Goal: Task Accomplishment & Management: Manage account settings

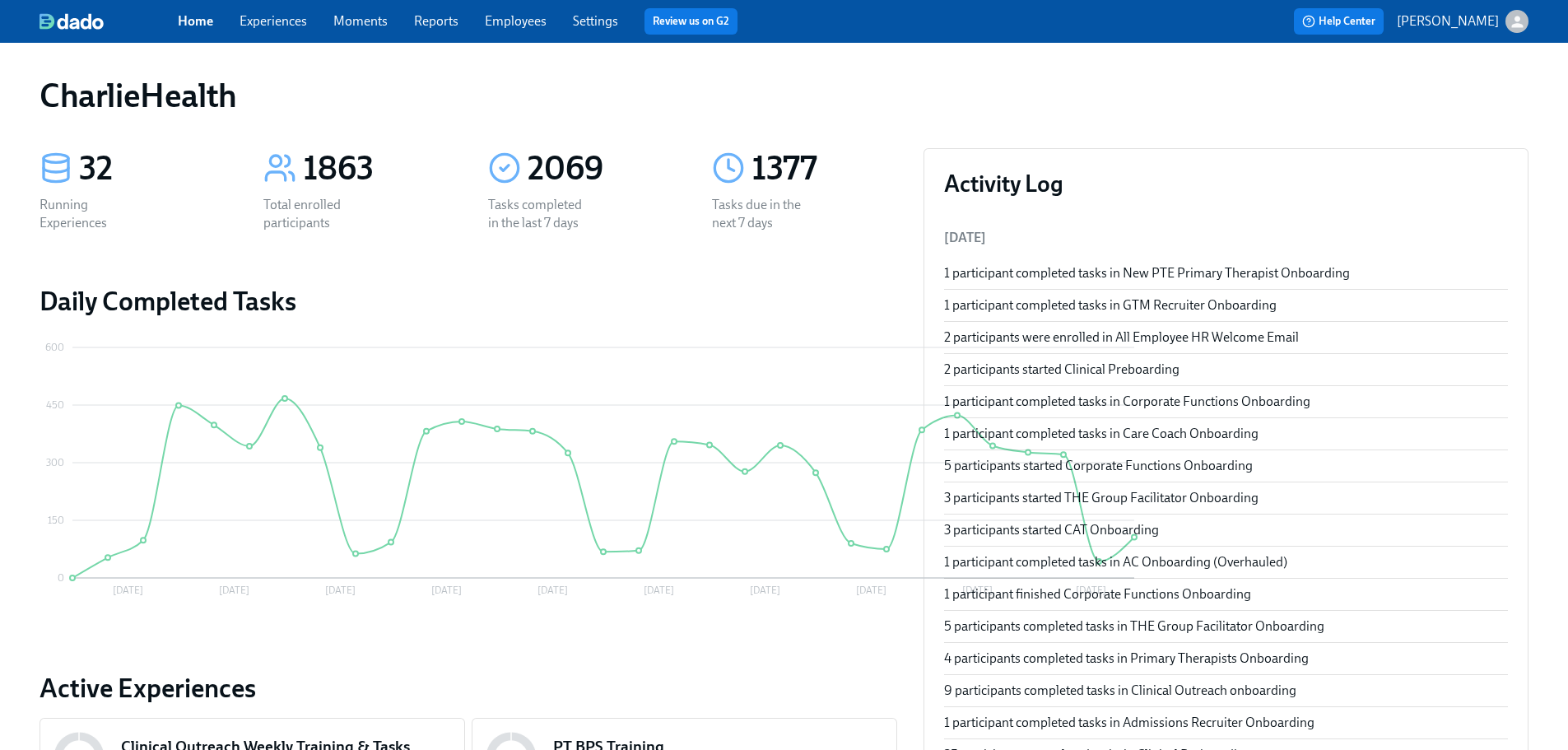
click at [823, 73] on div "CharlieHealth" at bounding box center [784, 95] width 1516 height 66
click at [528, 14] on link "Employees" at bounding box center [516, 21] width 62 height 15
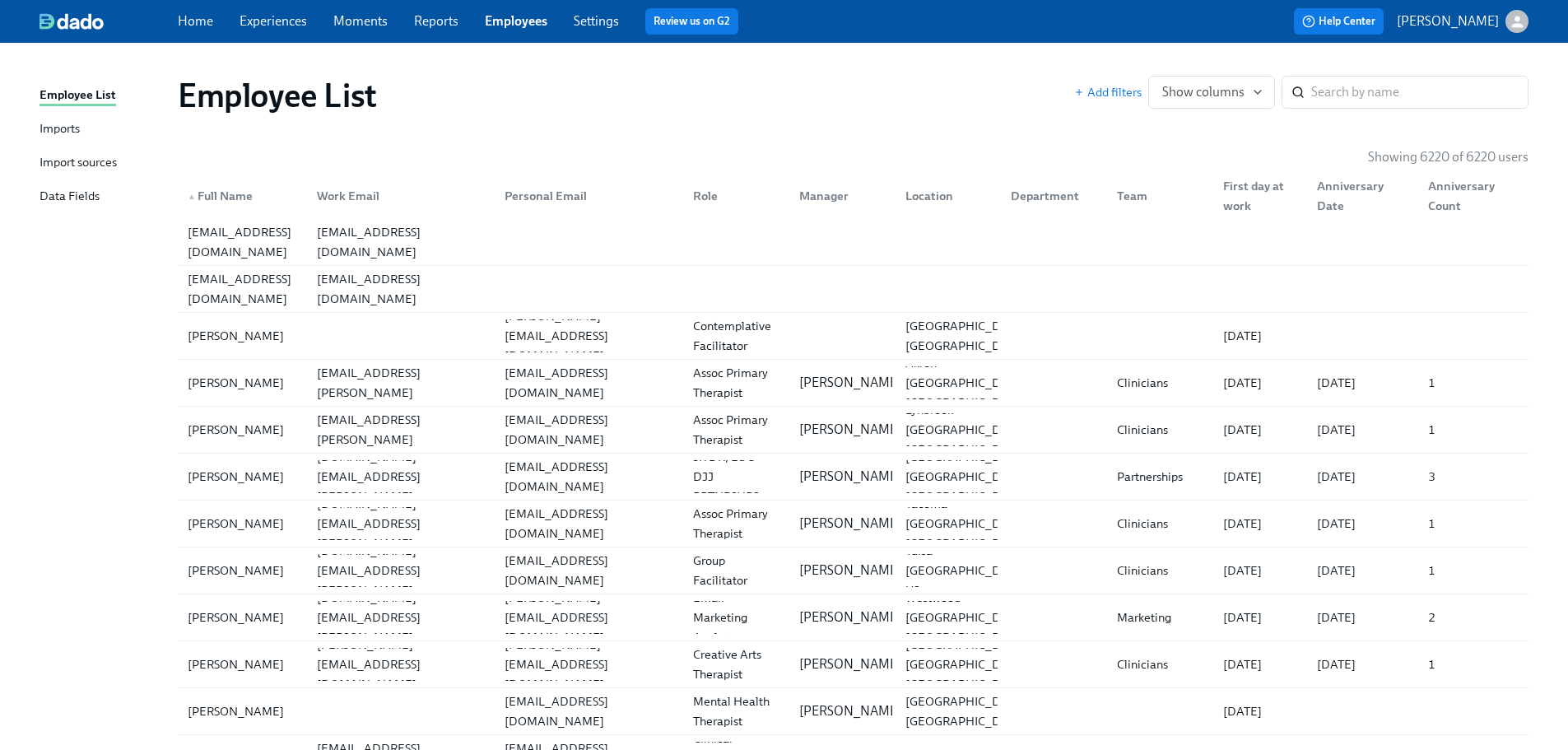
click at [915, 80] on div "Employee List" at bounding box center [625, 95] width 896 height 40
click at [873, 82] on div "Employee List" at bounding box center [625, 95] width 896 height 40
click at [882, 85] on div "Employee List" at bounding box center [625, 95] width 896 height 40
click at [1341, 89] on input "search" at bounding box center [1419, 92] width 217 height 33
click at [900, 119] on div "Employee List Add filters Show columns ​" at bounding box center [853, 95] width 1377 height 66
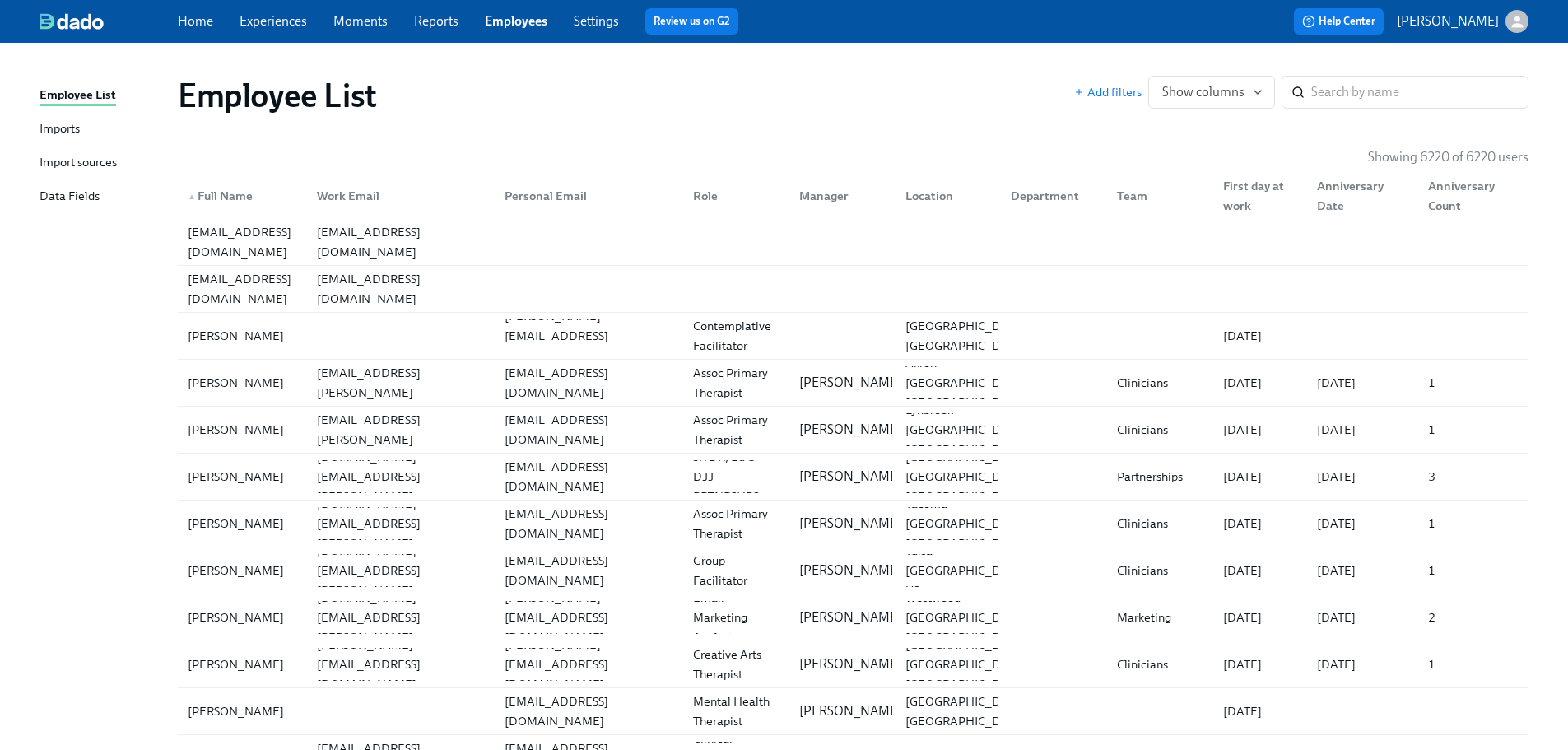
click at [873, 90] on div "Employee List" at bounding box center [625, 95] width 896 height 40
click at [891, 84] on div "Employee List" at bounding box center [625, 95] width 896 height 40
click at [879, 89] on div "Employee List" at bounding box center [625, 95] width 896 height 40
click at [1399, 94] on input "search" at bounding box center [1419, 92] width 217 height 33
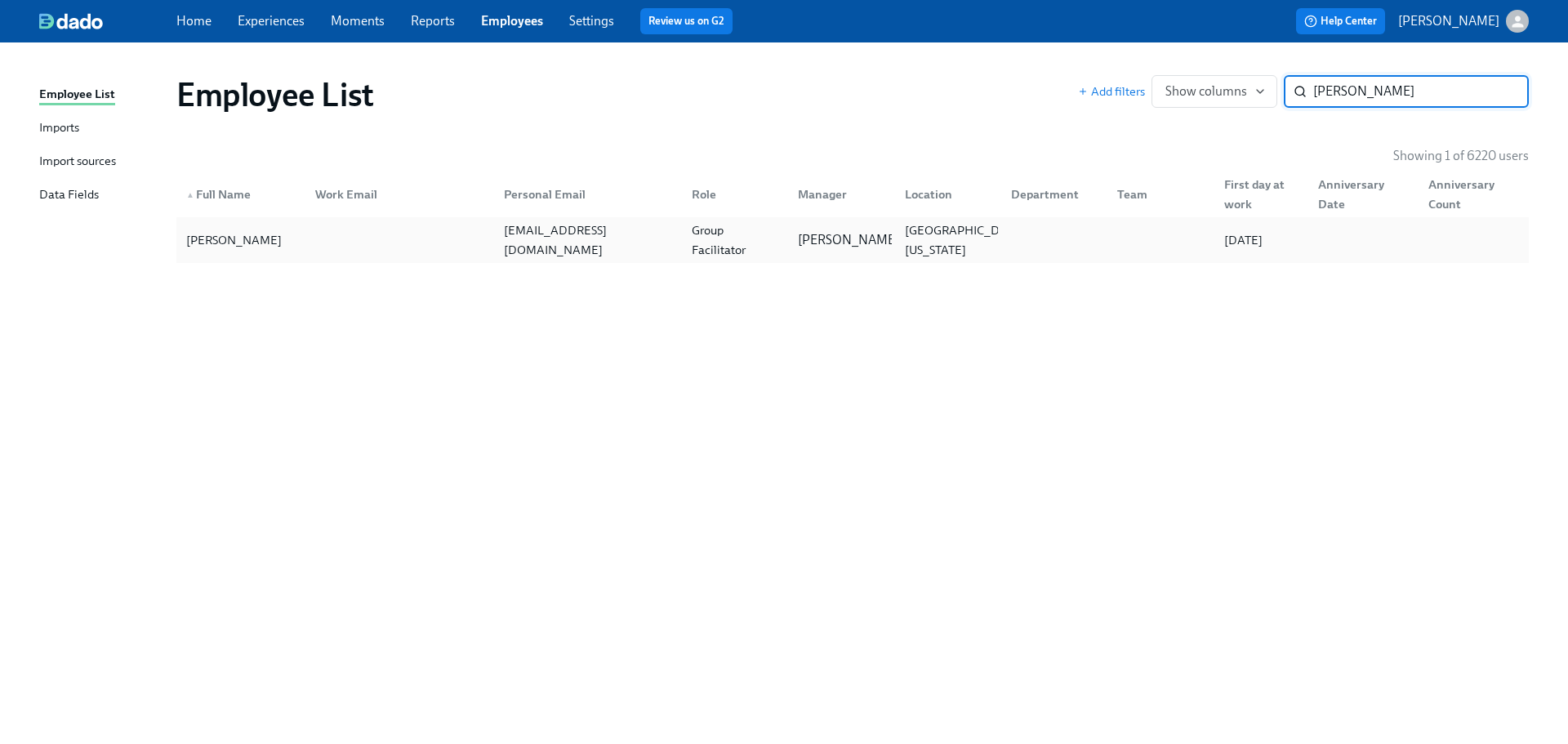
type input "sahlman"
click at [427, 241] on div at bounding box center [396, 240] width 187 height 32
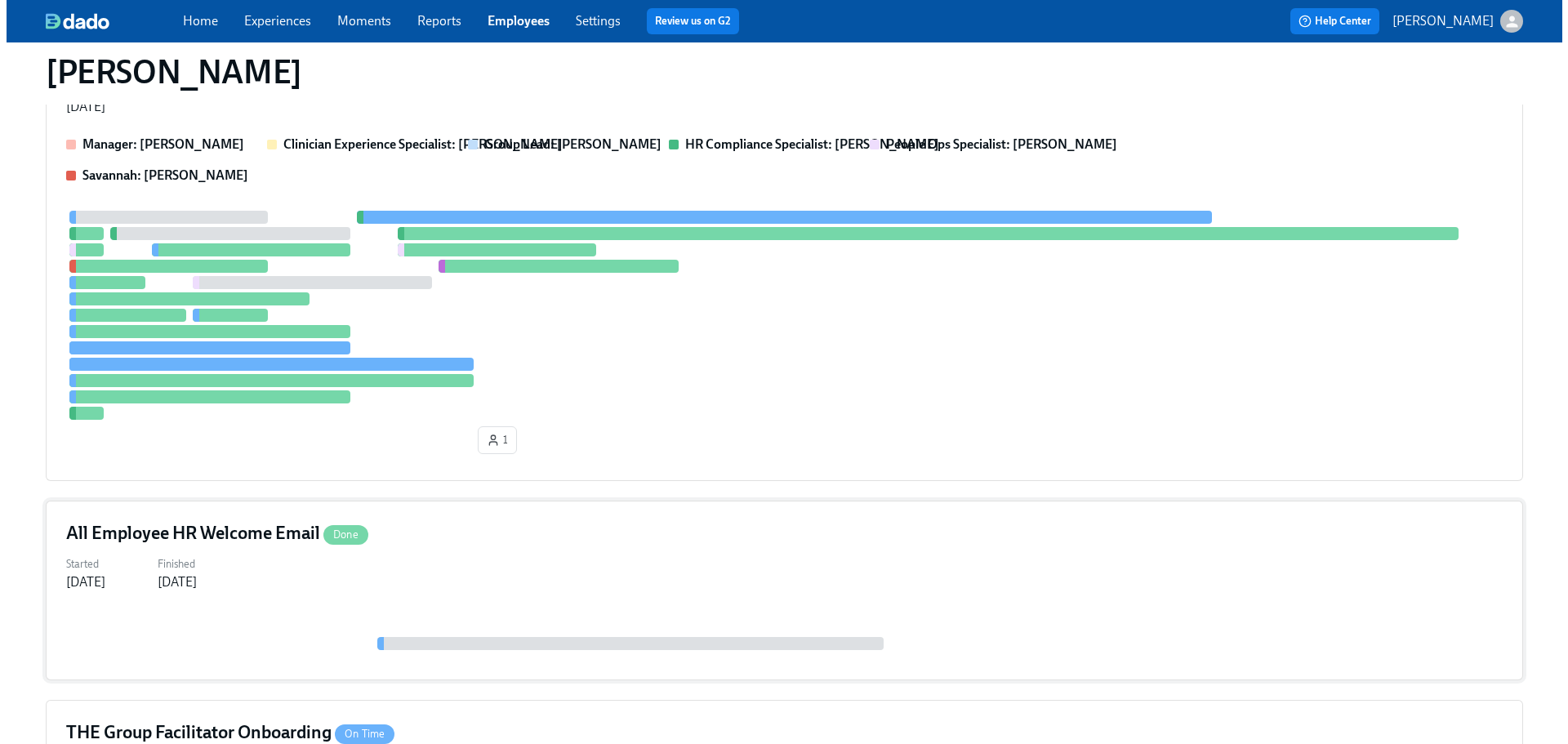
scroll to position [193, 0]
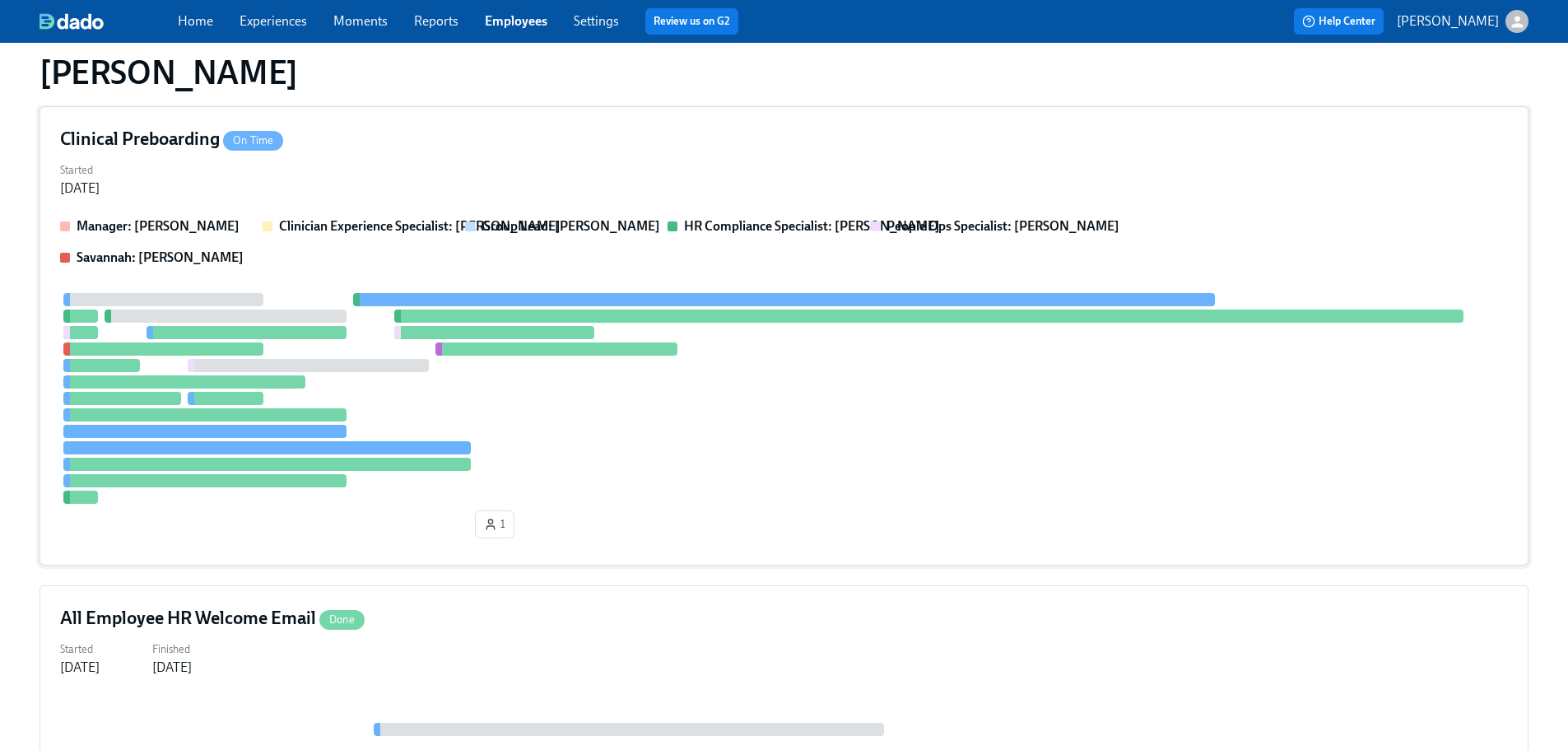
click at [746, 177] on div "Started Aug 08, 2025" at bounding box center [784, 178] width 1448 height 40
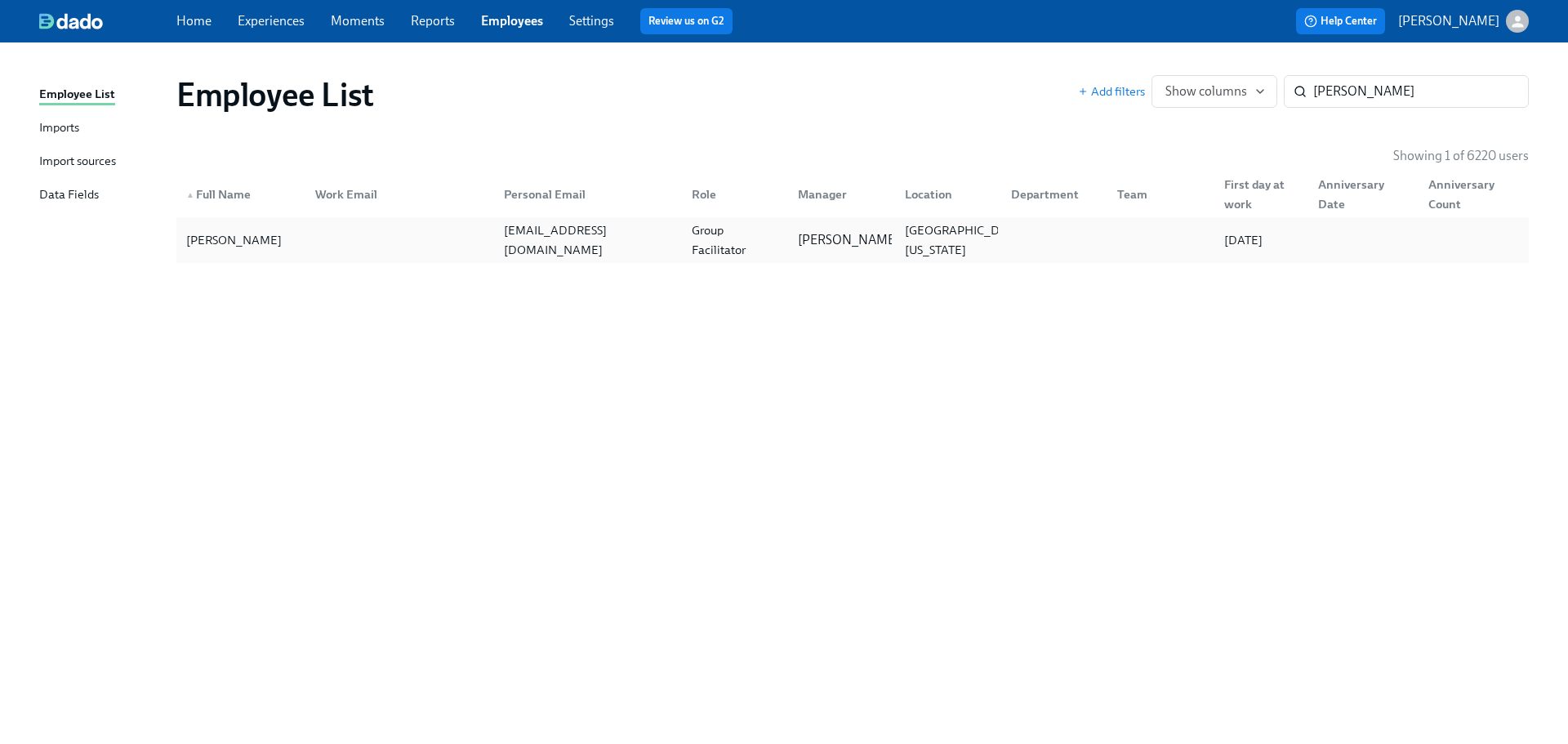
click at [770, 239] on div "Group Facilitator" at bounding box center [735, 240] width 100 height 39
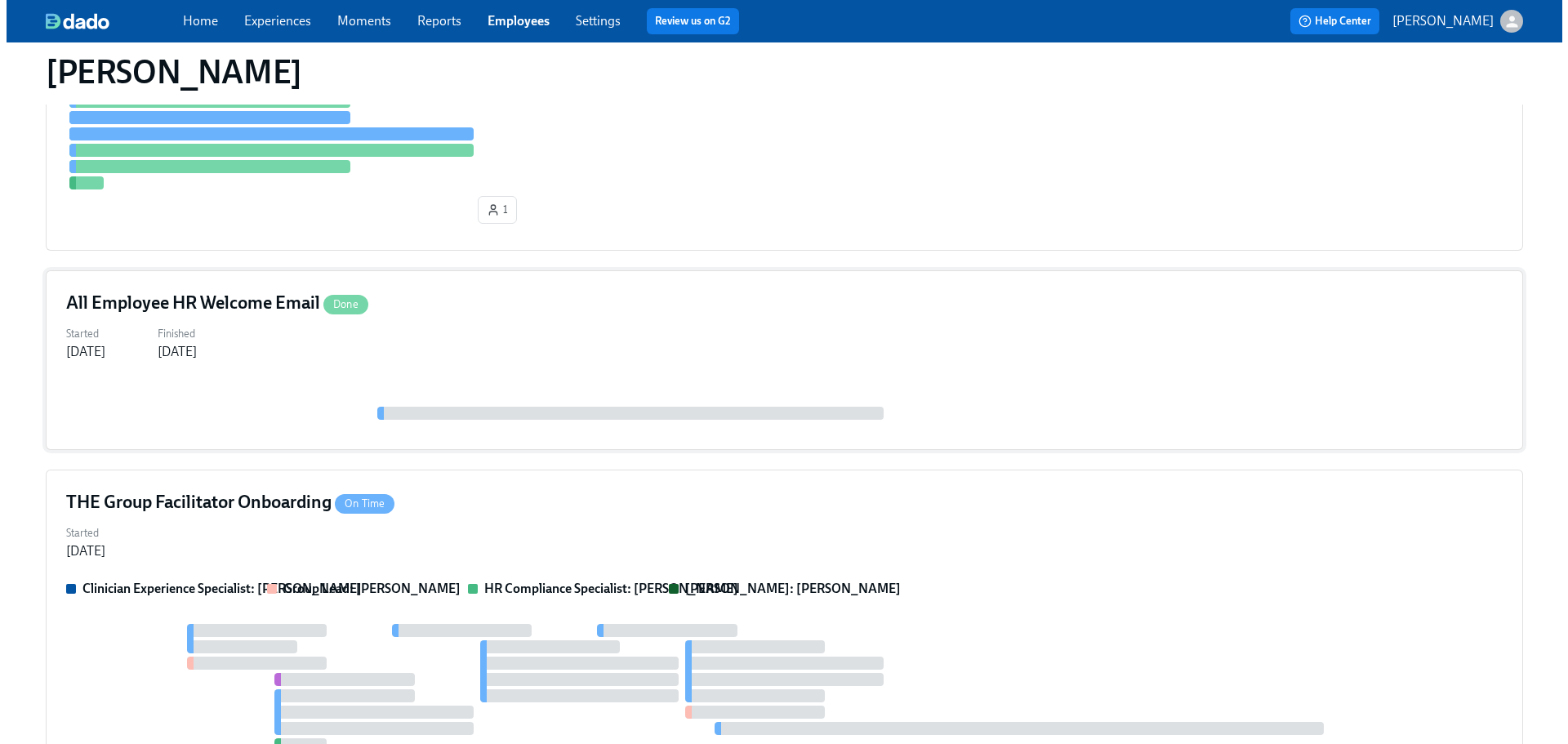
scroll to position [683, 0]
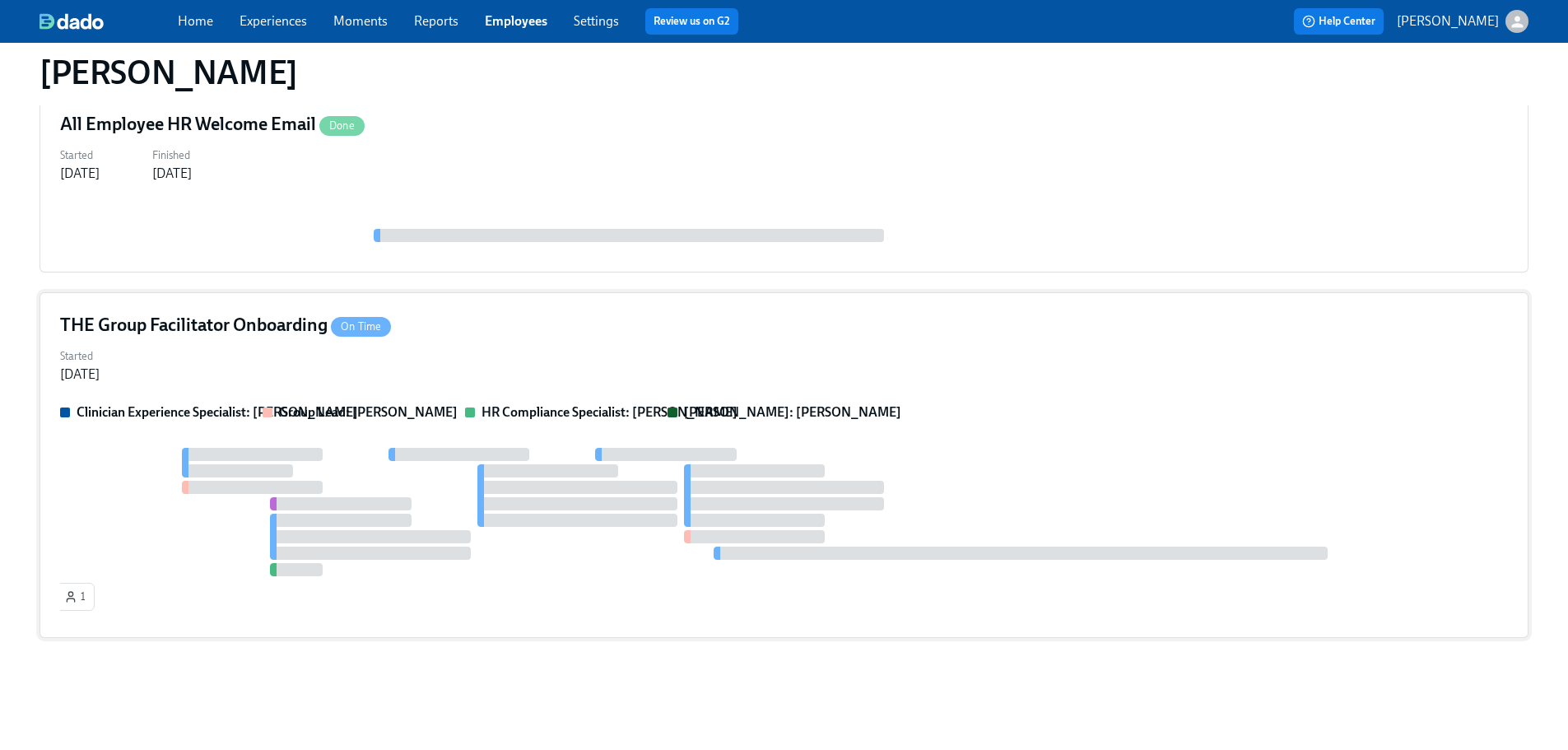
click at [752, 381] on div "Started Aug 18, 2025" at bounding box center [784, 364] width 1448 height 40
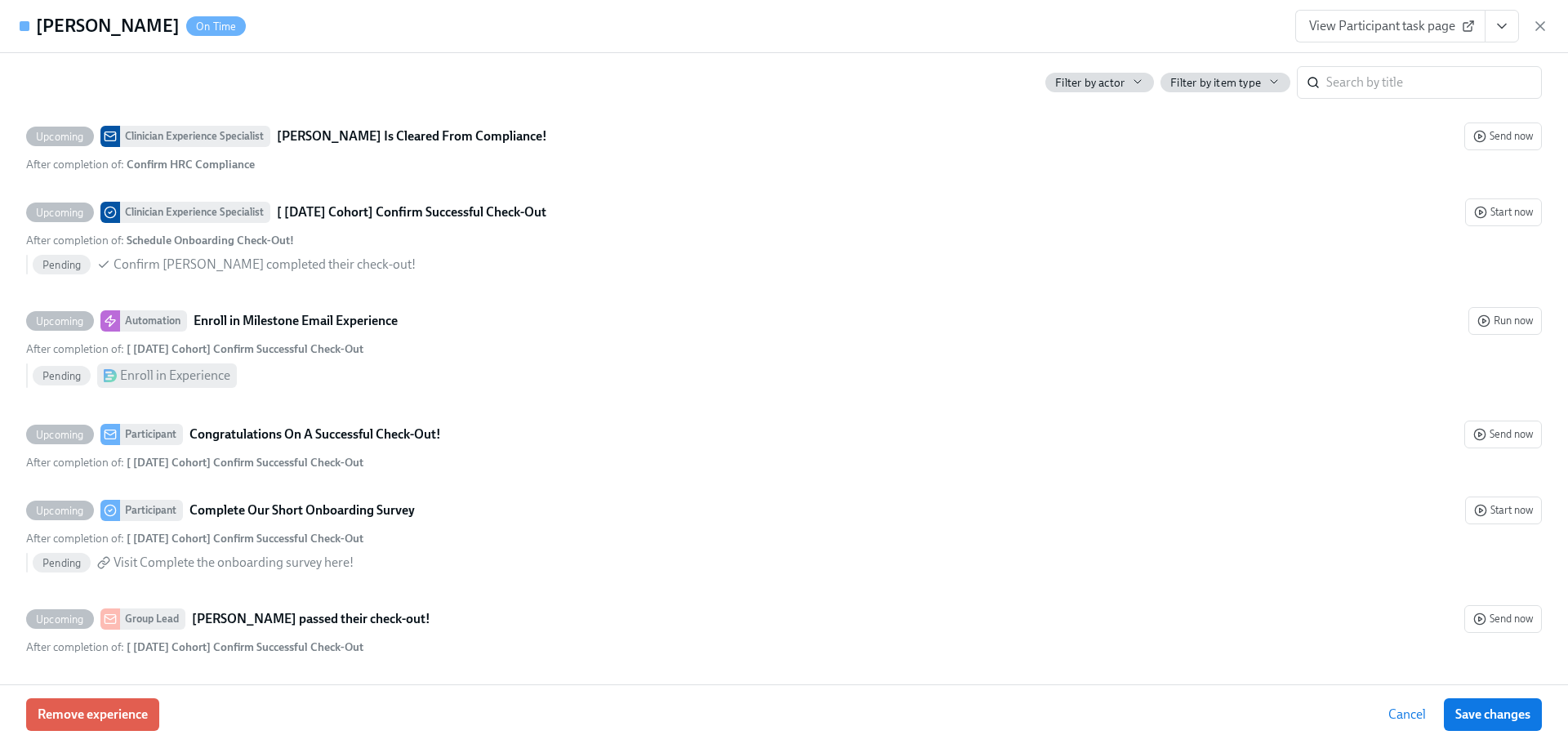
scroll to position [0, 0]
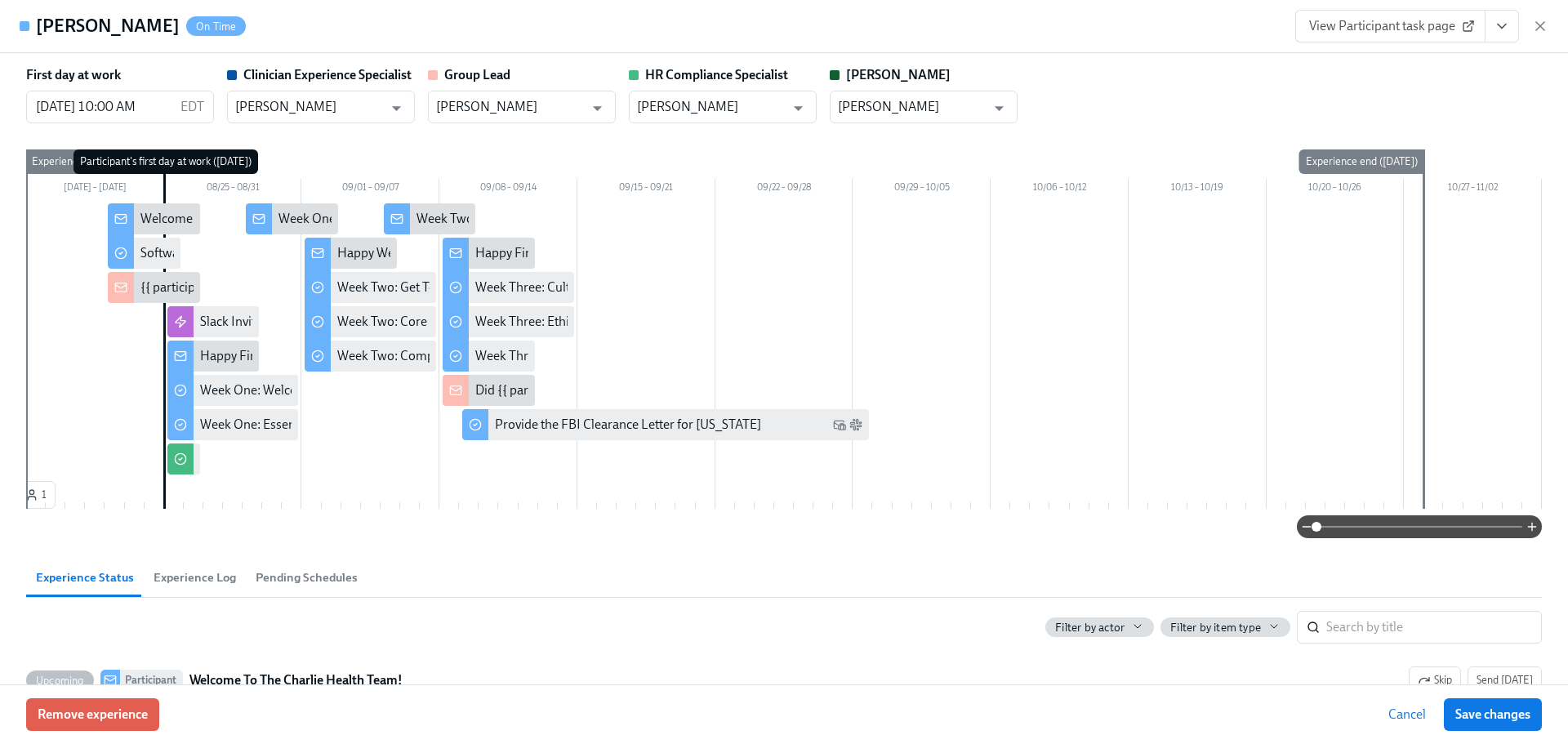
click at [899, 50] on div "Lauren Sahlman On Time View Participant task page" at bounding box center [784, 26] width 1568 height 53
click at [1540, 29] on icon "button" at bounding box center [1540, 26] width 16 height 16
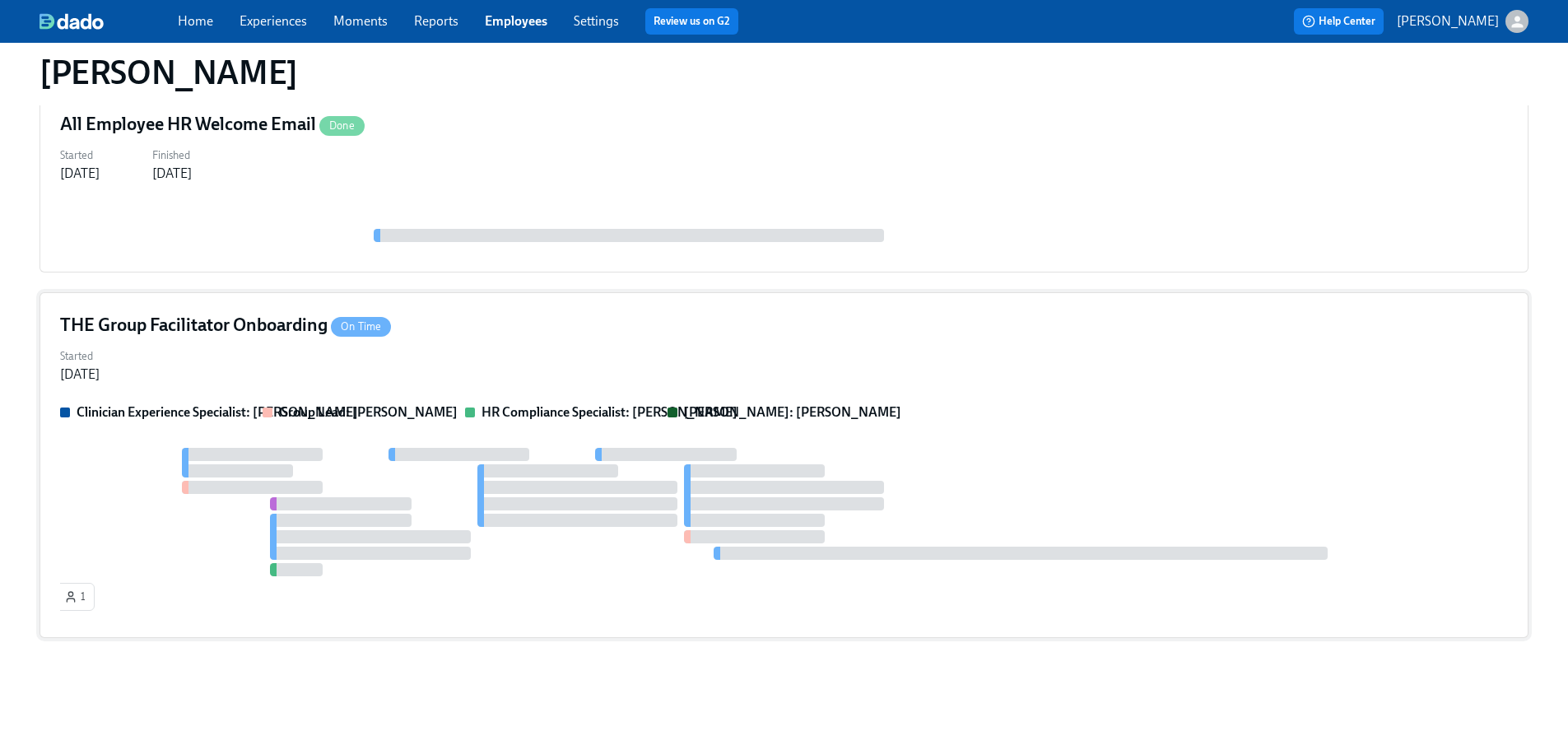
click at [1351, 530] on div at bounding box center [784, 511] width 1448 height 128
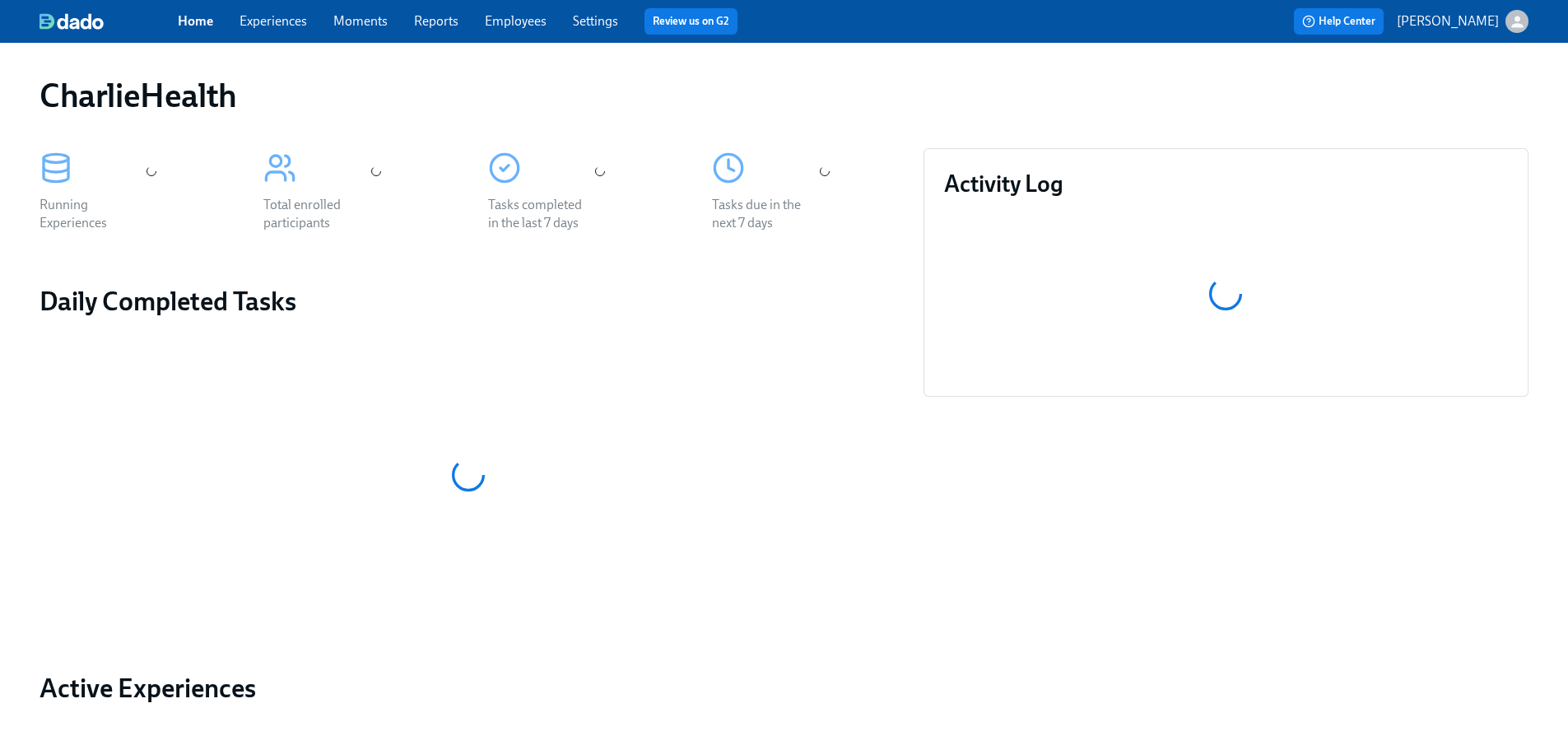
click at [530, 16] on link "Employees" at bounding box center [516, 21] width 62 height 15
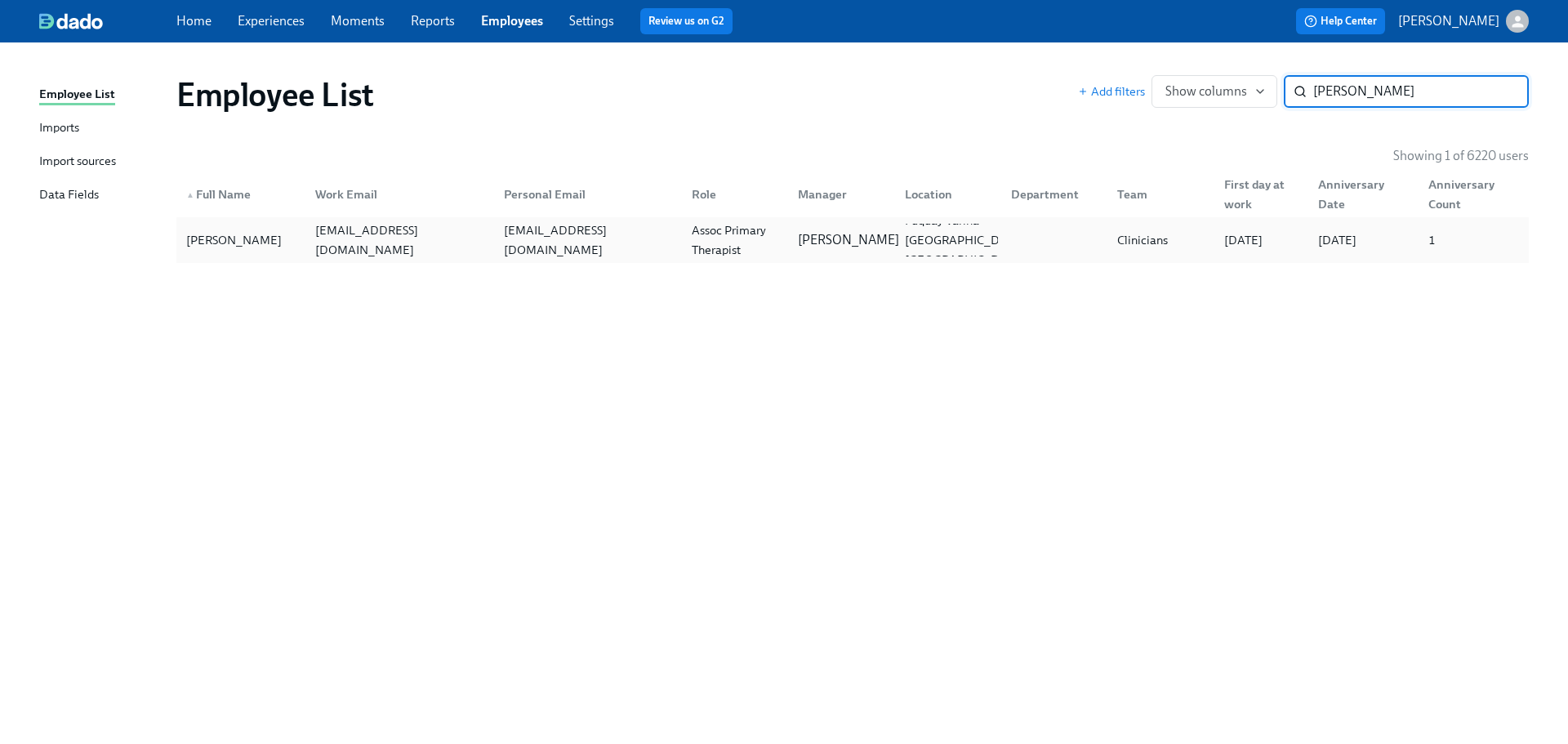
type input "ashley miller"
click at [884, 249] on p "Brian Lookadoo" at bounding box center [848, 239] width 101 height 18
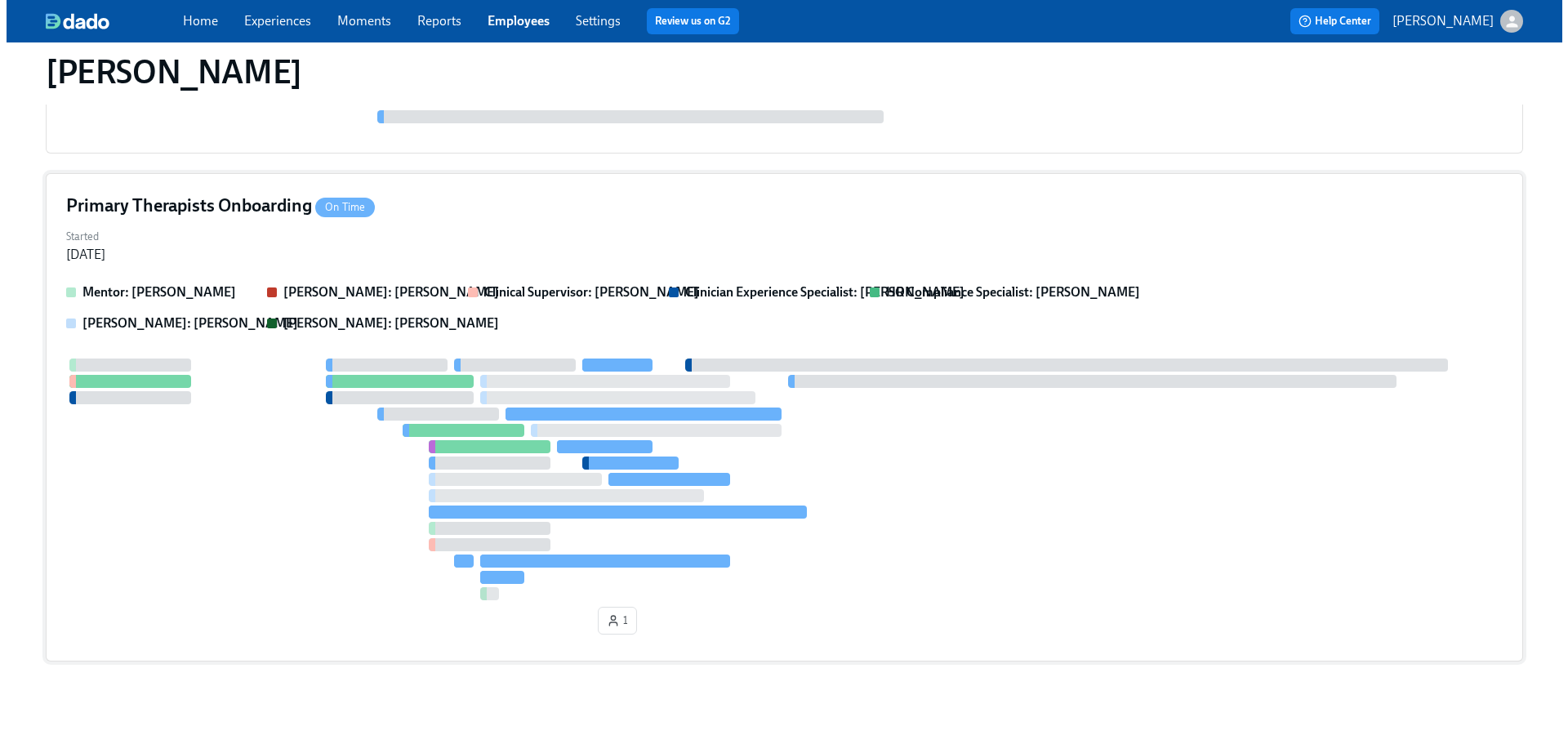
scroll to position [1305, 0]
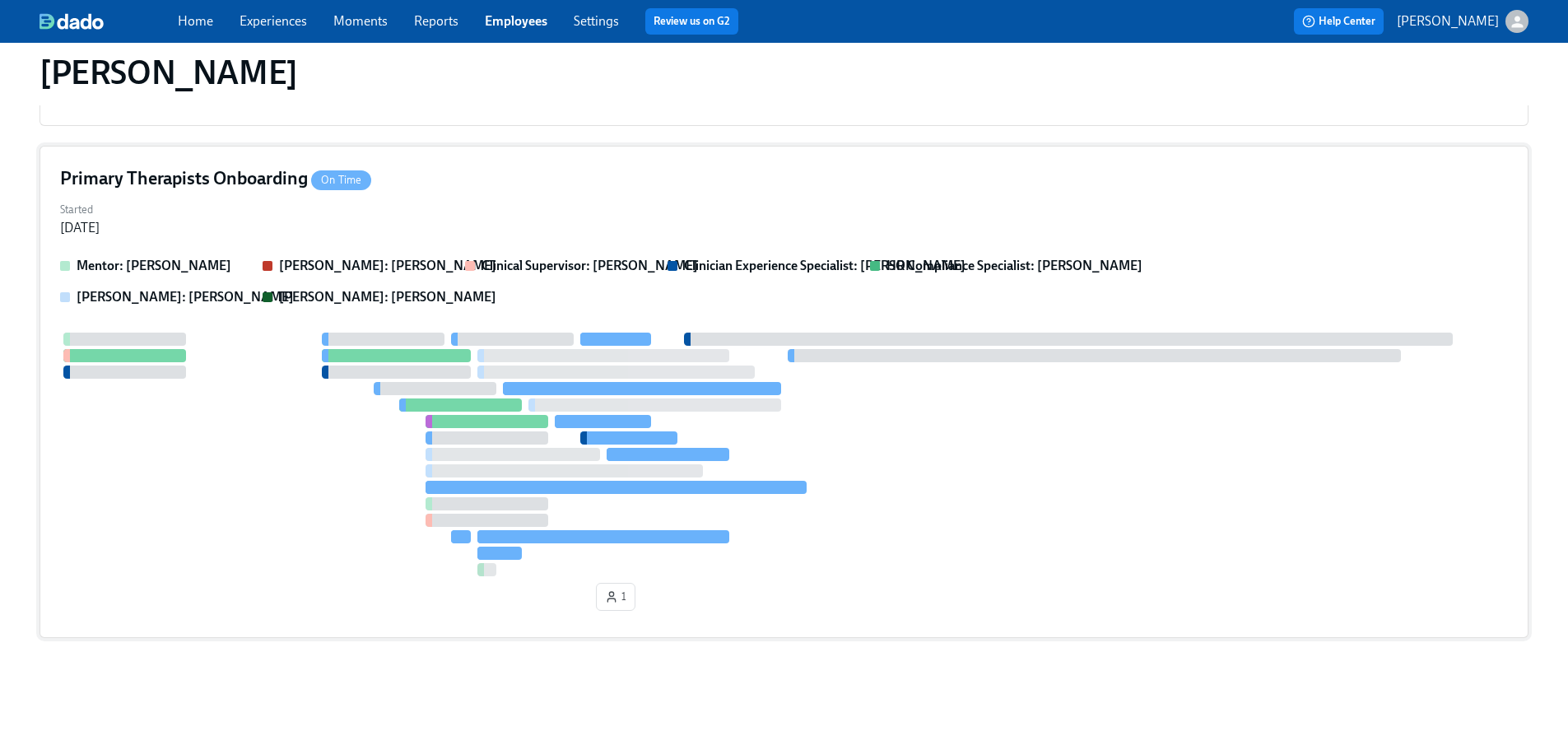
click at [577, 195] on div "Primary Therapists Onboarding On Time Started Aug 07, 2025 Mentor: Kaitlin Smit…" at bounding box center [784, 392] width 1489 height 492
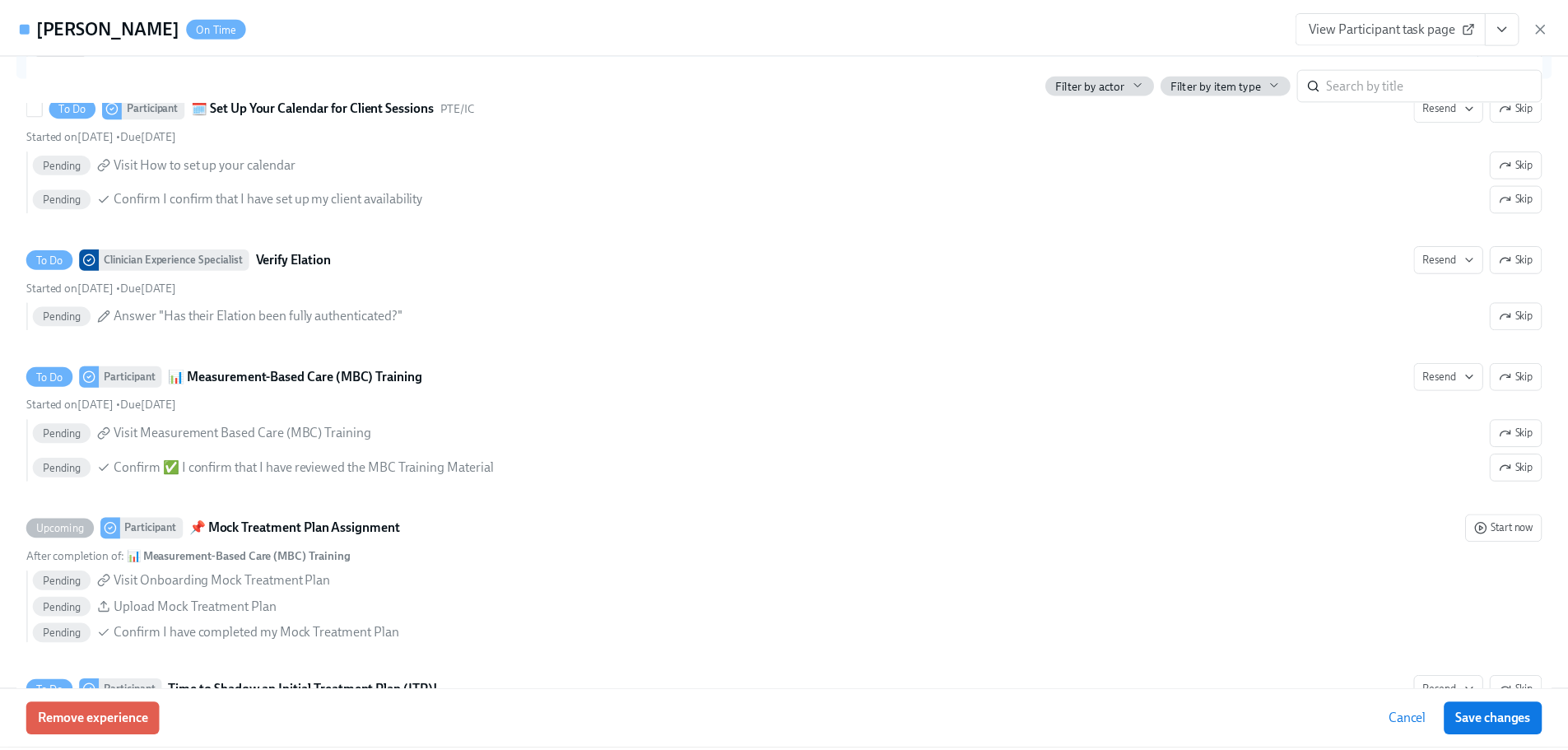
scroll to position [3869, 0]
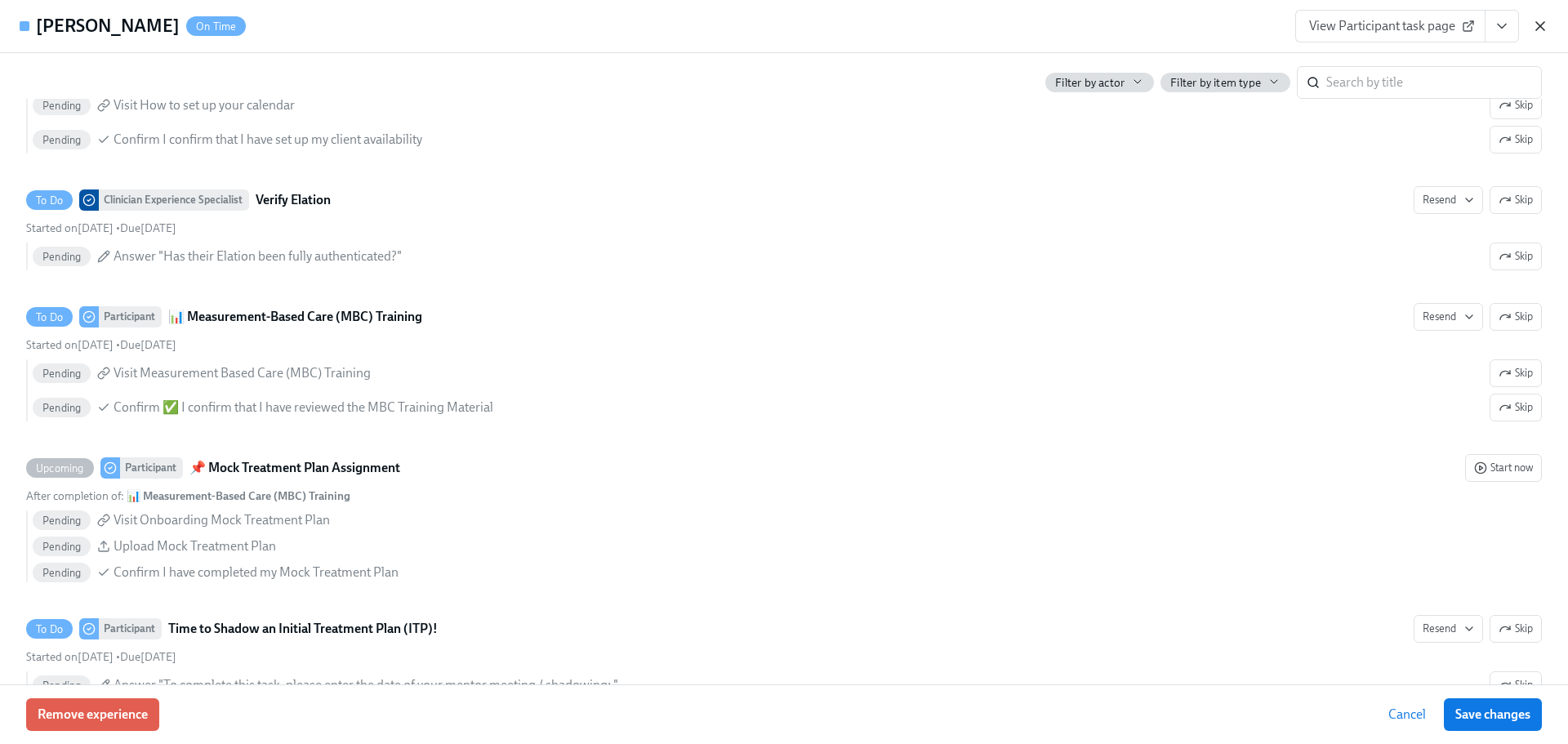
click at [1535, 29] on icon "button" at bounding box center [1540, 26] width 16 height 16
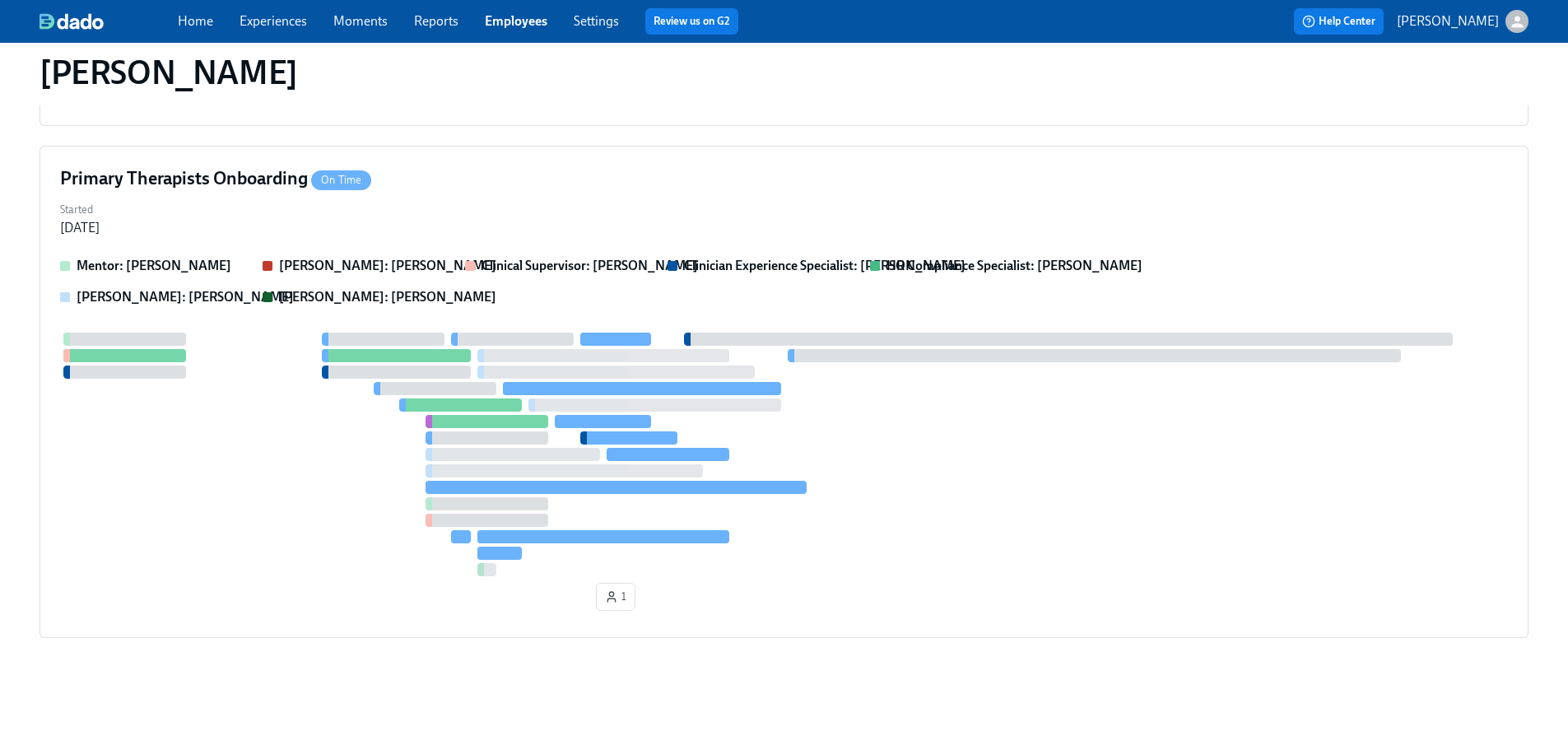
drag, startPoint x: 1047, startPoint y: 91, endPoint x: 1266, endPoint y: 143, distance: 225.1
click at [1047, 91] on div "Ashley Miller" at bounding box center [784, 72] width 1489 height 40
click at [857, 93] on div "Ashley Miller" at bounding box center [784, 72] width 1516 height 66
click at [836, 90] on div "Ashley Miller" at bounding box center [784, 72] width 1489 height 40
click at [1528, 486] on div "Primary Therapists Onboarding On Time Started Aug 07, 2025 Mentor: Kaitlin Smit…" at bounding box center [784, 392] width 1489 height 492
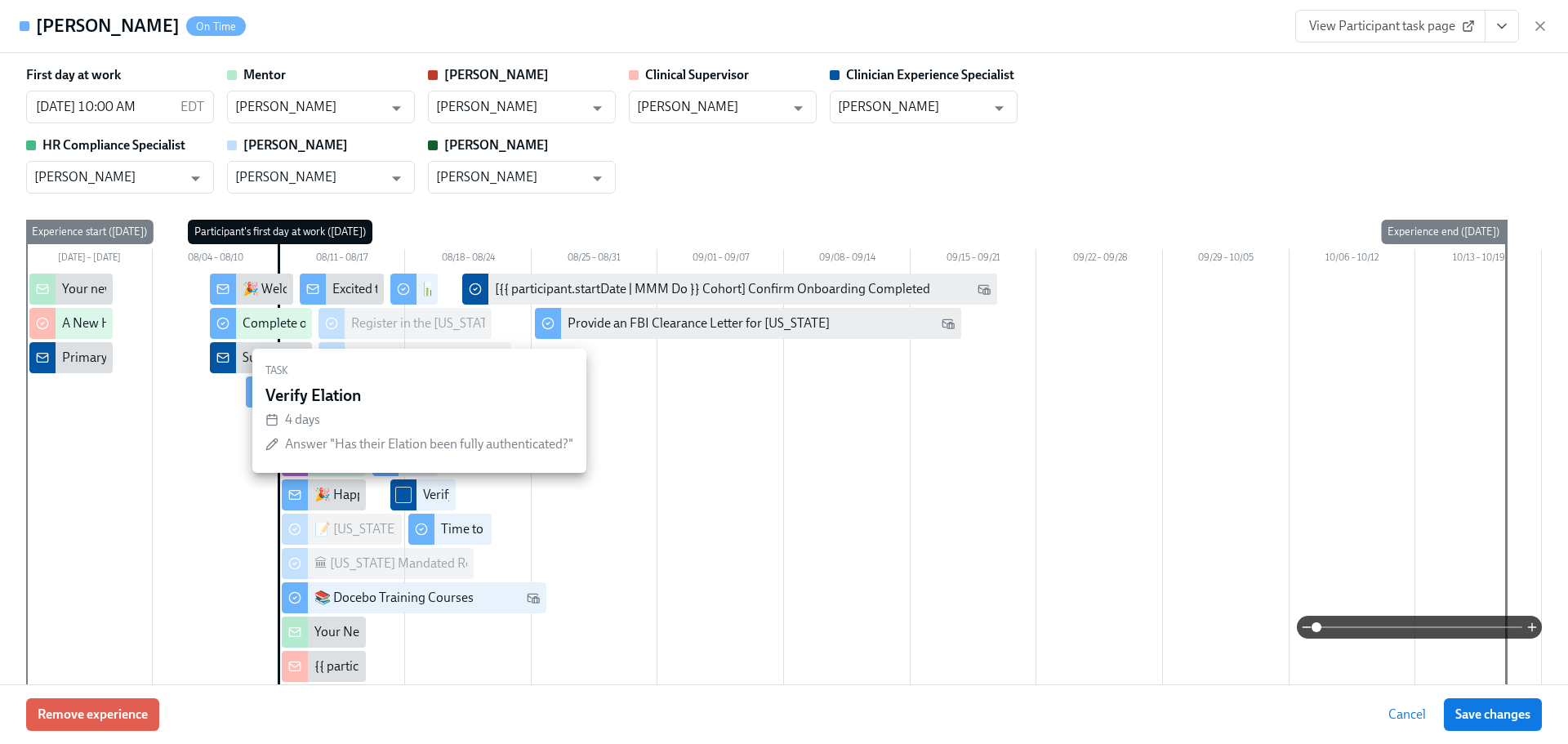
click at [1163, 107] on div "First day at work 08/11/2025 10:00 AM EDT ​ Mentor Kaitlin Smith ​ Clarissa Cla…" at bounding box center [784, 130] width 1515 height 127
click at [1537, 26] on icon "button" at bounding box center [1540, 26] width 16 height 16
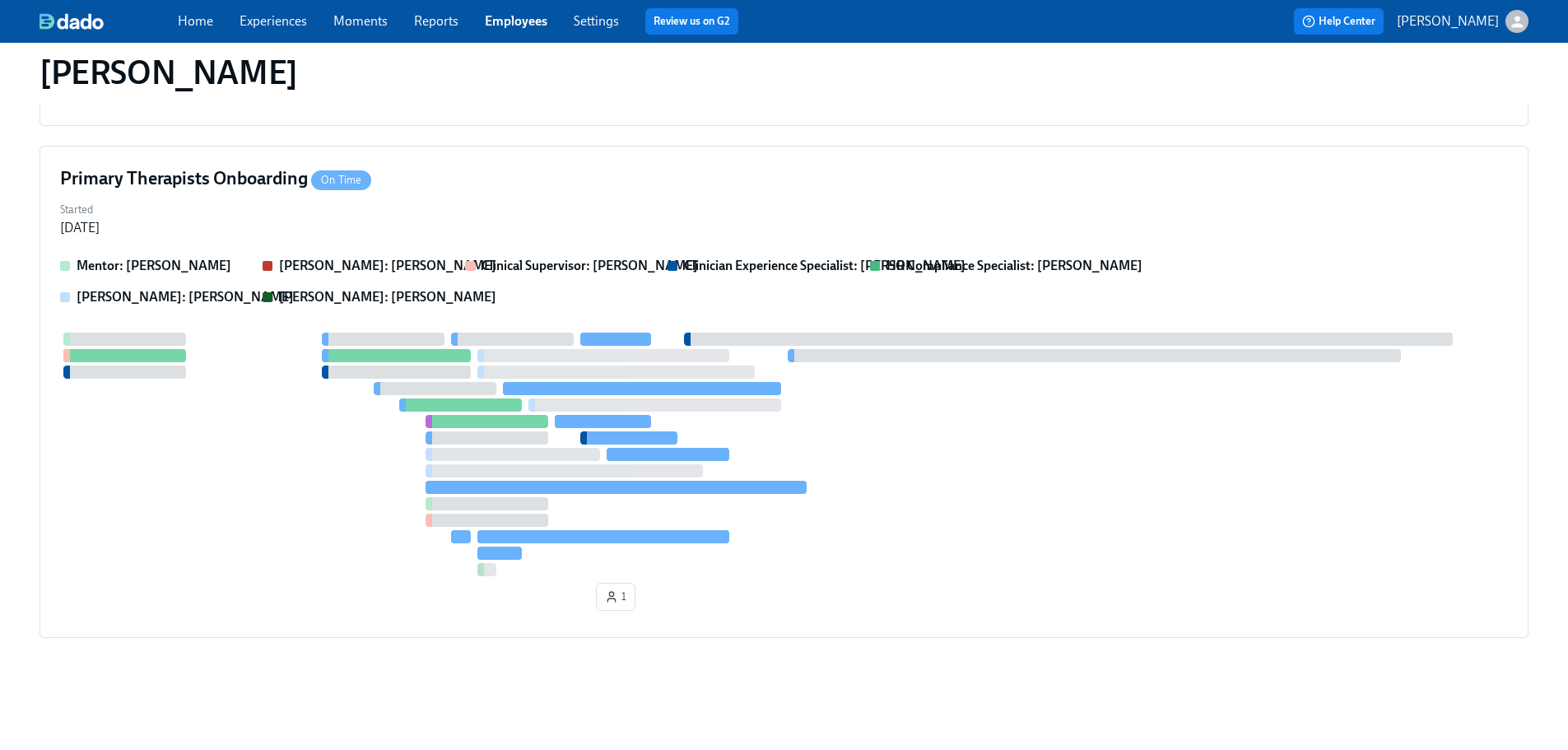
click at [759, 76] on div "Ashley Miller" at bounding box center [784, 72] width 1489 height 40
click at [519, 29] on span "Employees" at bounding box center [516, 21] width 63 height 18
click at [518, 18] on link "Employees" at bounding box center [516, 21] width 63 height 15
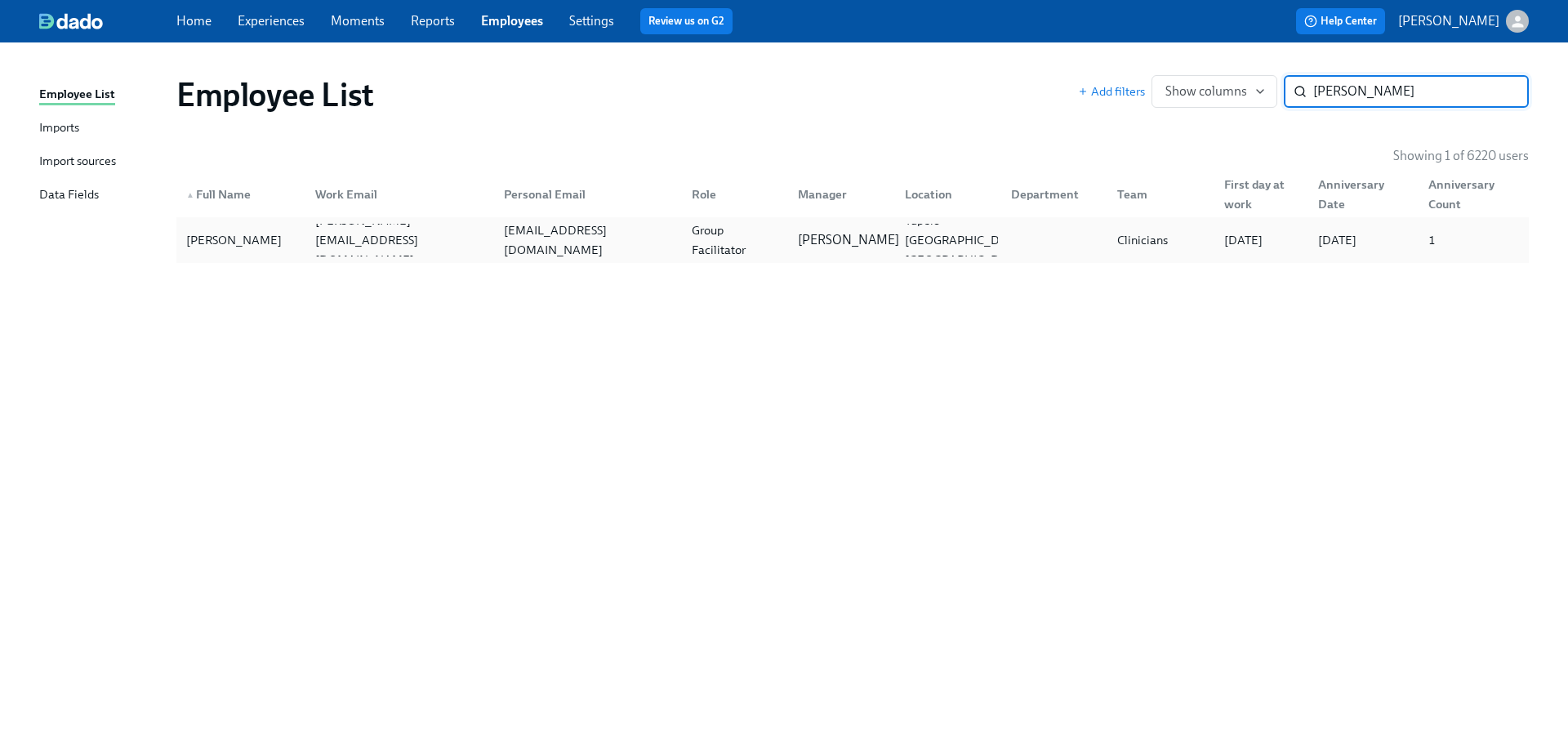
type input "selena jones"
click at [851, 247] on p "Sarah Dunn" at bounding box center [848, 239] width 101 height 18
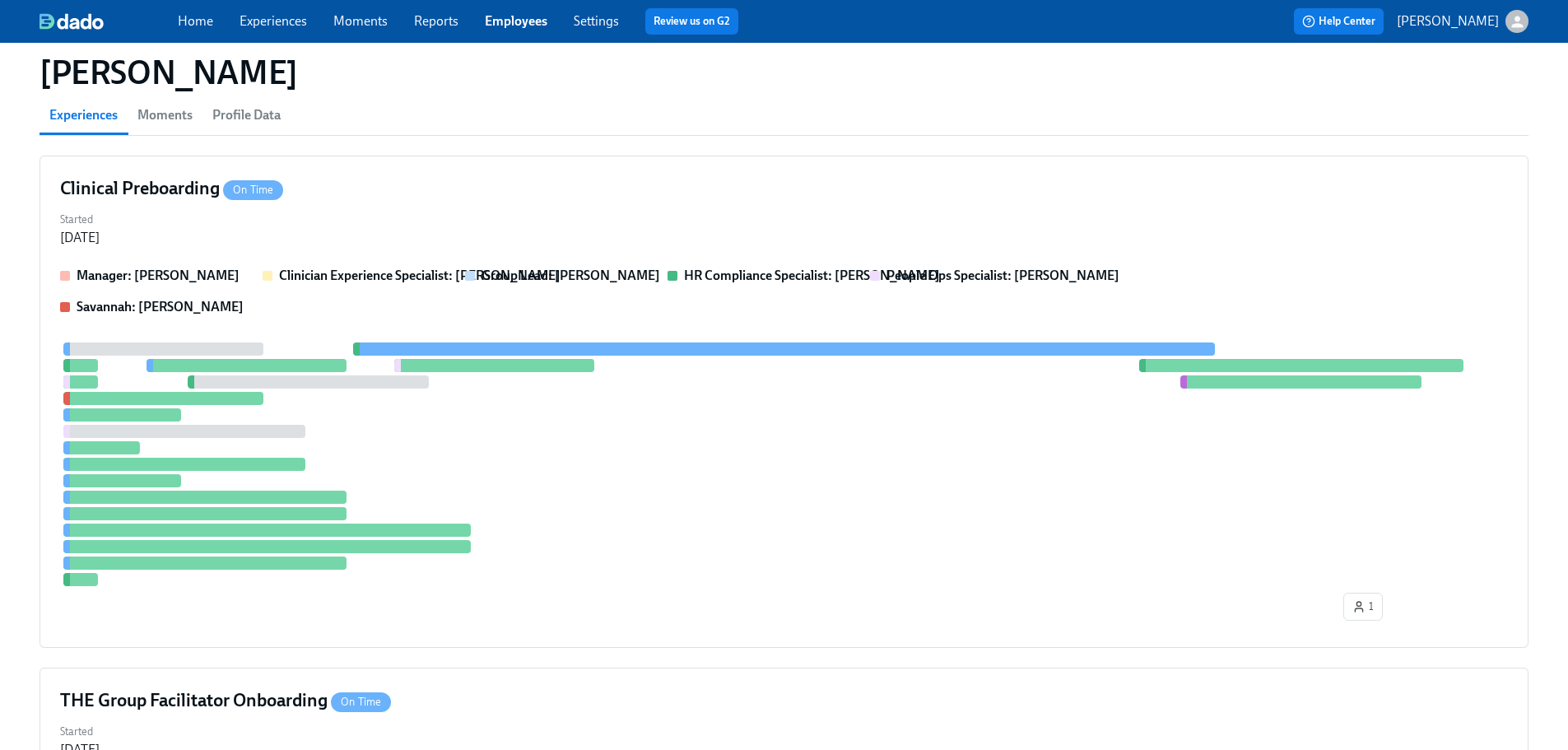
scroll to position [474, 0]
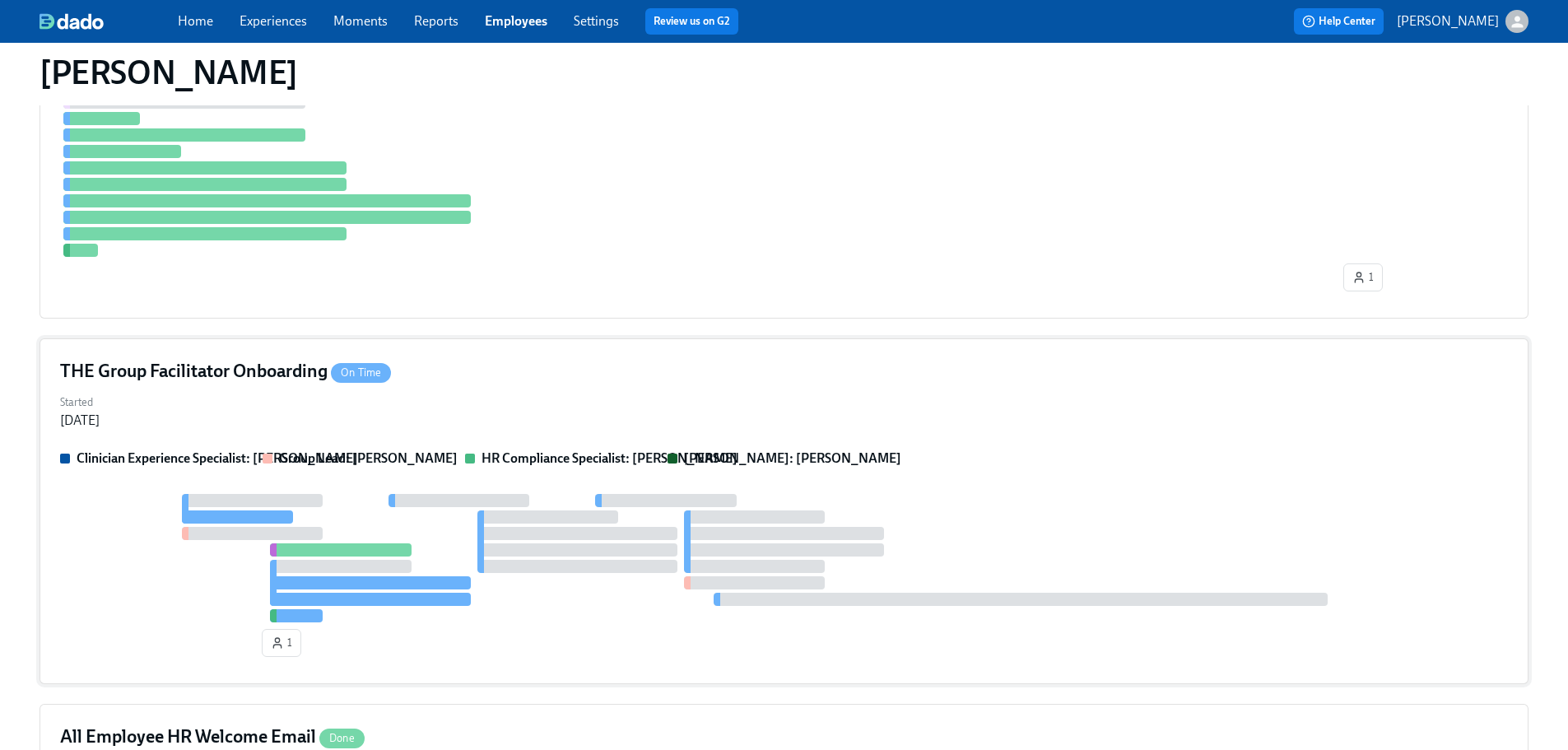
click at [794, 371] on div "THE Group Facilitator Onboarding On Time" at bounding box center [784, 371] width 1448 height 25
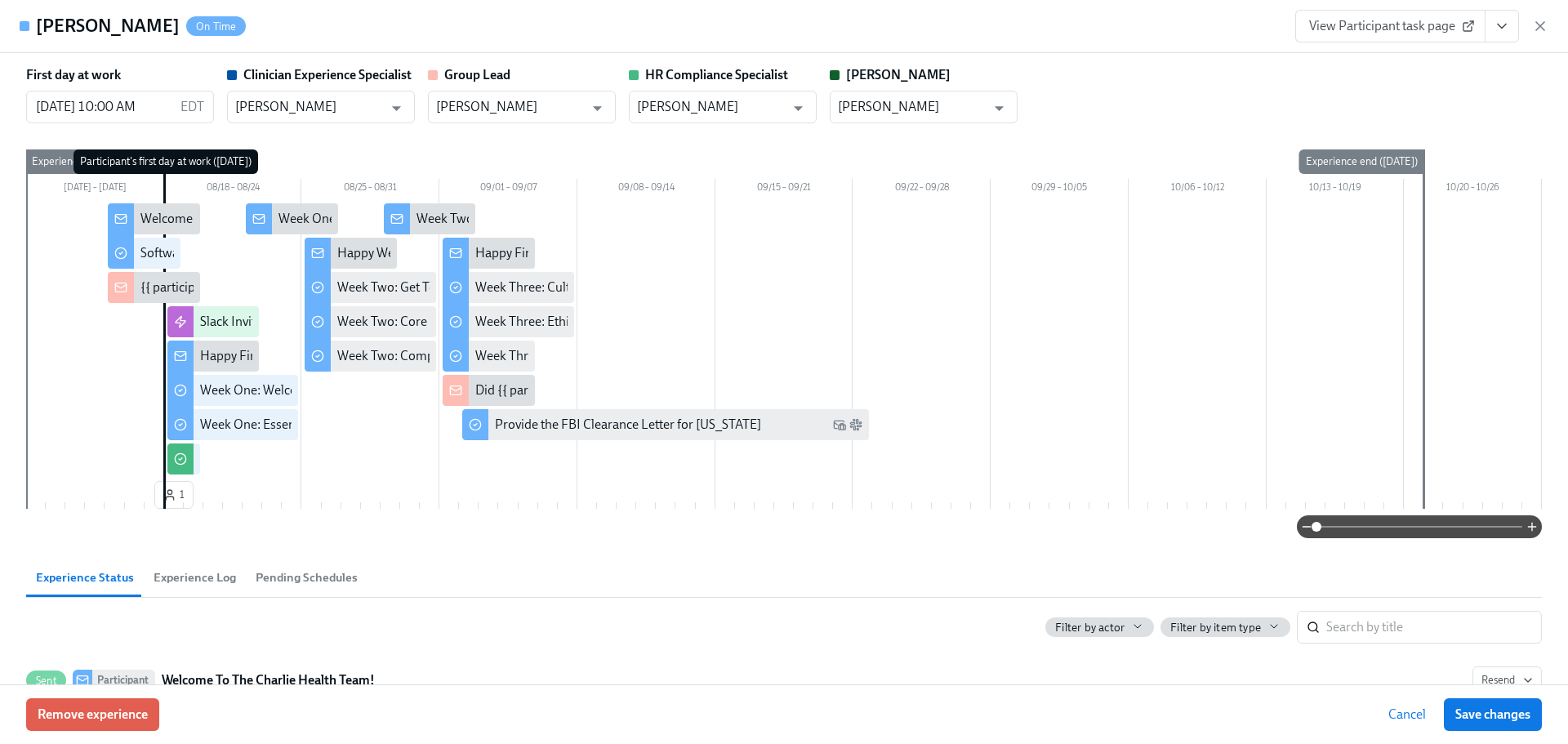
click at [1493, 27] on button "View task page" at bounding box center [1502, 26] width 34 height 32
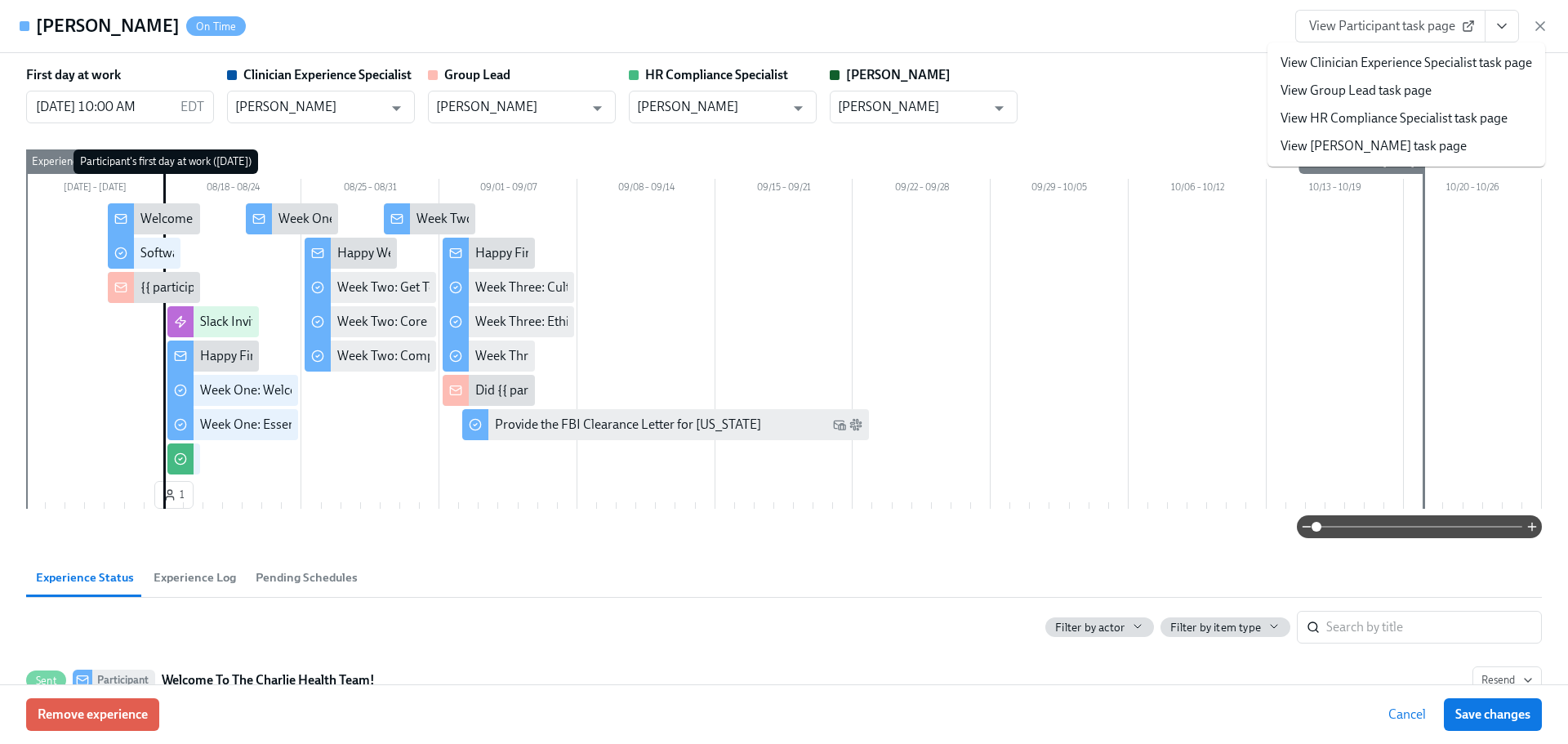
click at [1421, 124] on link "View HR Compliance Specialist task page" at bounding box center [1393, 118] width 227 height 18
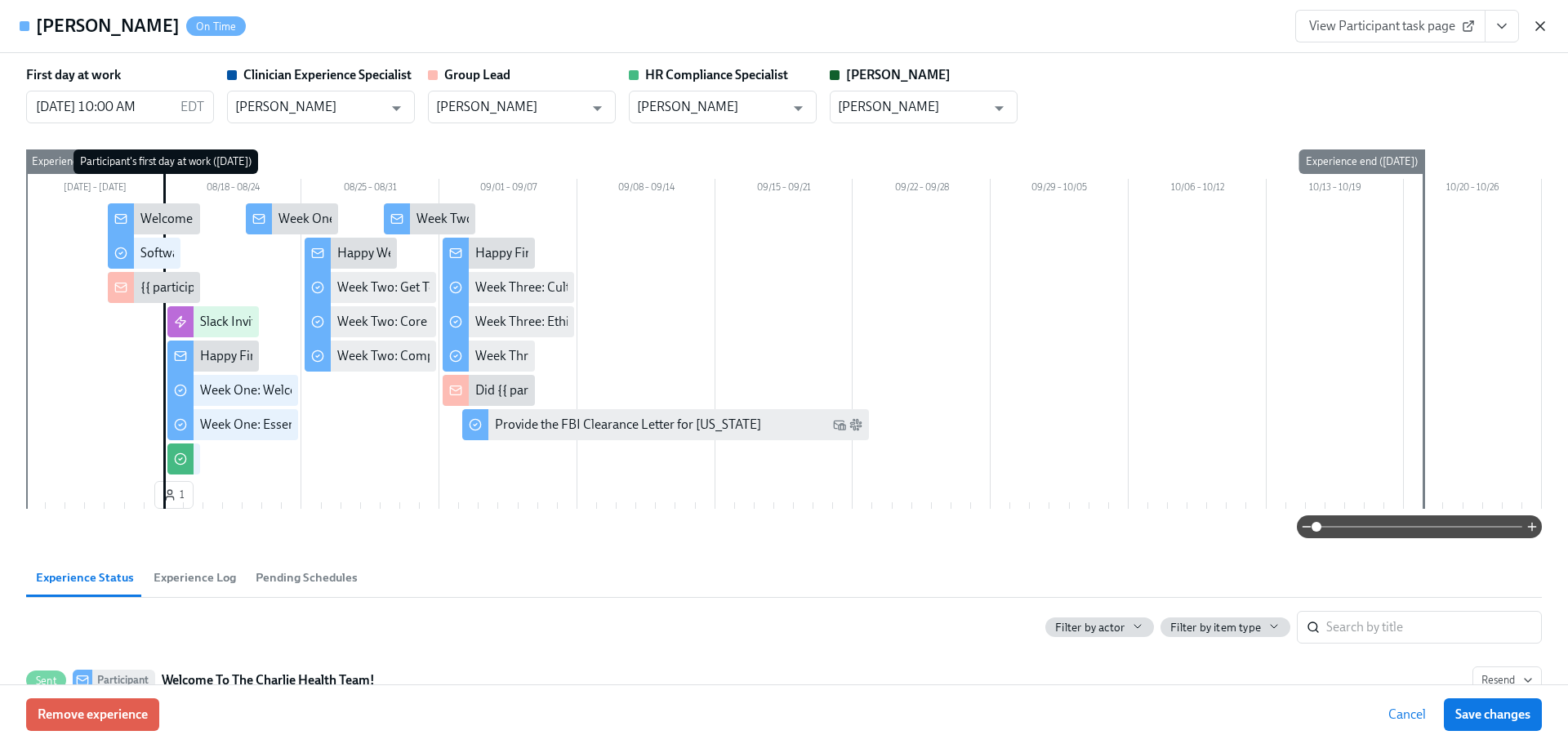
click at [1533, 32] on icon "button" at bounding box center [1540, 26] width 16 height 16
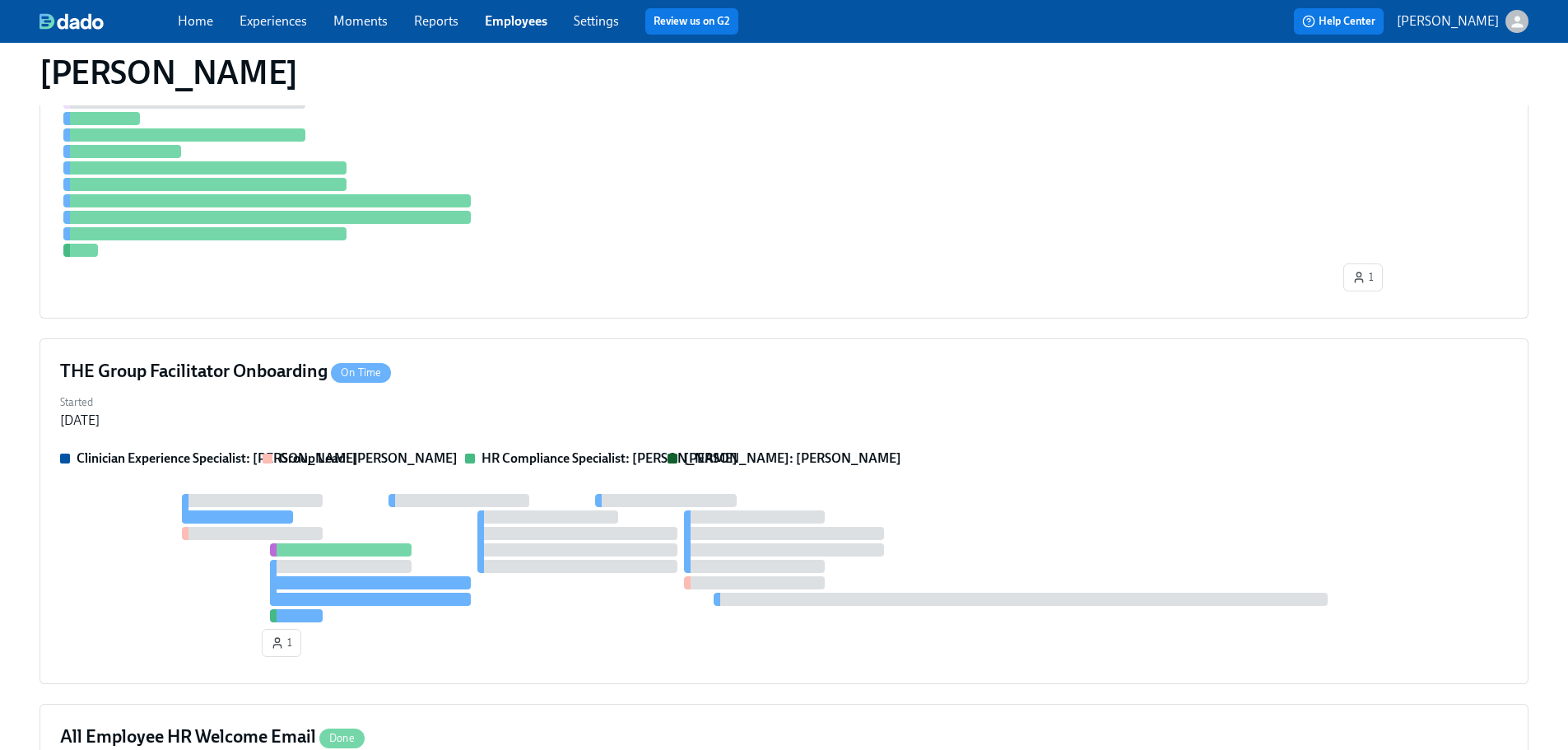
click at [491, 21] on link "Employees" at bounding box center [516, 21] width 63 height 15
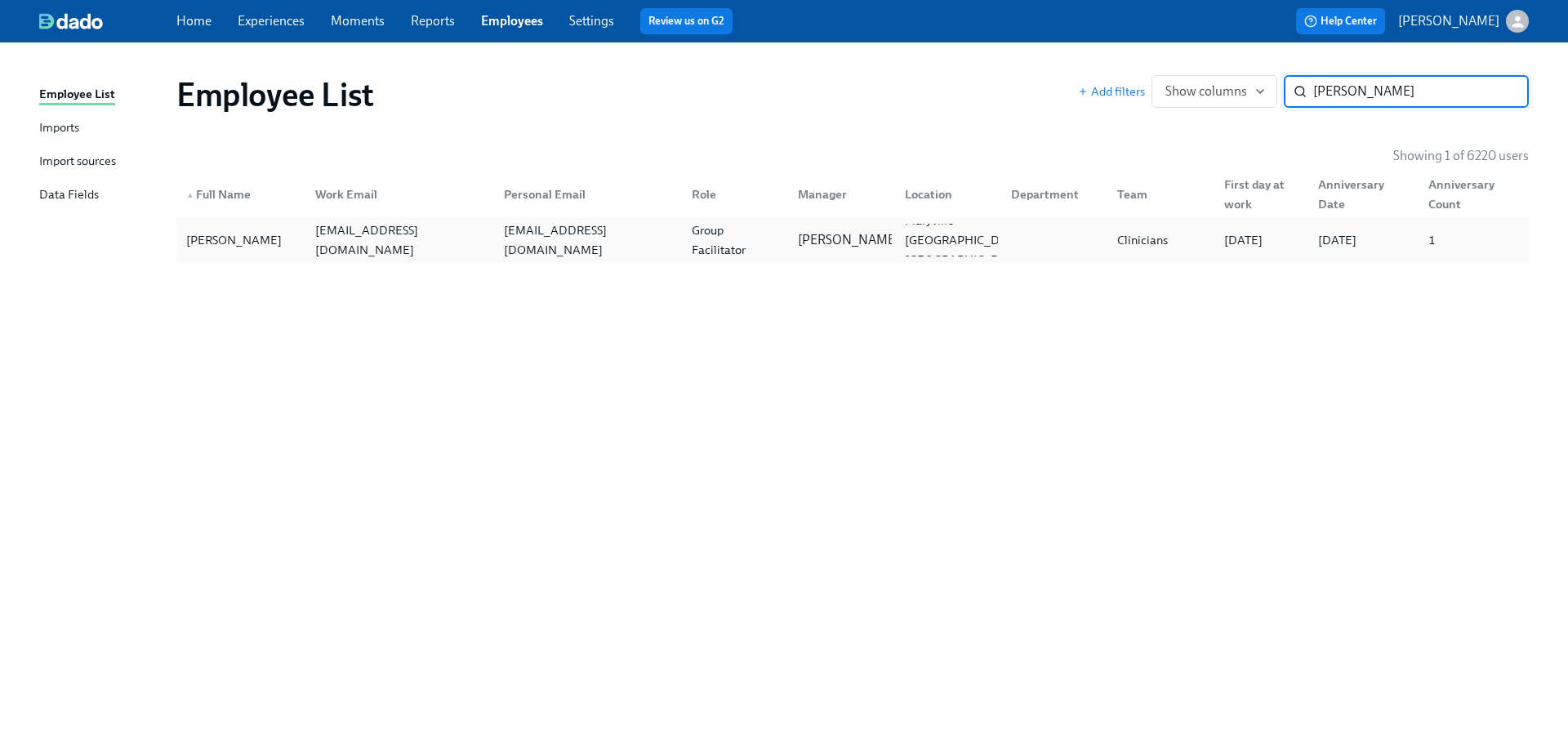
type input "austin persh"
click at [450, 241] on div "austin.pershing@charliehealth.com" at bounding box center [399, 240] width 182 height 39
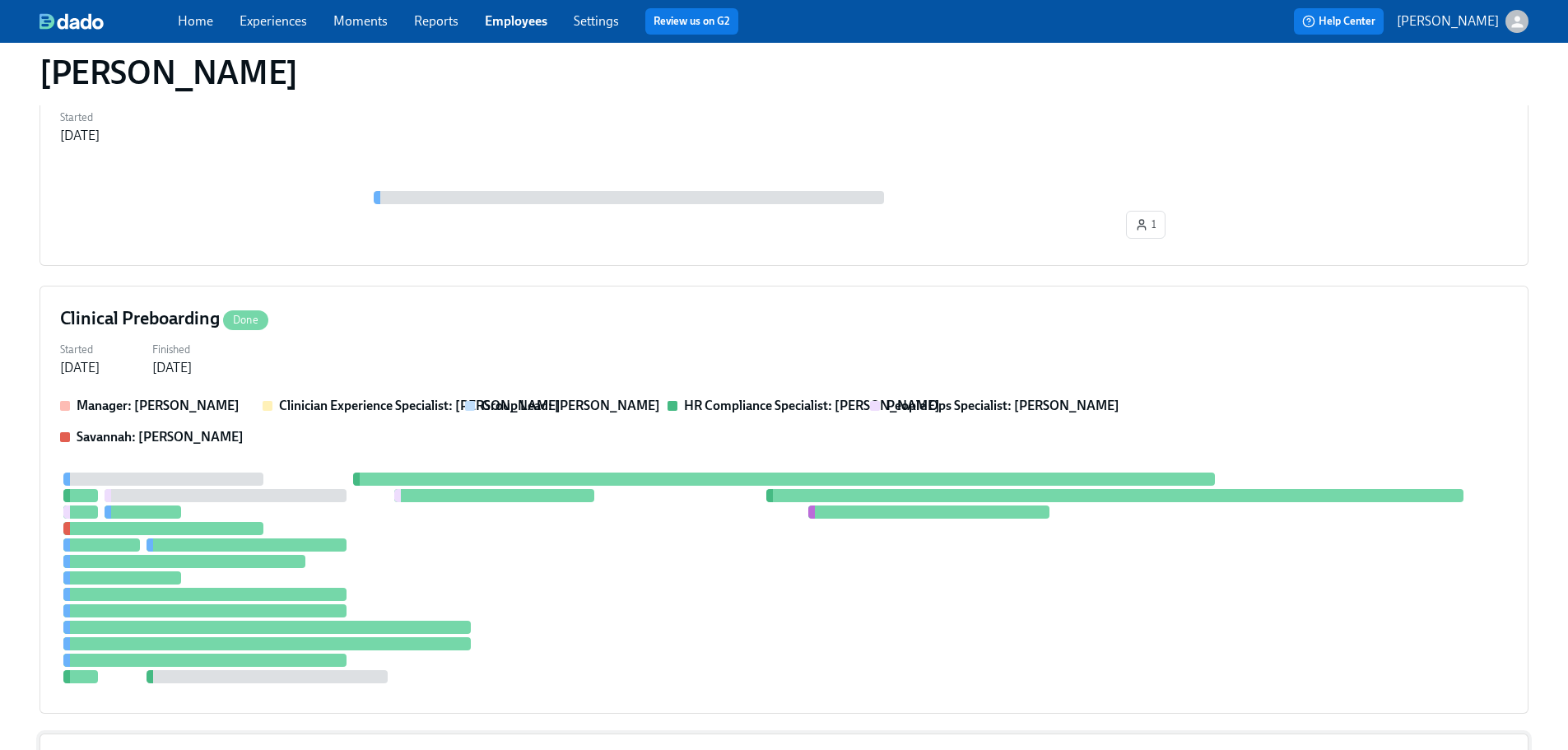
scroll to position [659, 0]
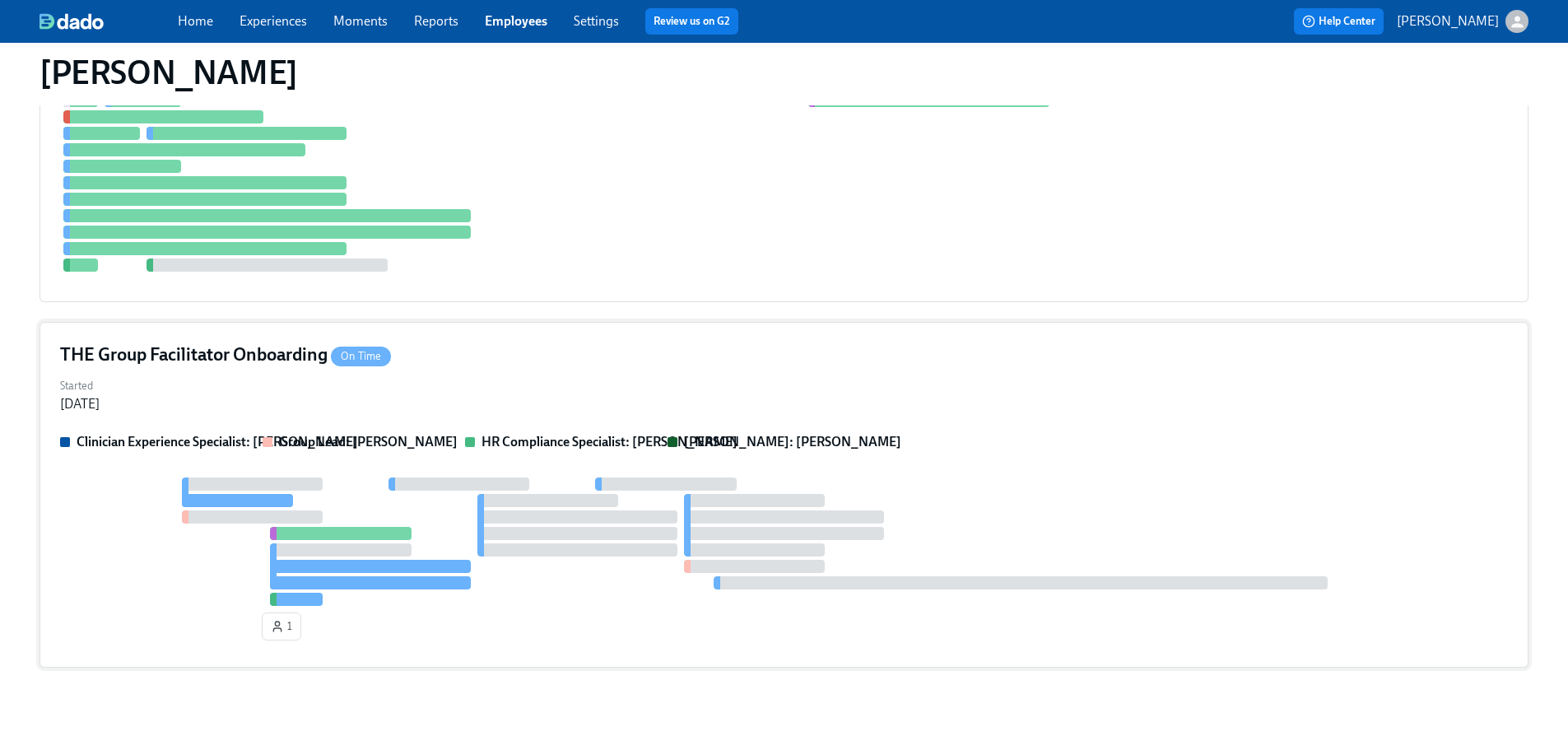
click at [372, 515] on div at bounding box center [784, 541] width 1448 height 128
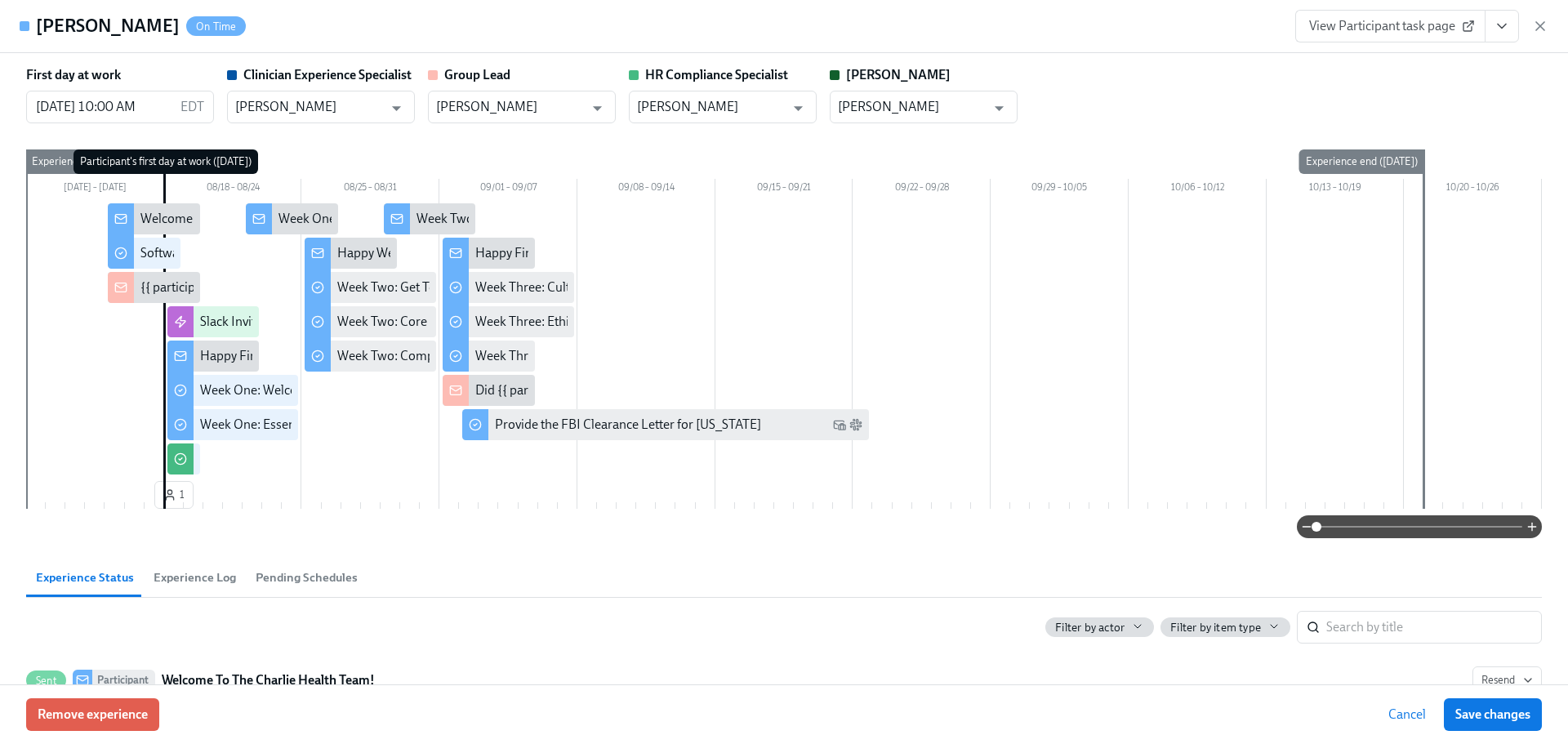
drag, startPoint x: 1493, startPoint y: 35, endPoint x: 1486, endPoint y: 39, distance: 8.1
click at [1492, 36] on button "View task page" at bounding box center [1502, 26] width 34 height 32
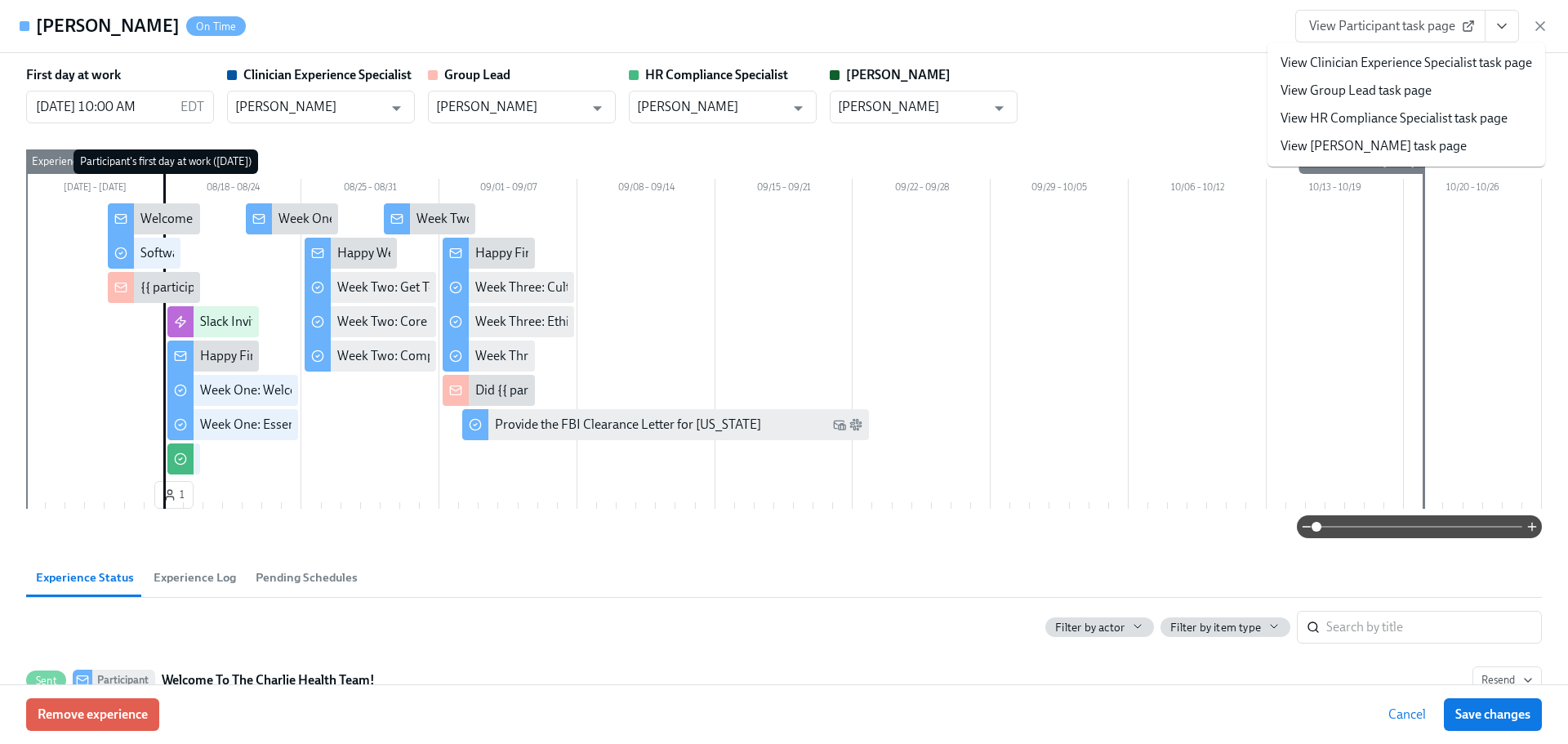
click at [1335, 117] on link "View HR Compliance Specialist task page" at bounding box center [1393, 118] width 227 height 18
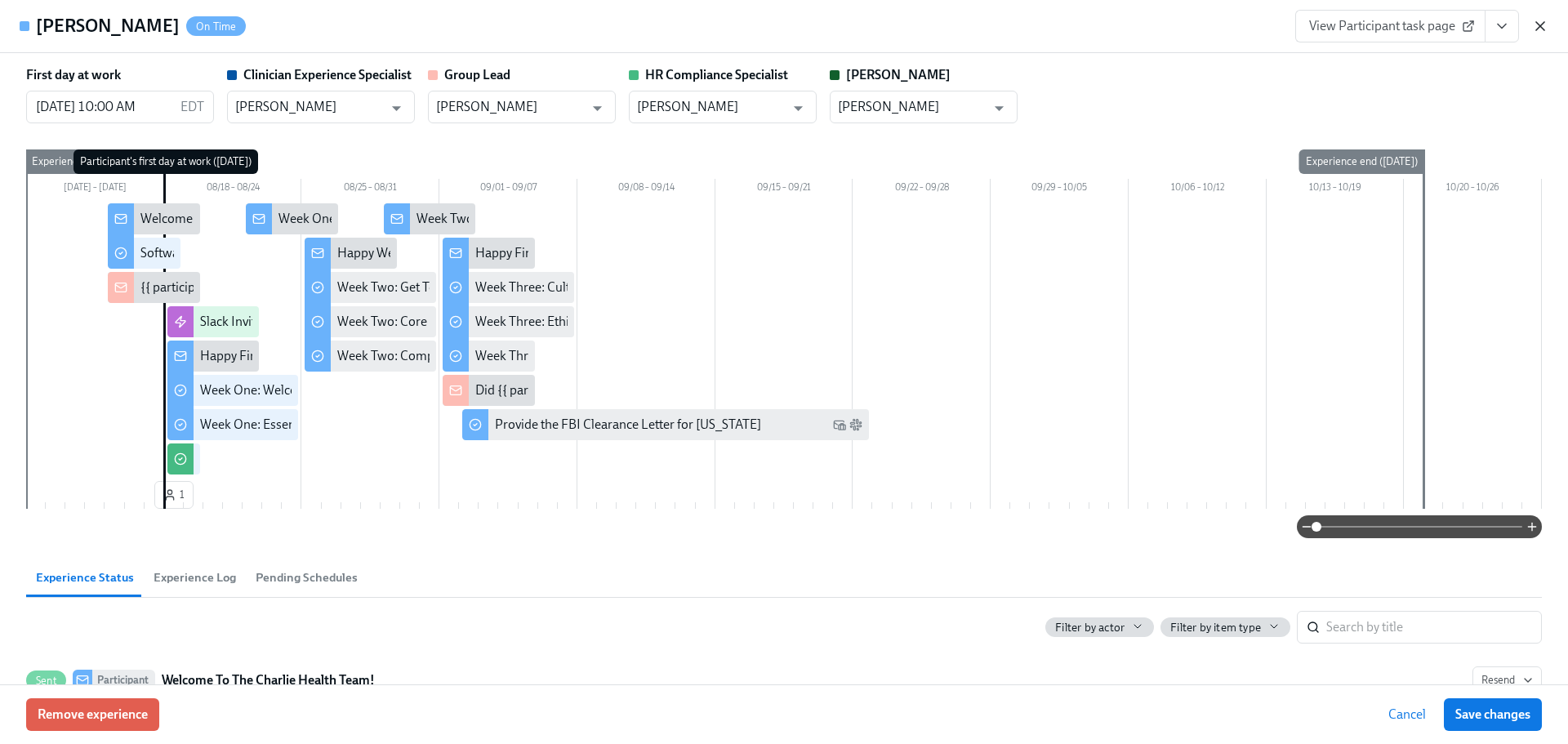
click at [1542, 27] on icon "button" at bounding box center [1540, 26] width 9 height 9
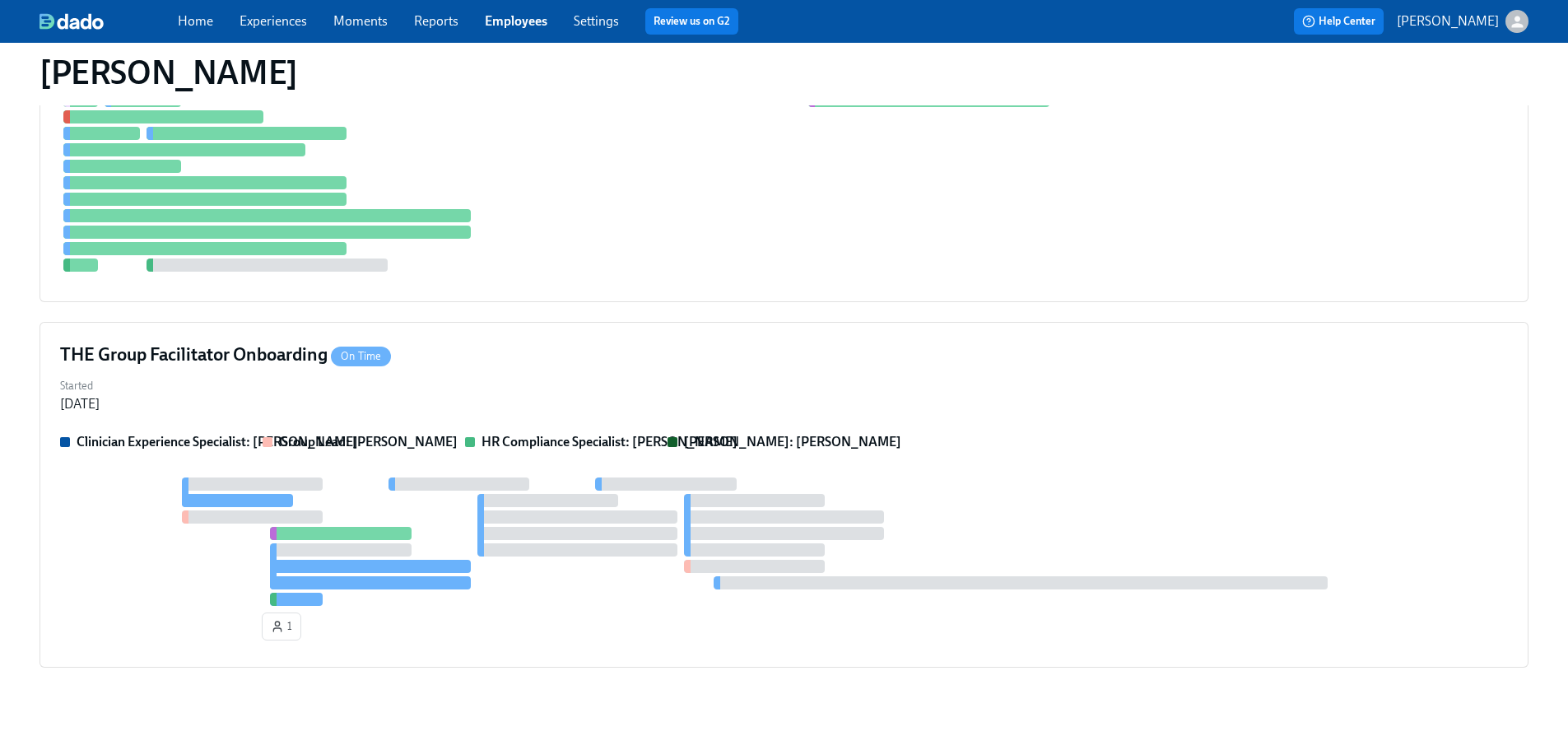
click at [527, 20] on link "Employees" at bounding box center [516, 21] width 63 height 15
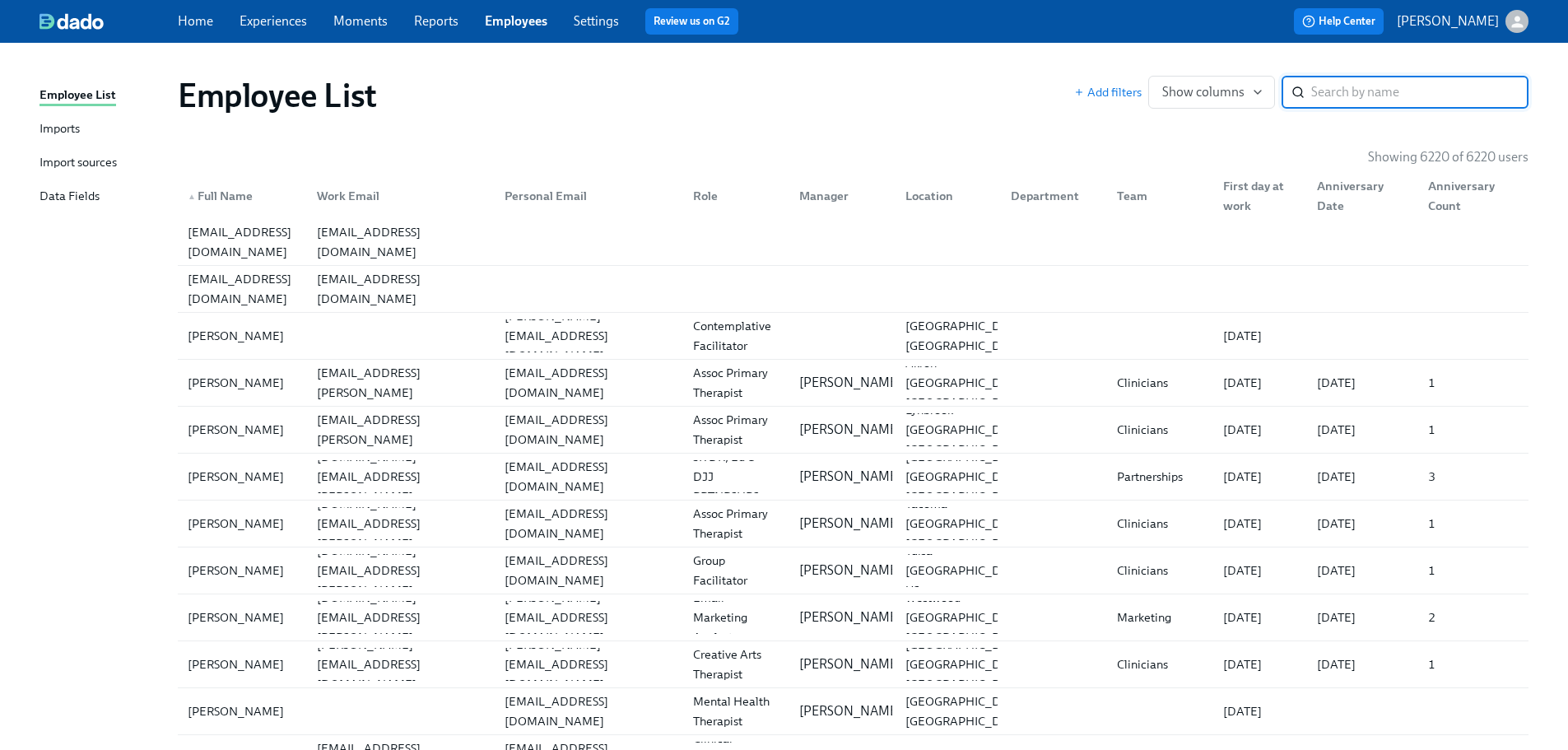
click at [1409, 87] on input "search" at bounding box center [1419, 92] width 217 height 33
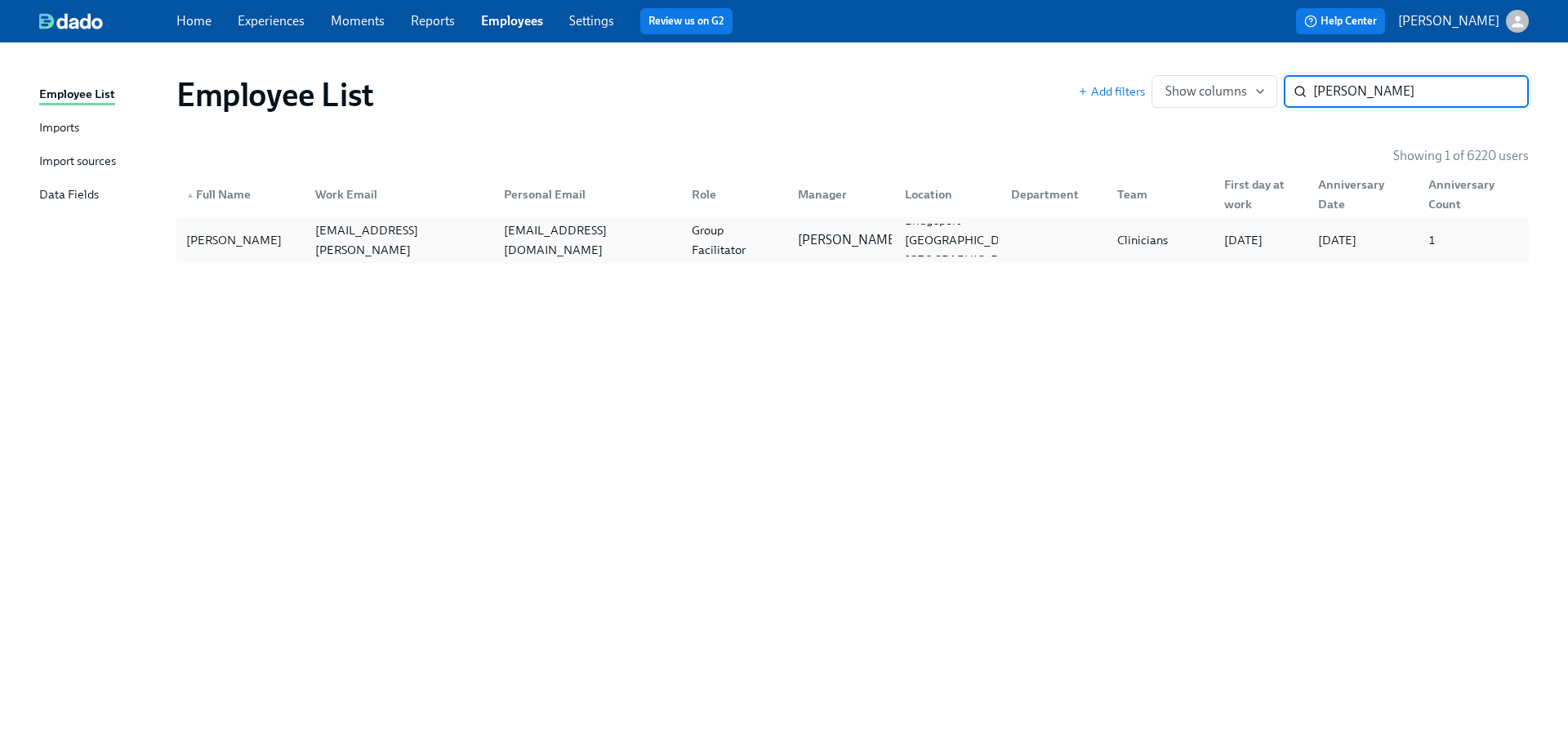
type input "brandon smith"
click at [533, 250] on div "basebrandon3@gmail.com" at bounding box center [585, 240] width 187 height 32
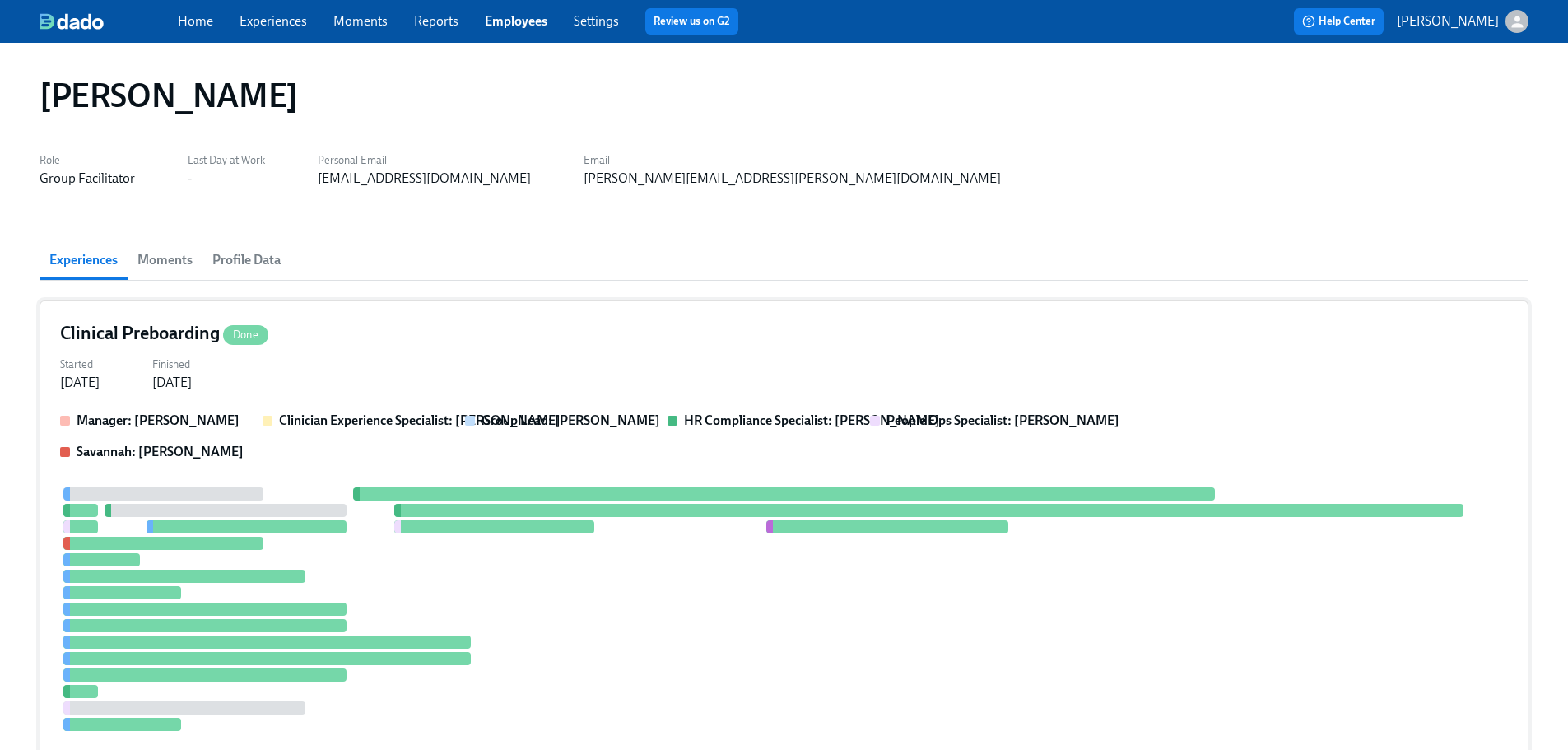
click at [550, 368] on div "Started Jul 28, 2025 Finished Aug 14, 2025" at bounding box center [784, 372] width 1448 height 40
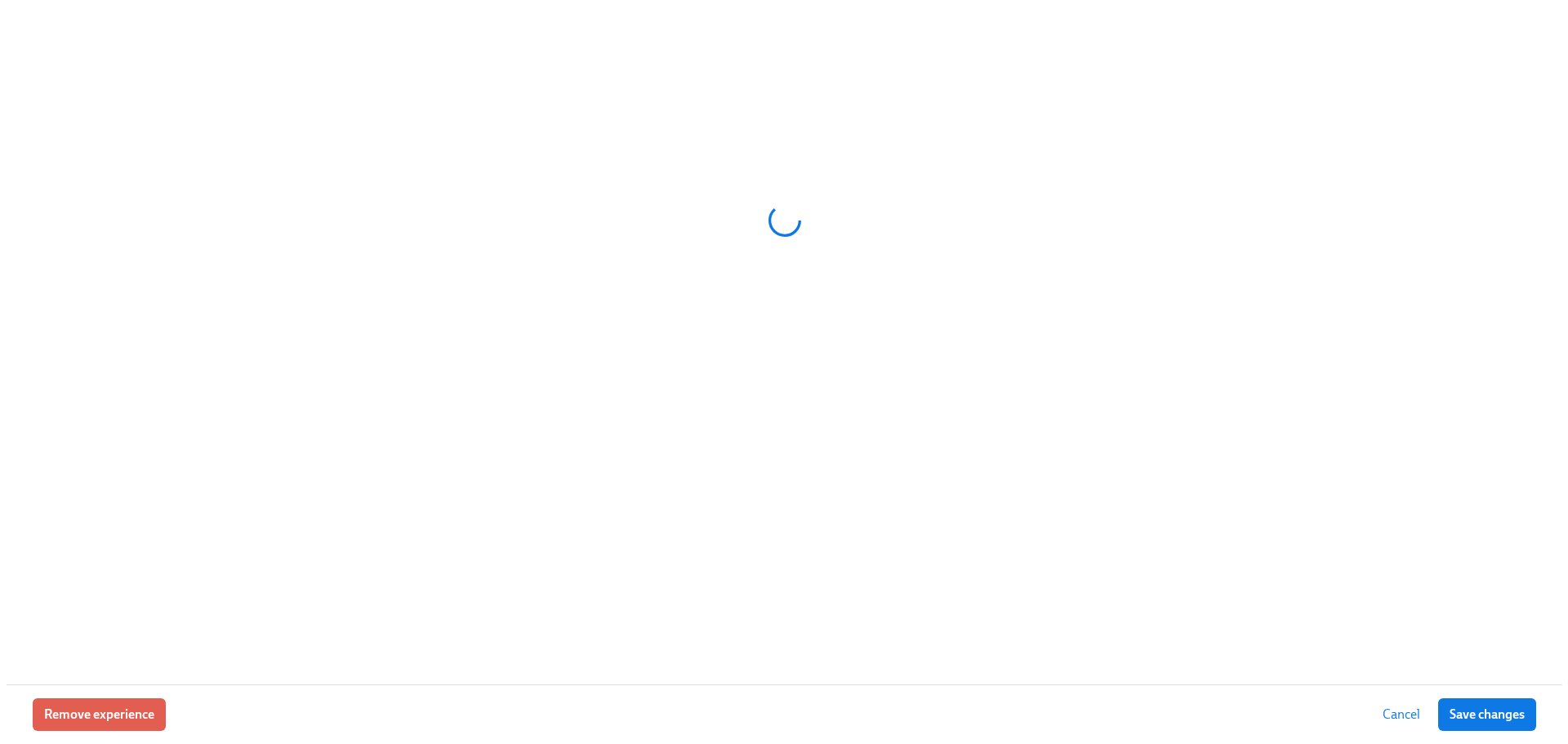
scroll to position [715, 0]
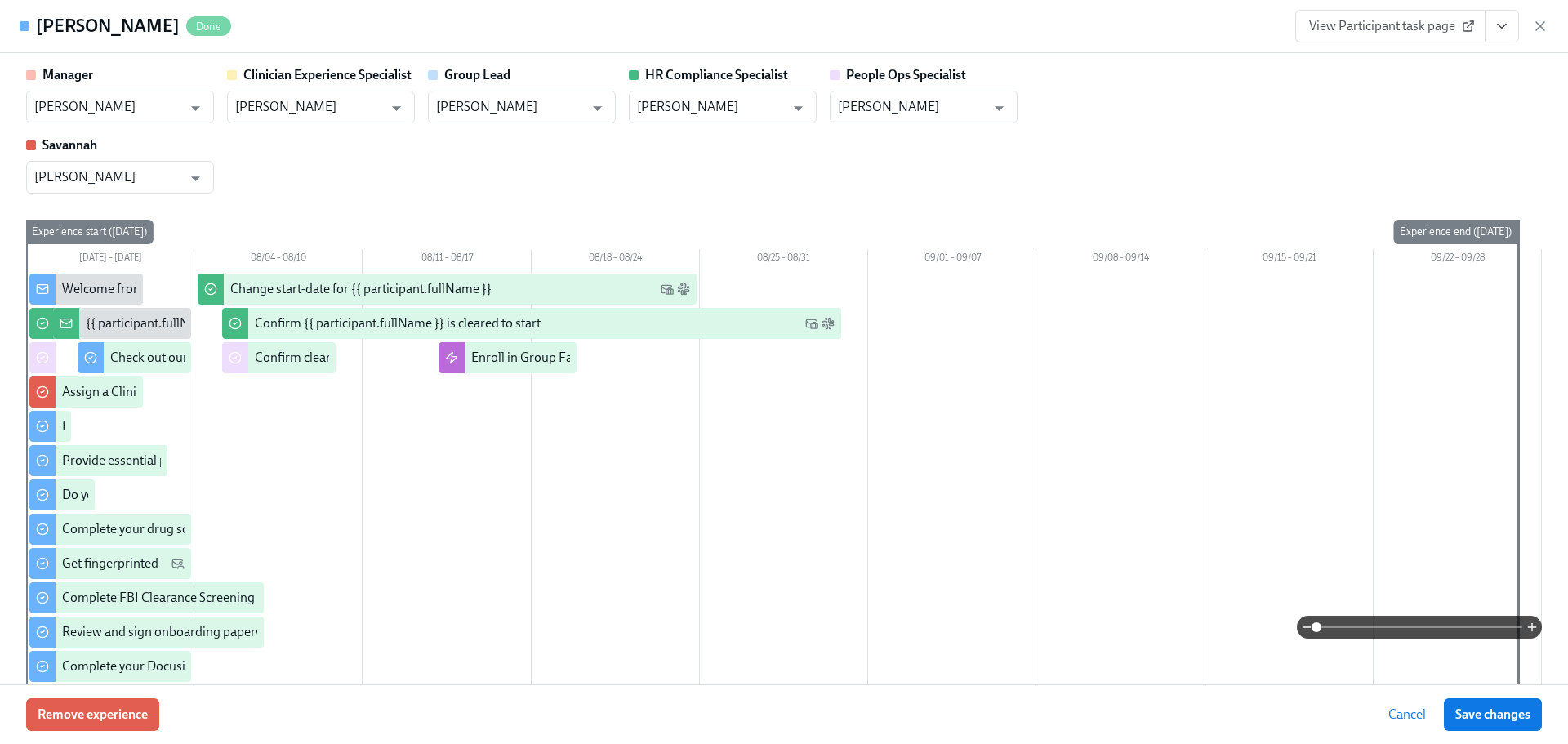
click at [1501, 26] on icon "View task page" at bounding box center [1501, 26] width 16 height 16
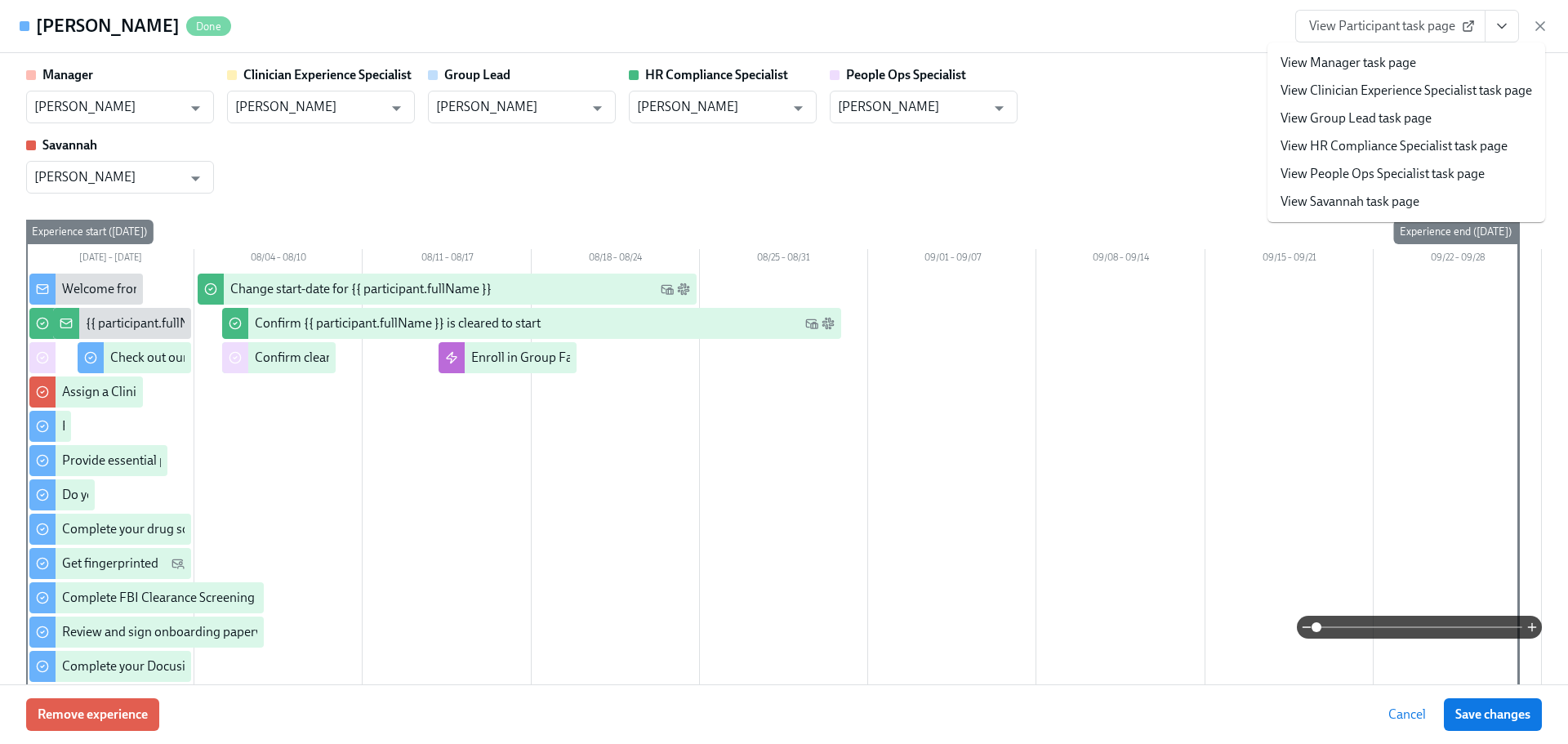
click at [1479, 147] on link "View HR Compliance Specialist task page" at bounding box center [1393, 146] width 227 height 18
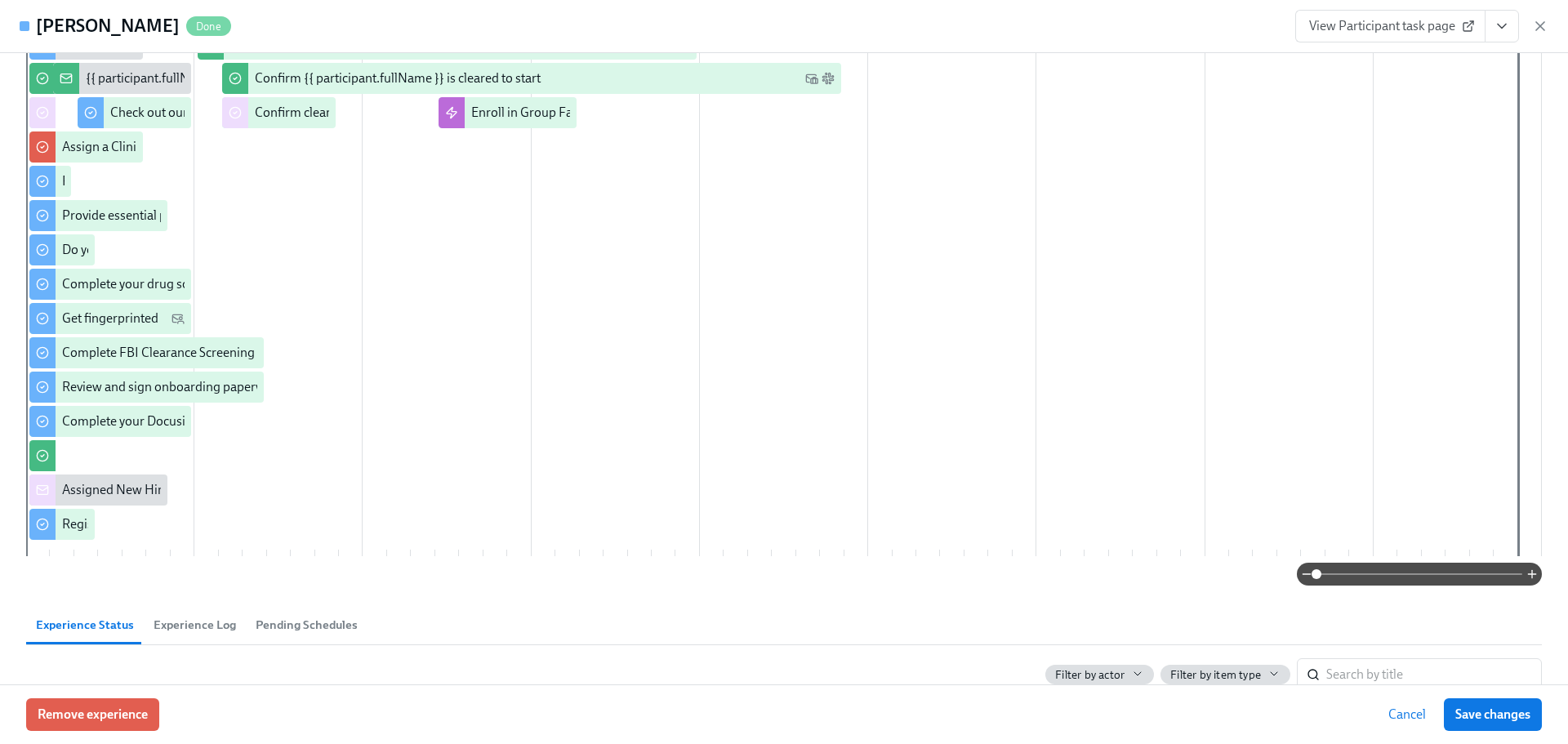
scroll to position [0, 0]
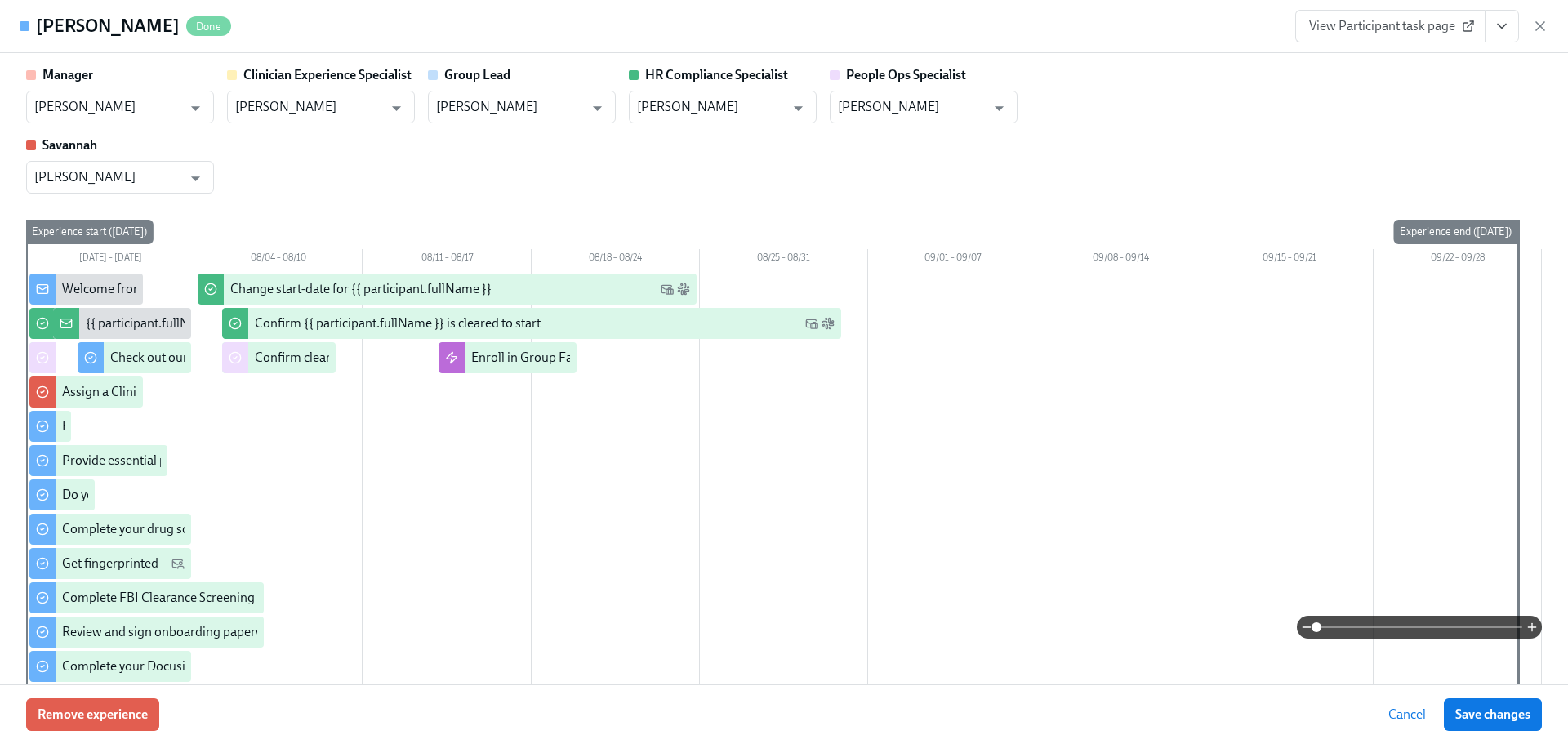
click at [1531, 26] on div "View Participant task page" at bounding box center [1421, 26] width 253 height 32
click at [1536, 23] on icon "button" at bounding box center [1540, 26] width 9 height 9
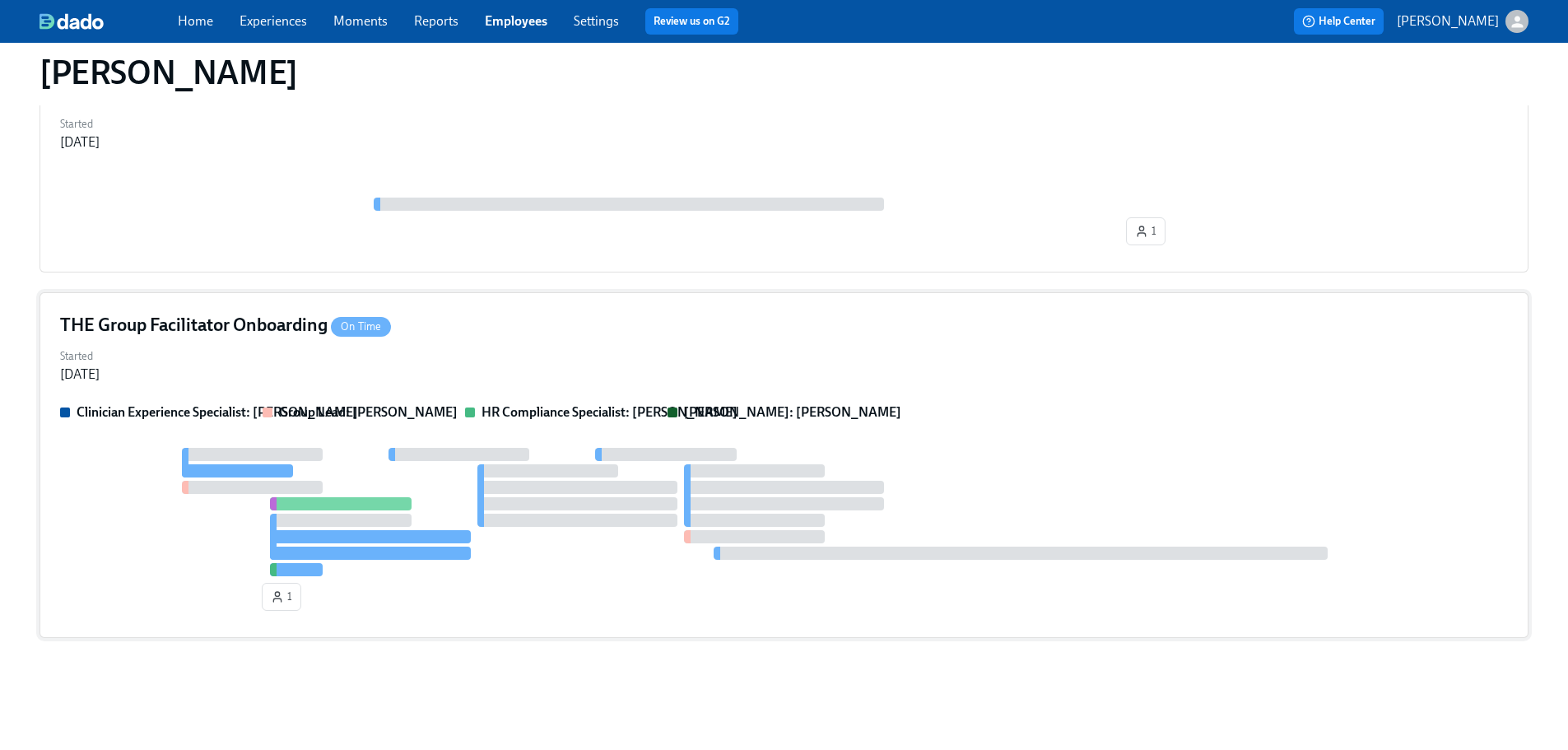
click at [689, 342] on div "THE Group Facilitator Onboarding On Time Started Aug 14, 2025 Clinician Experie…" at bounding box center [784, 465] width 1489 height 345
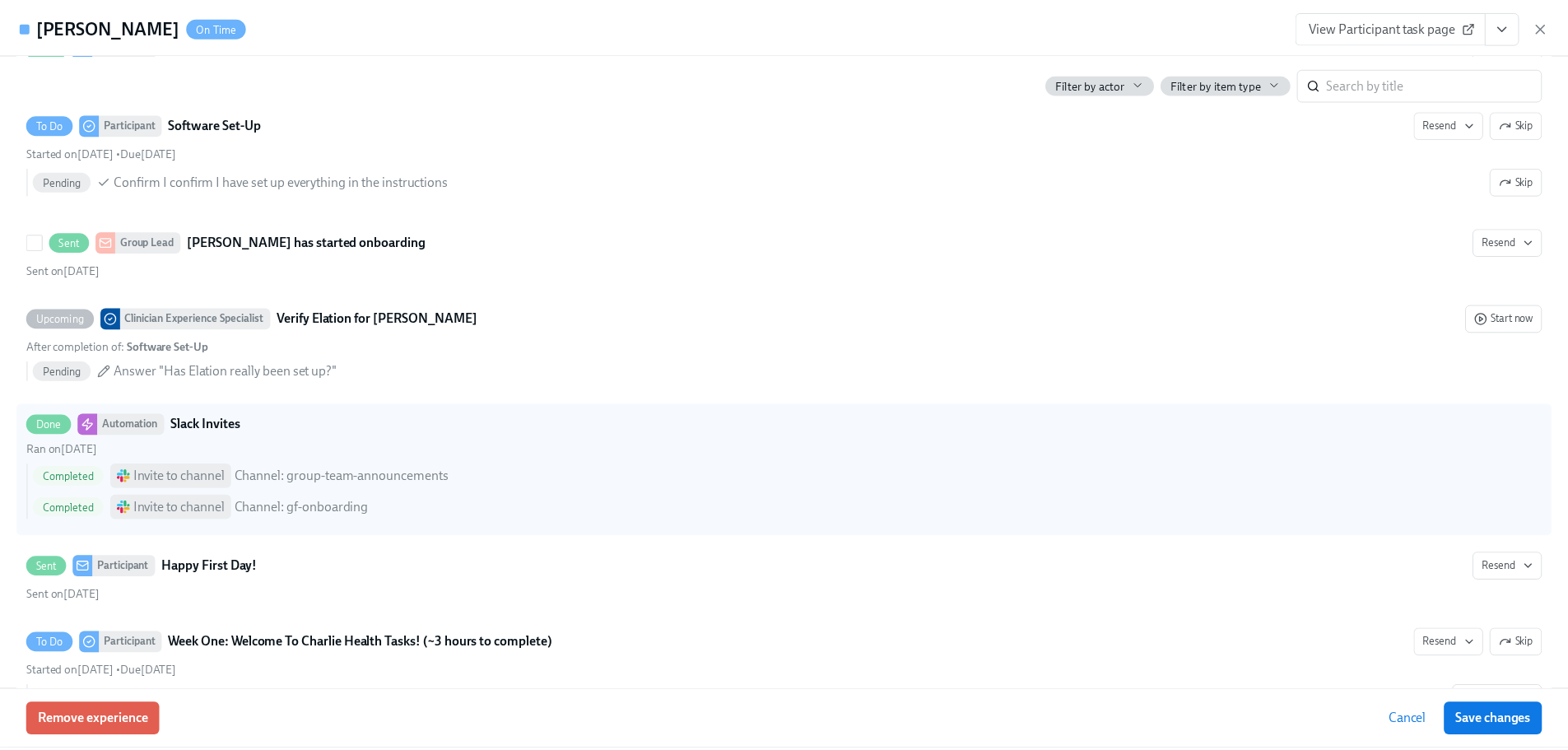
scroll to position [905, 0]
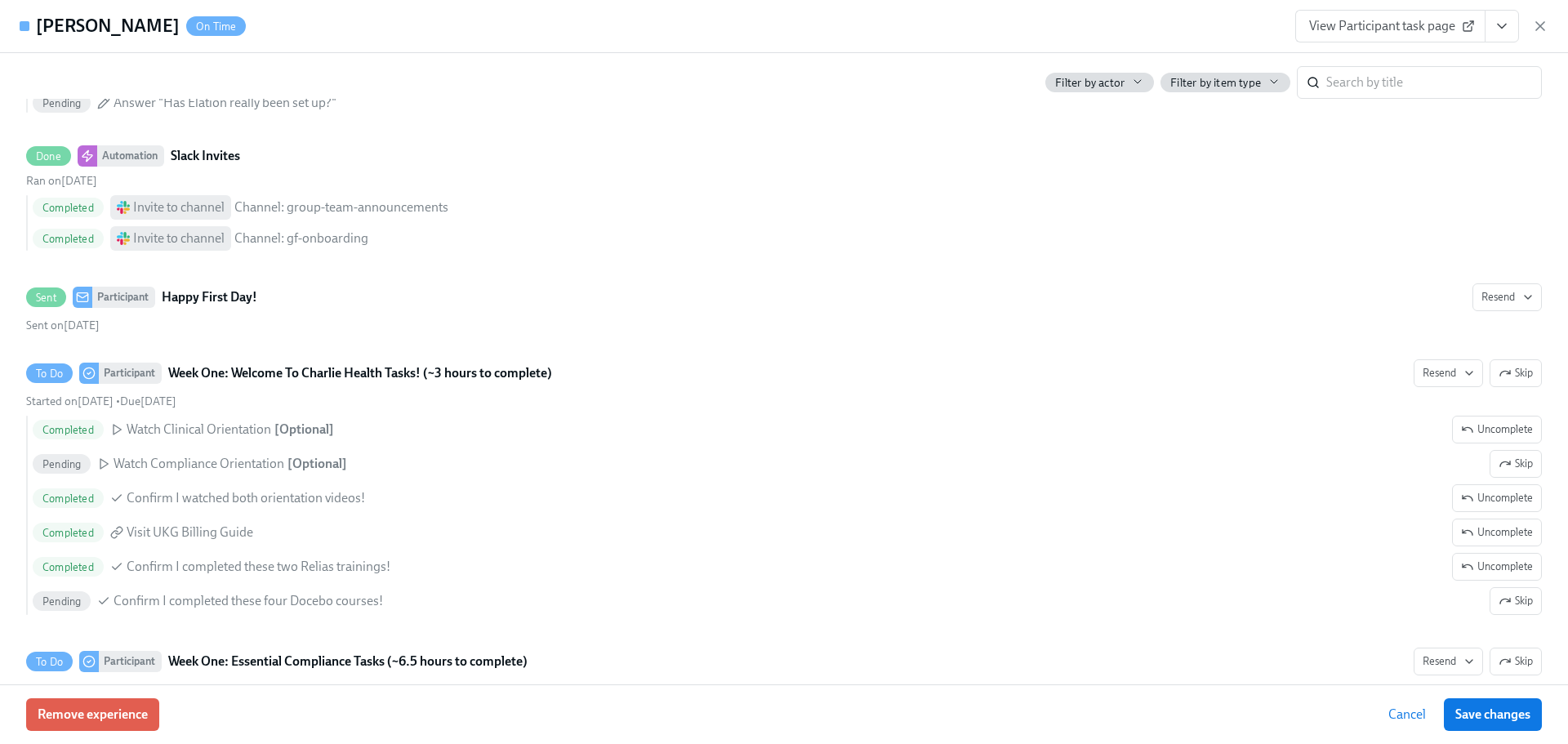
click at [1509, 23] on icon "View task page" at bounding box center [1501, 26] width 16 height 16
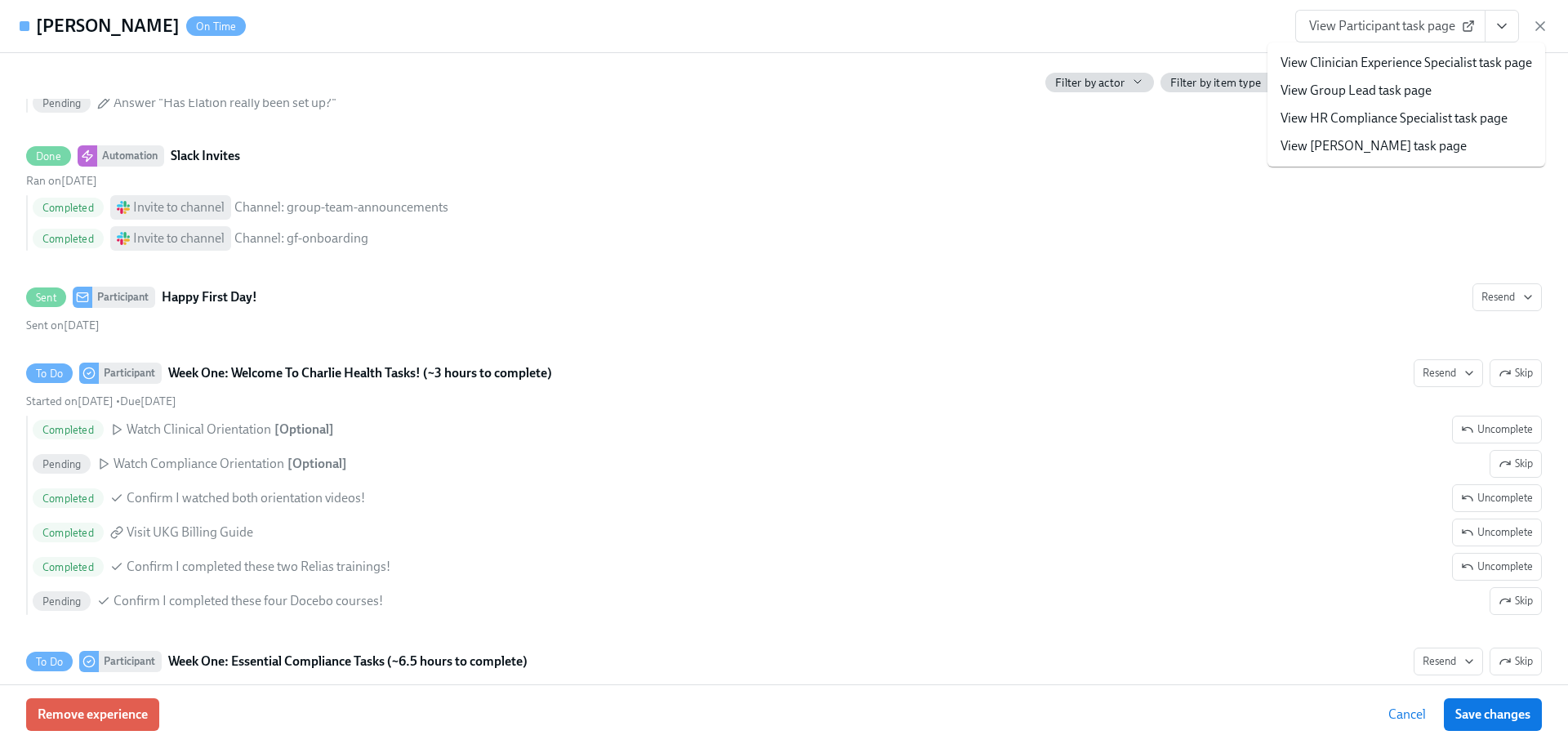
click at [1409, 104] on li "View Group Lead task page" at bounding box center [1406, 90] width 278 height 28
click at [1415, 111] on link "View HR Compliance Specialist task page" at bounding box center [1393, 118] width 227 height 18
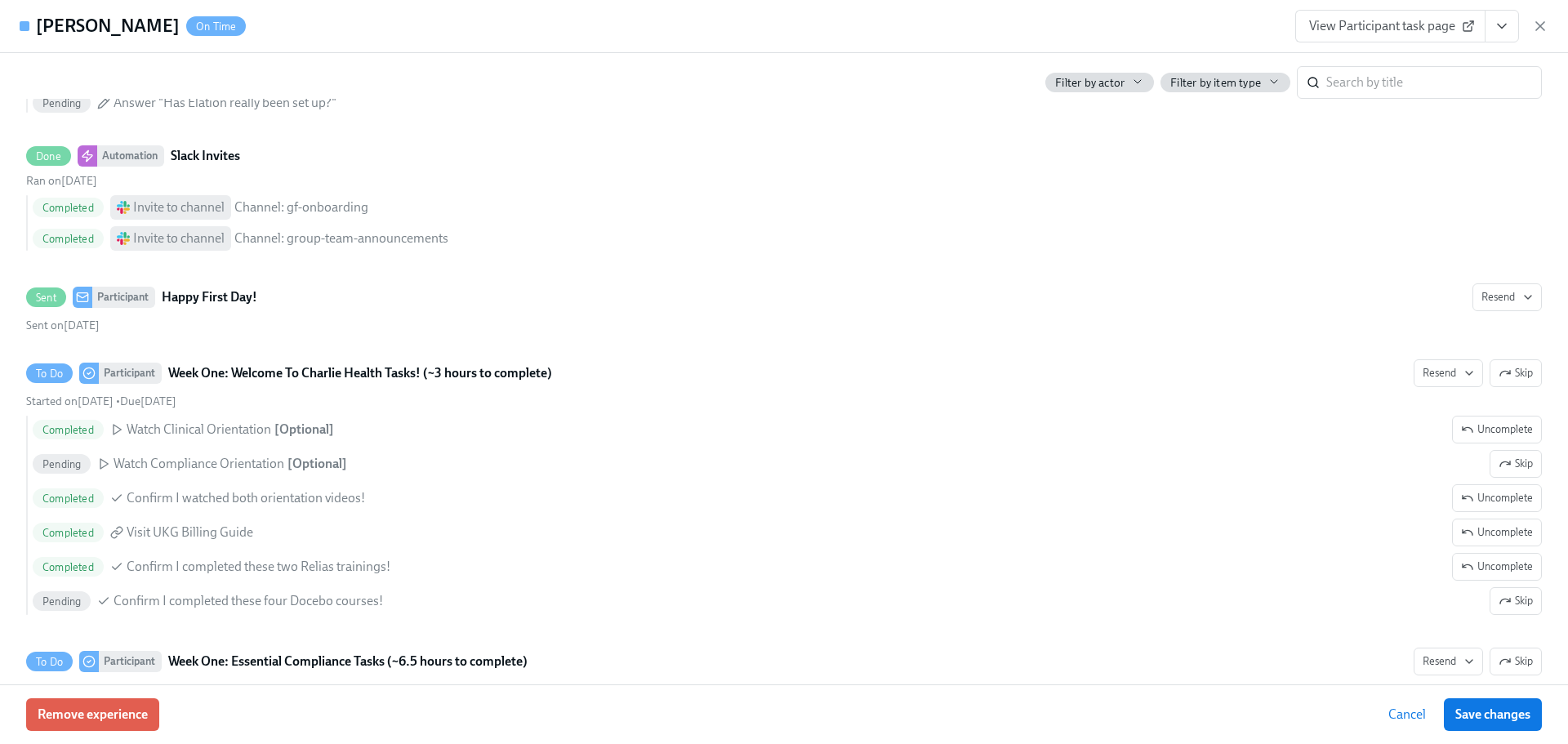
click at [1536, 25] on icon "button" at bounding box center [1540, 26] width 16 height 16
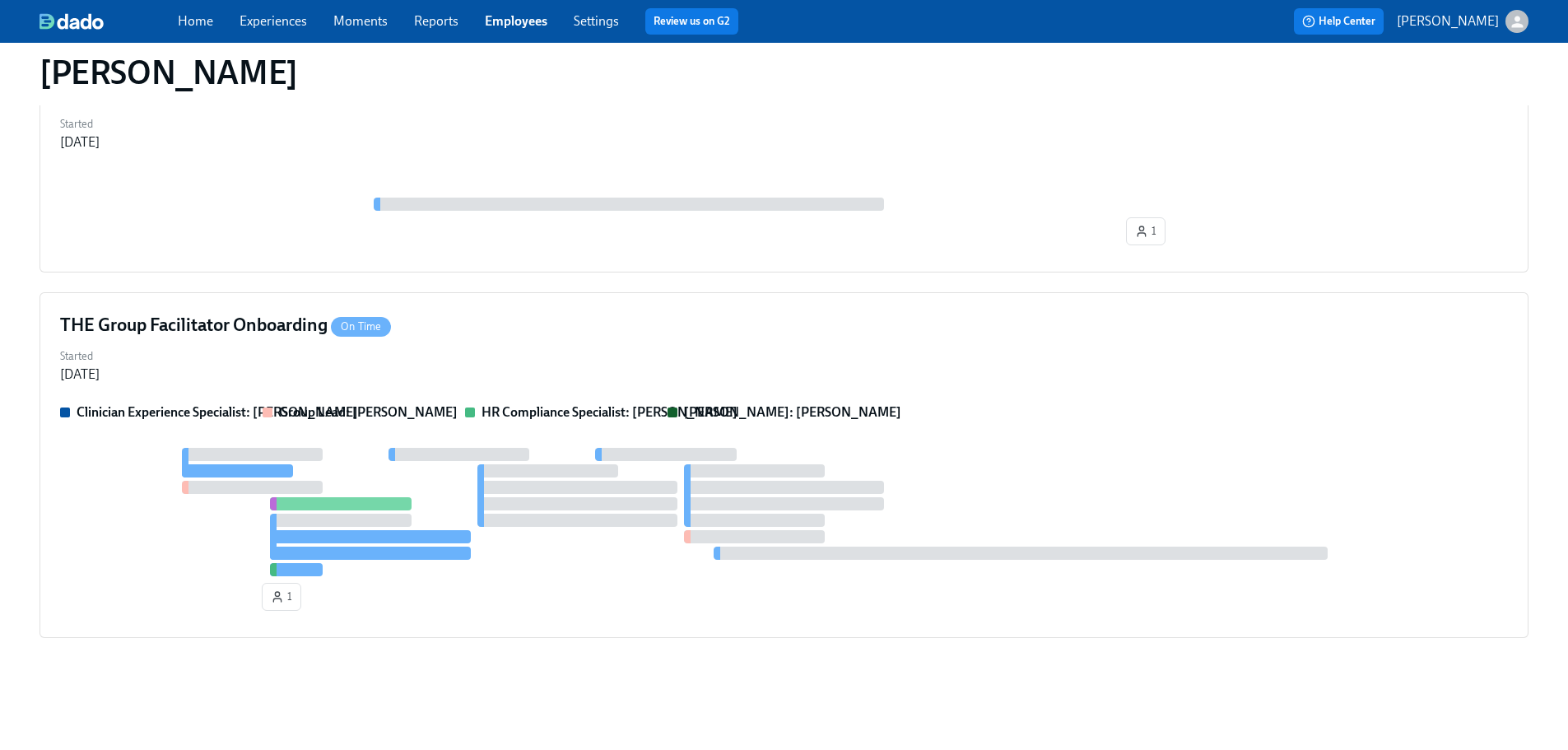
click at [511, 10] on div "Home Experiences Moments Reports Employees Settings Review us on G2" at bounding box center [516, 21] width 676 height 27
click at [505, 35] on div "Home Experiences Moments Reports Employees Settings Review us on G2 Help Center…" at bounding box center [784, 21] width 1568 height 43
click at [505, 21] on link "Employees" at bounding box center [516, 21] width 63 height 15
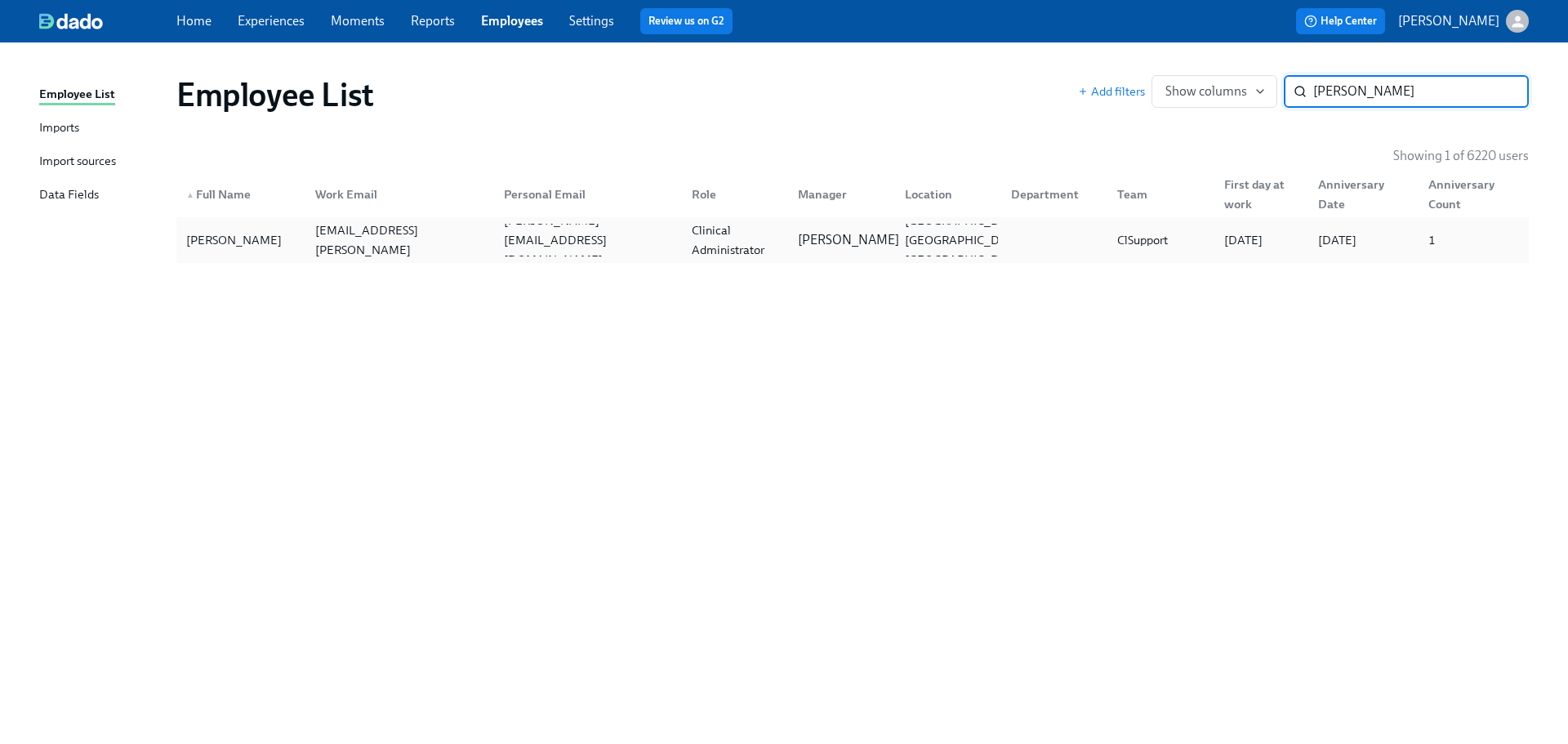
type input "martina sand"
click at [873, 244] on p "Ashley Mackay" at bounding box center [848, 239] width 101 height 18
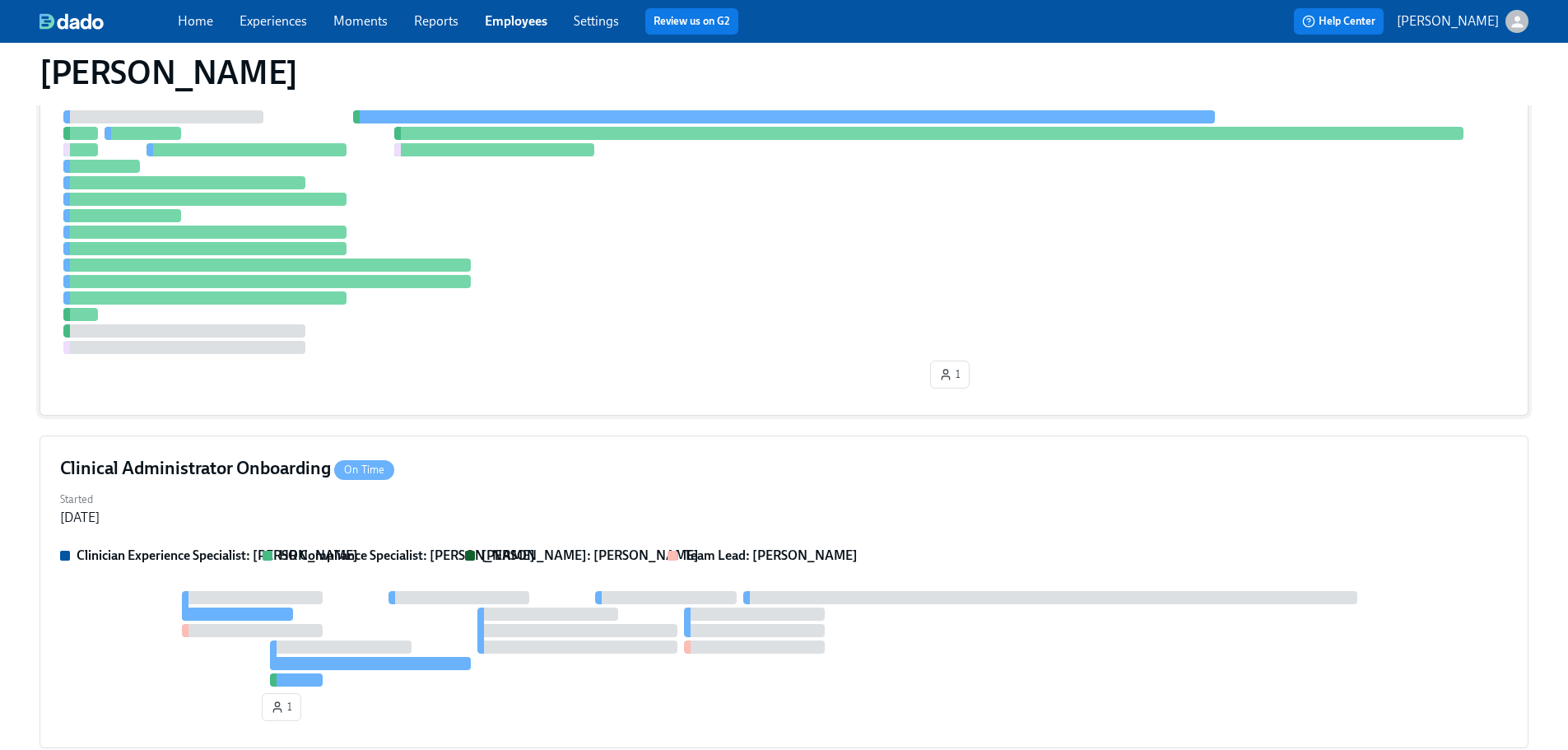
scroll to position [194, 0]
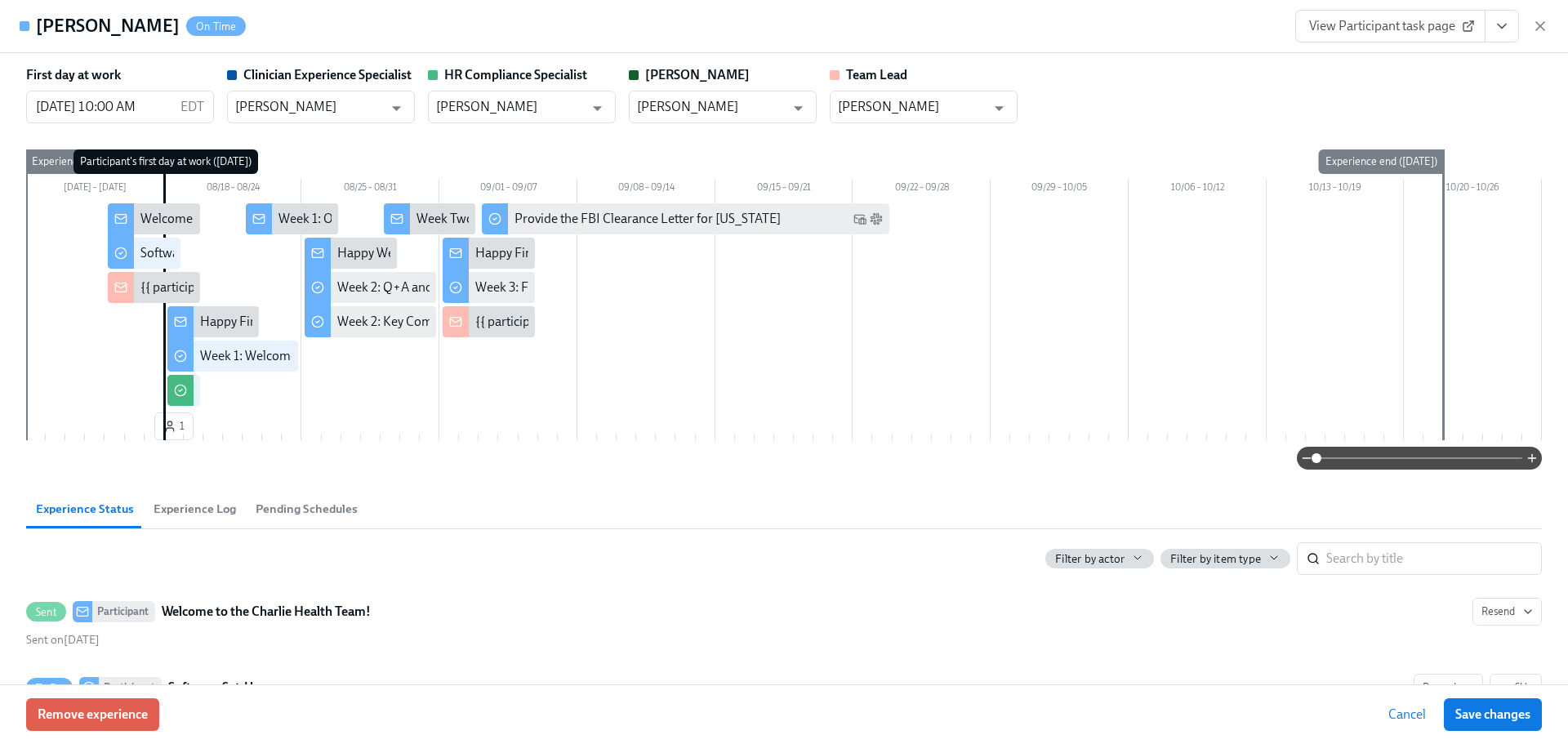
click at [1514, 19] on button "View task page" at bounding box center [1502, 26] width 34 height 32
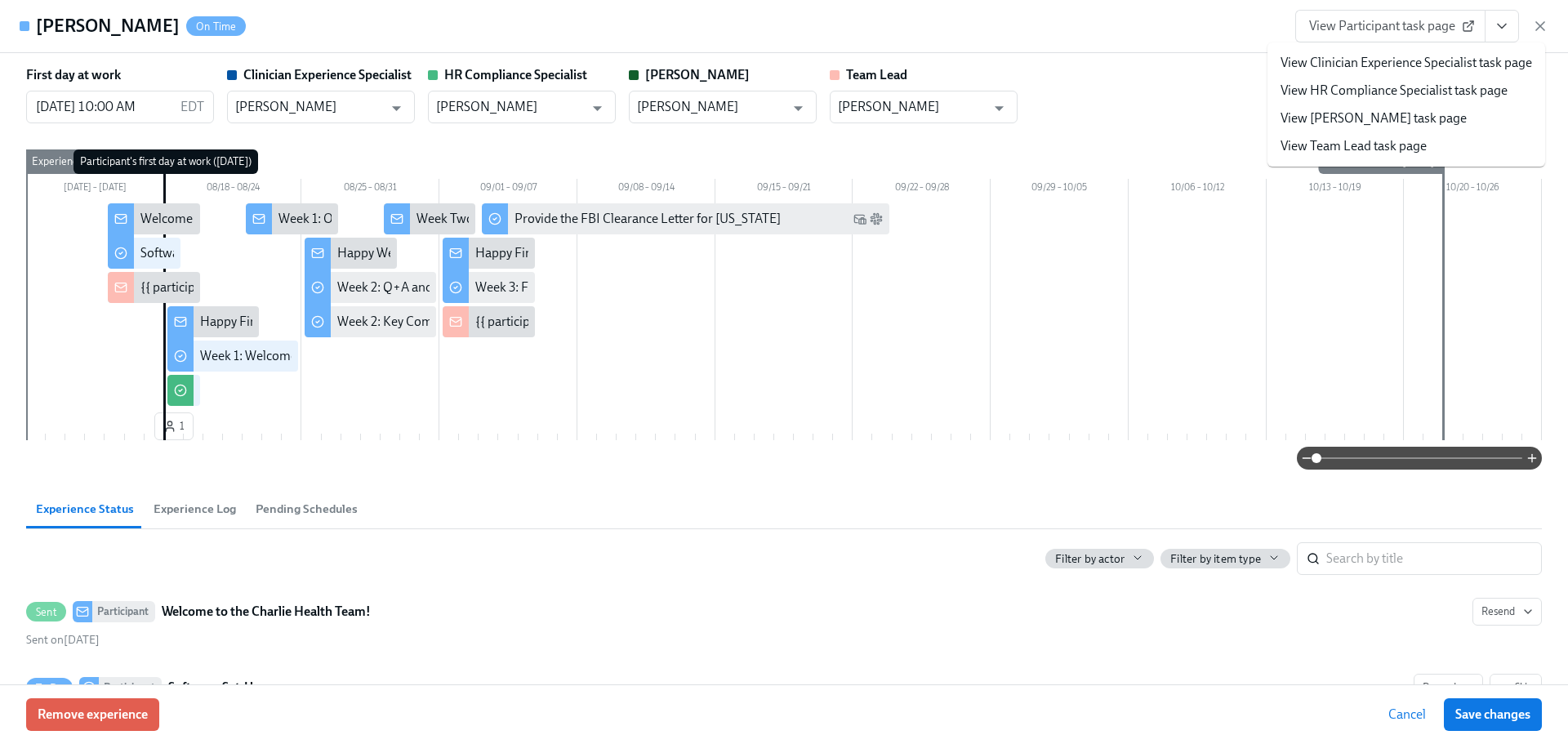
click at [1422, 87] on link "View HR Compliance Specialist task page" at bounding box center [1393, 90] width 227 height 18
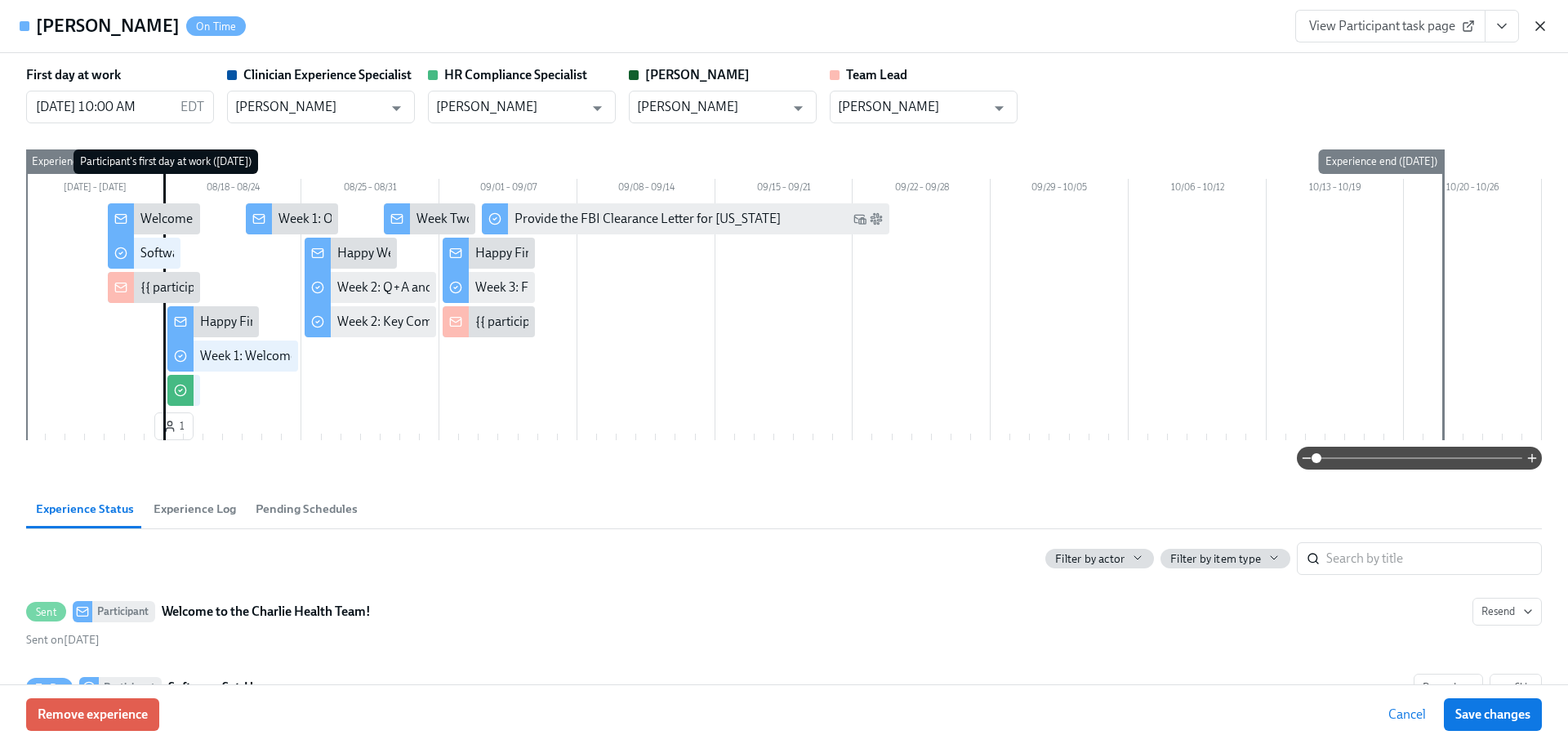
click at [1536, 20] on icon "button" at bounding box center [1540, 26] width 16 height 16
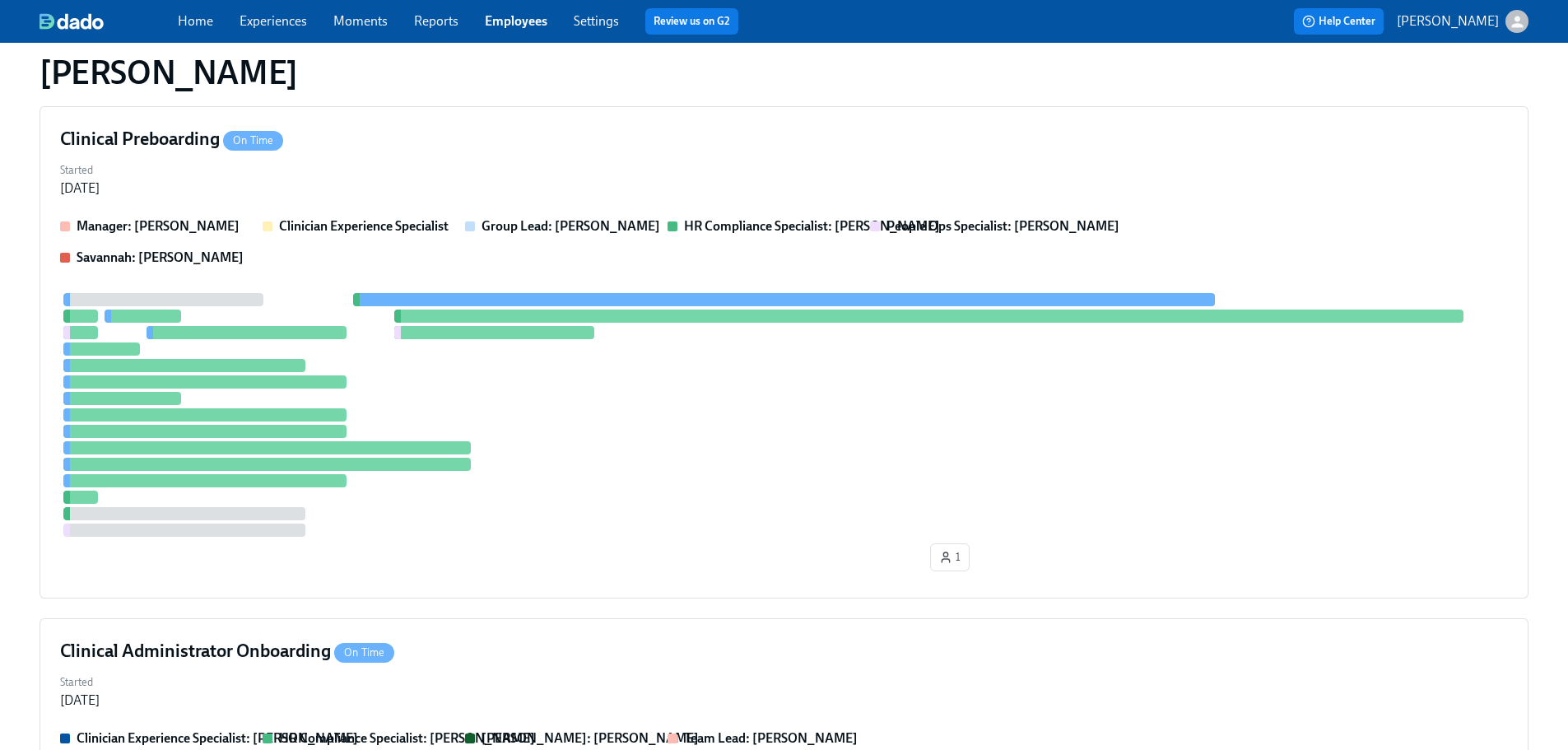
click at [540, 4] on div "Home Experiences Moments Reports Employees Settings Review us on G2 Help Center…" at bounding box center [784, 21] width 1568 height 43
click at [532, 10] on div "Home Experiences Moments Reports Employees Settings Review us on G2" at bounding box center [516, 21] width 676 height 27
click at [536, 27] on link "Employees" at bounding box center [516, 21] width 63 height 15
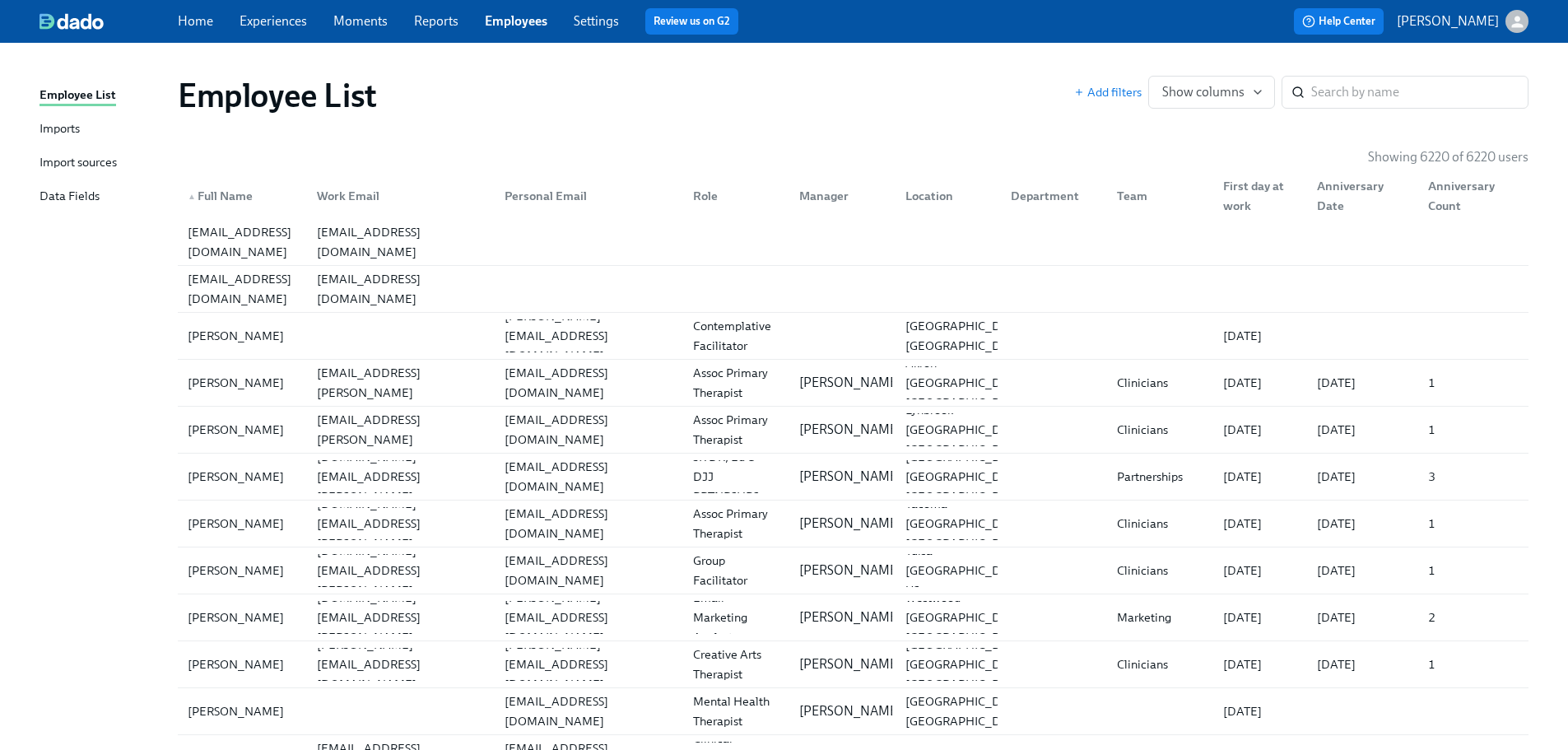
click at [522, 7] on div "Home Experiences Moments Reports Employees Settings Review us on G2 Help Center…" at bounding box center [784, 21] width 1568 height 43
click at [1441, 88] on input "search" at bounding box center [1419, 92] width 217 height 33
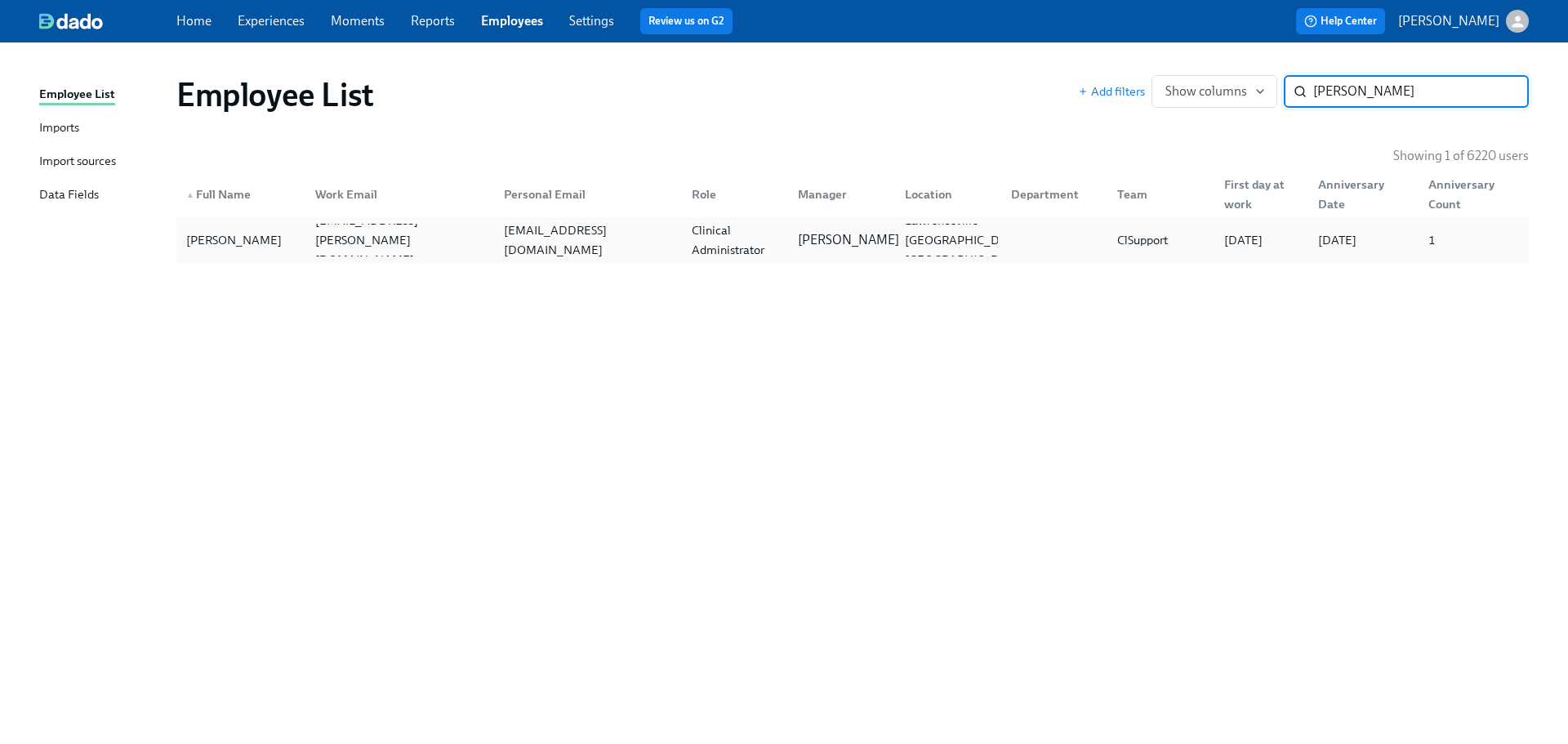
type input "chioma oka"
click at [825, 233] on p "Ashley Mackay" at bounding box center [848, 239] width 101 height 18
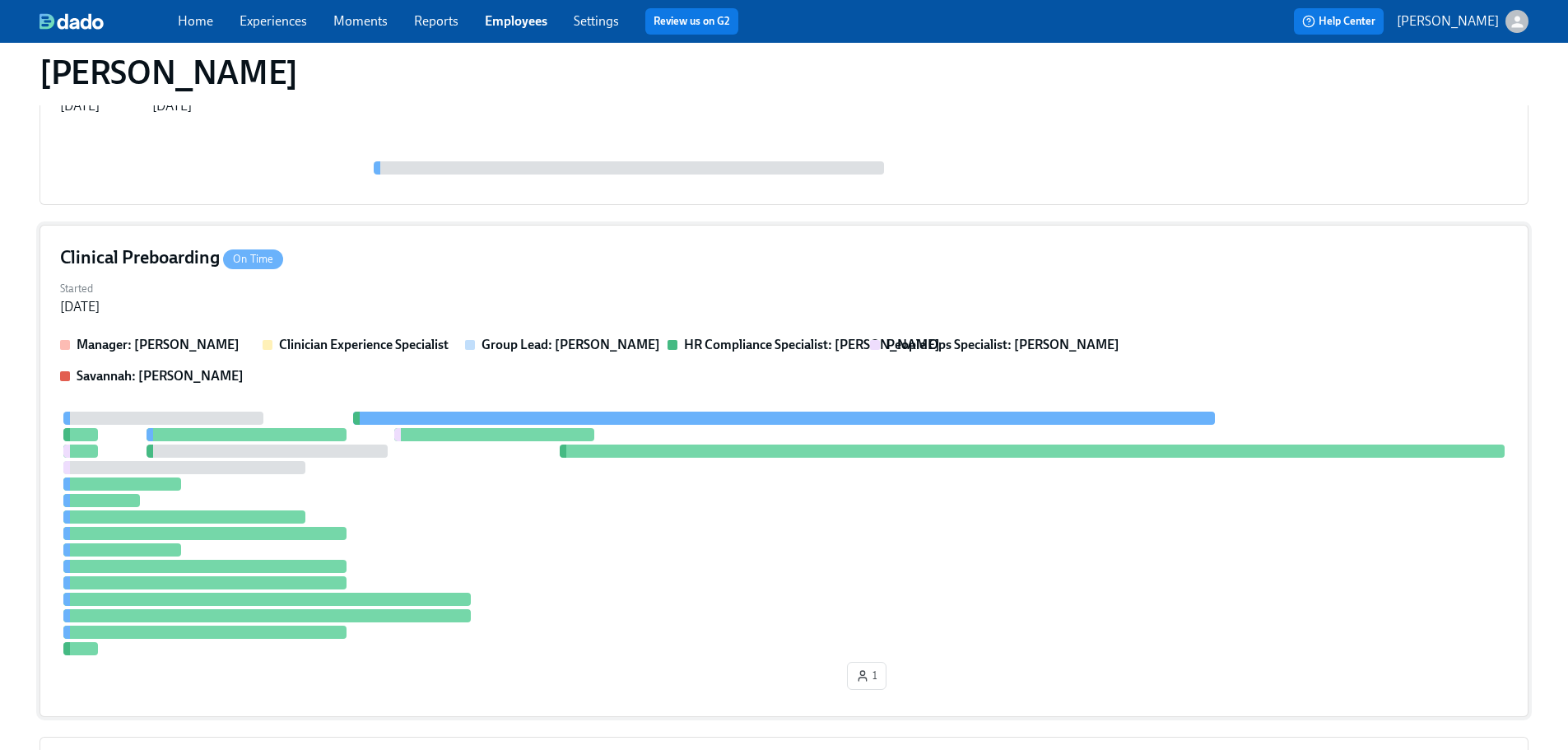
scroll to position [688, 0]
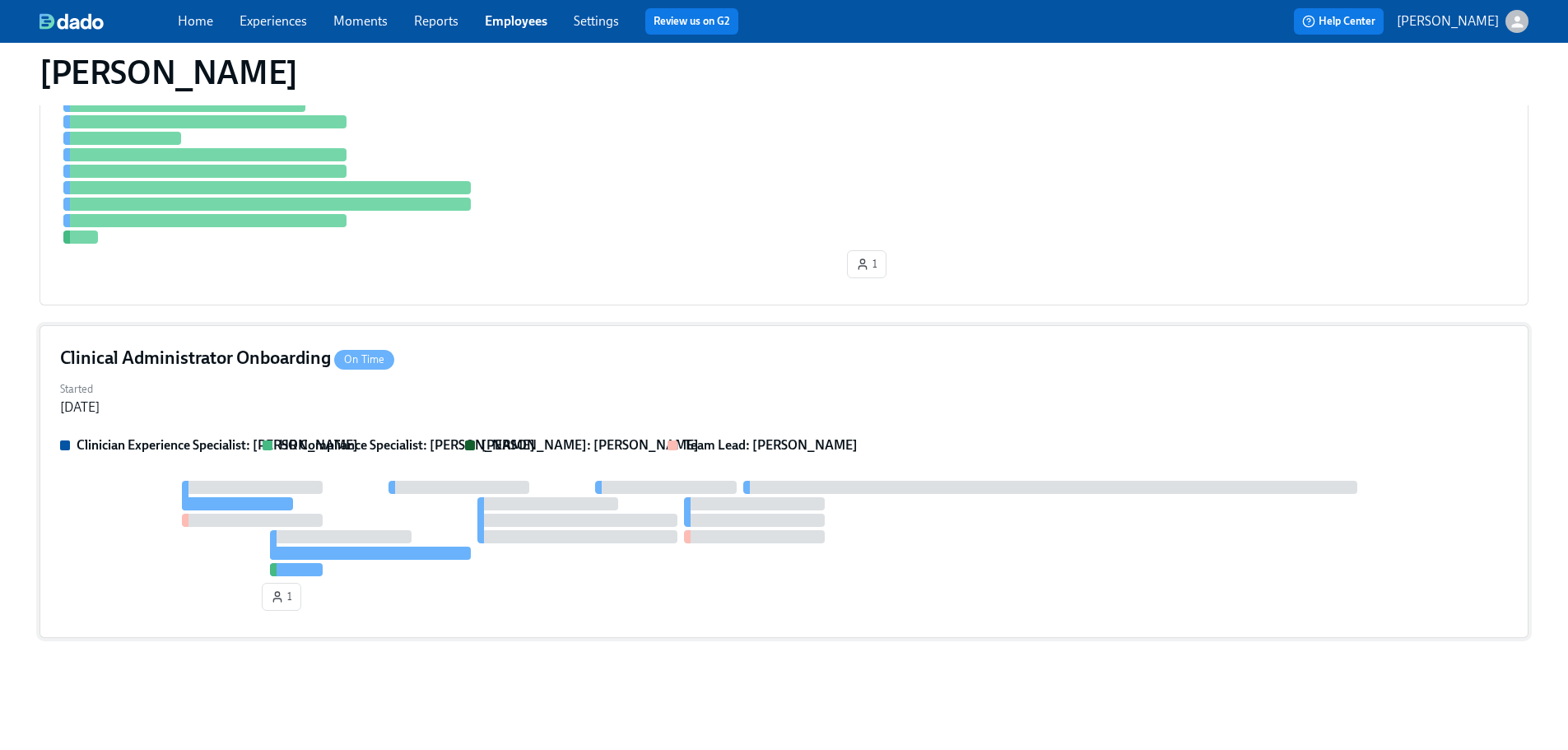
click at [810, 364] on div "Clinical Administrator Onboarding On Time" at bounding box center [784, 357] width 1448 height 25
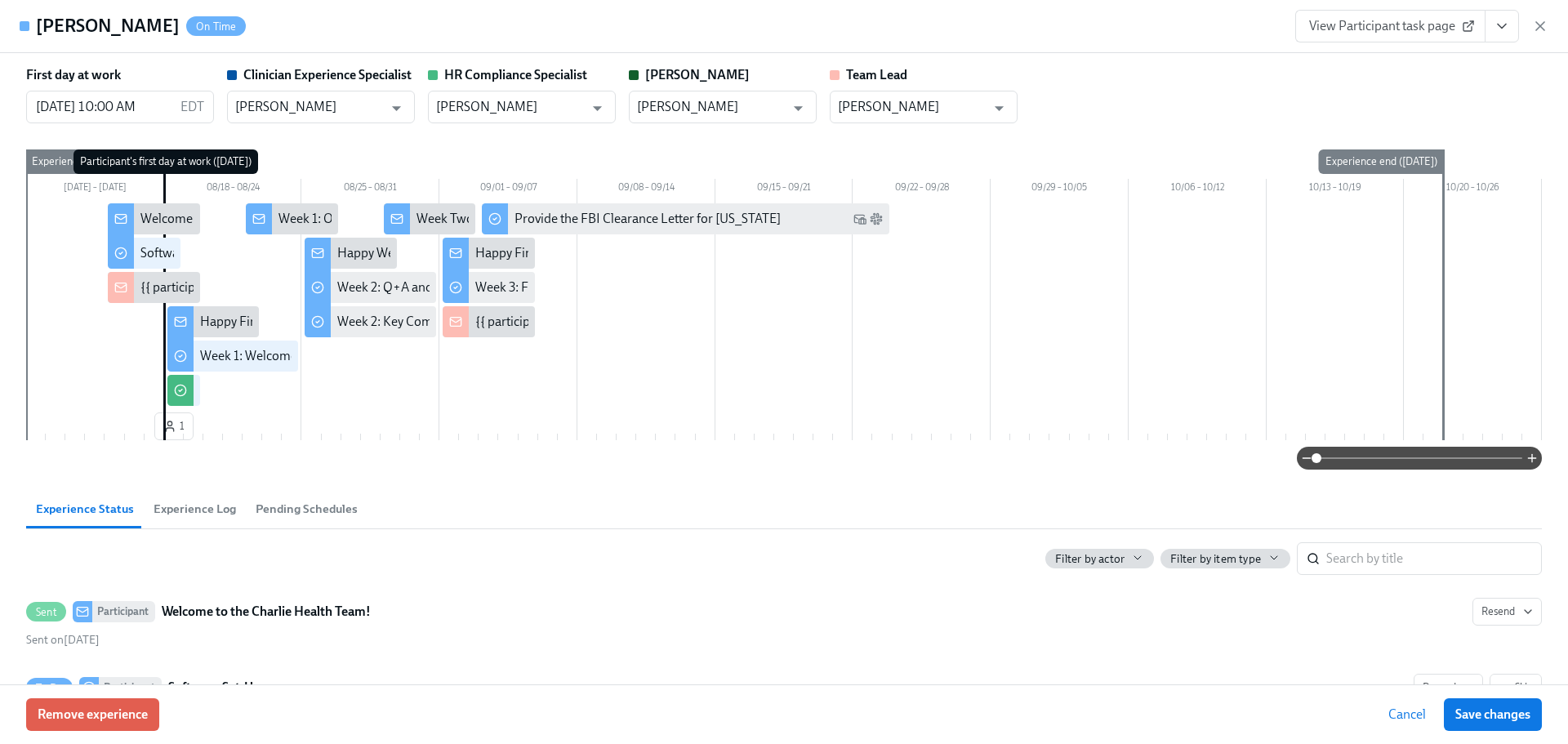
click at [1498, 35] on button "View task page" at bounding box center [1502, 26] width 34 height 32
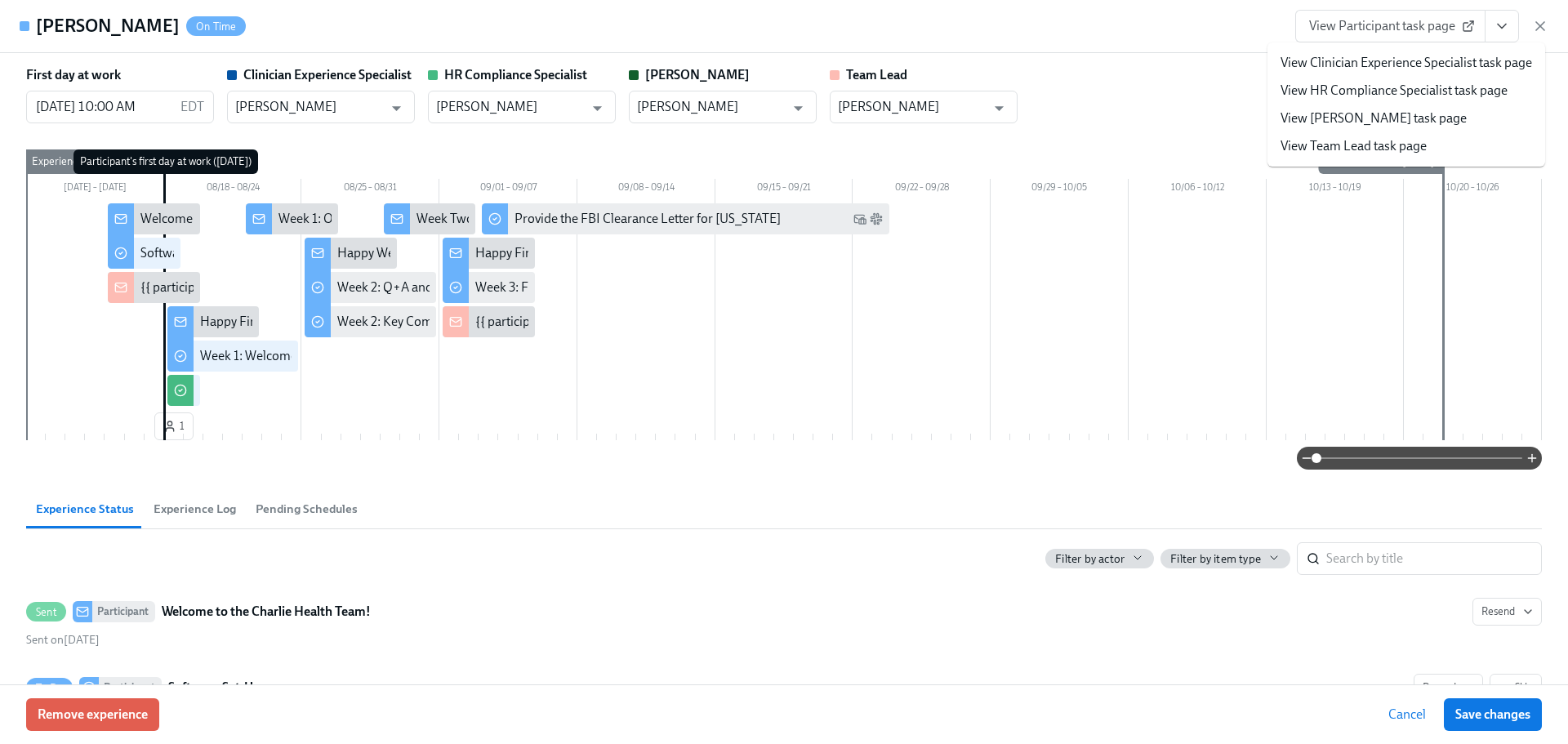
click at [1433, 94] on link "View HR Compliance Specialist task page" at bounding box center [1393, 90] width 227 height 18
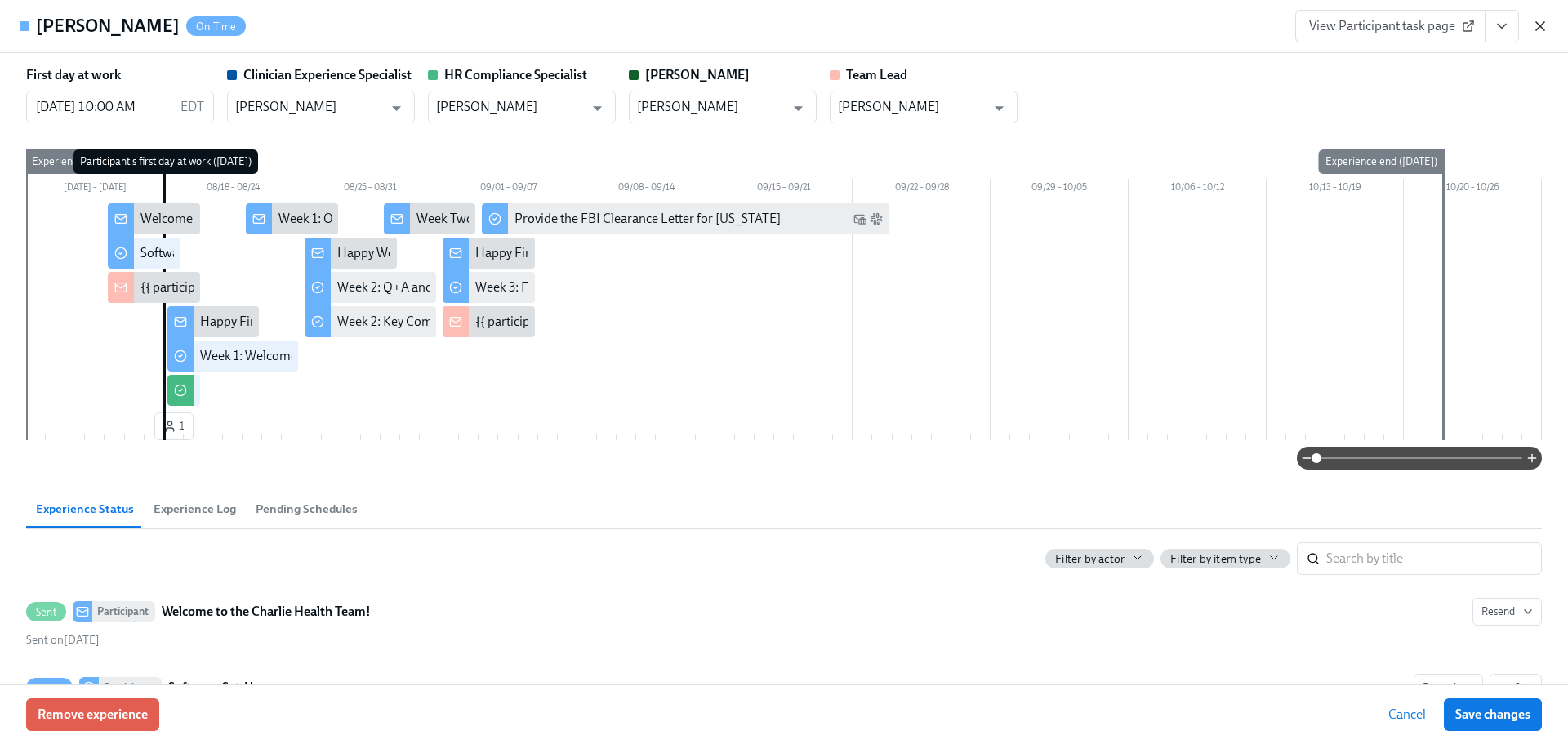
click at [1536, 28] on icon "button" at bounding box center [1540, 26] width 16 height 16
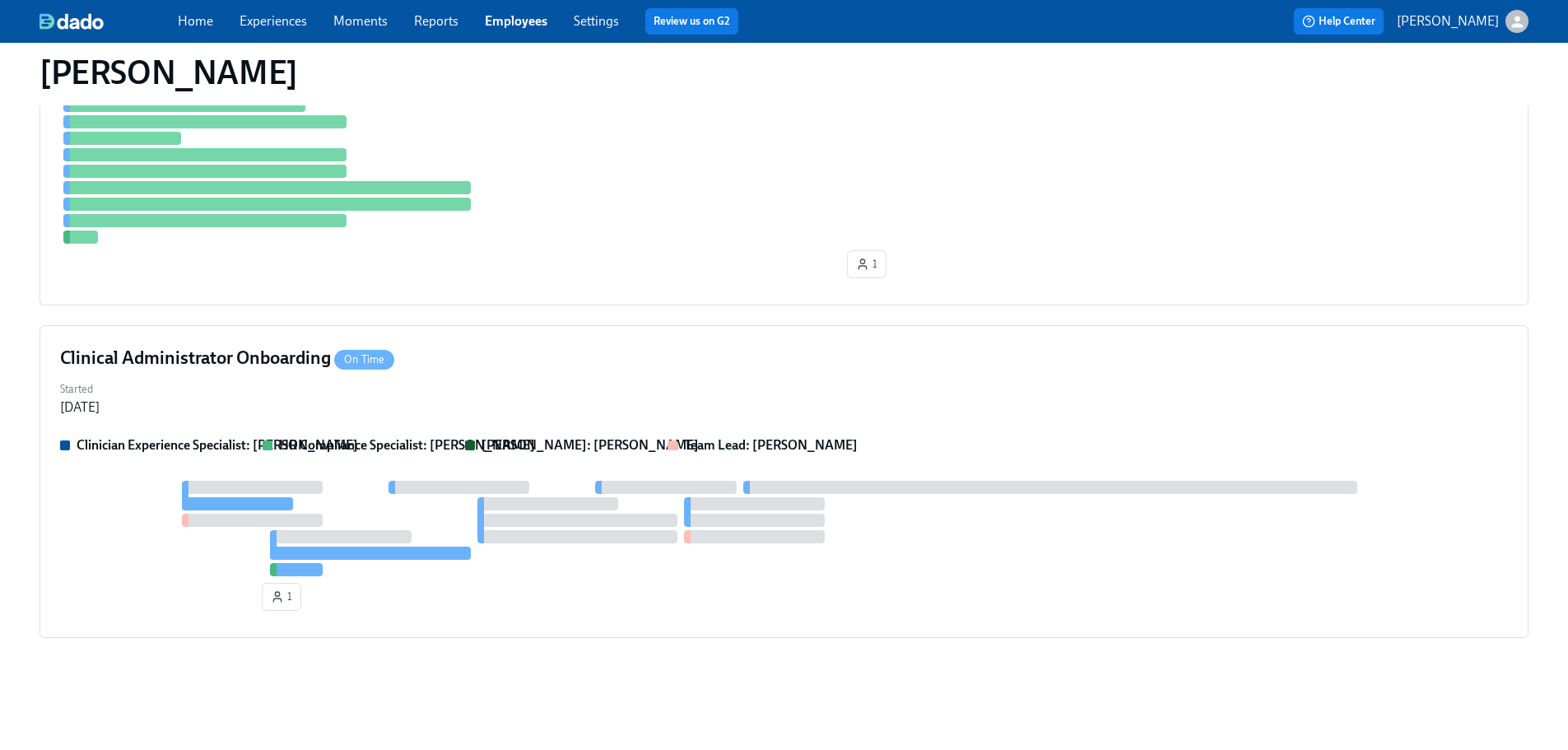
click at [782, 681] on div "Chioma Okafor Role Clinical Administrator Last Day at Work - Personal Email chi…" at bounding box center [784, 42] width 1489 height 1336
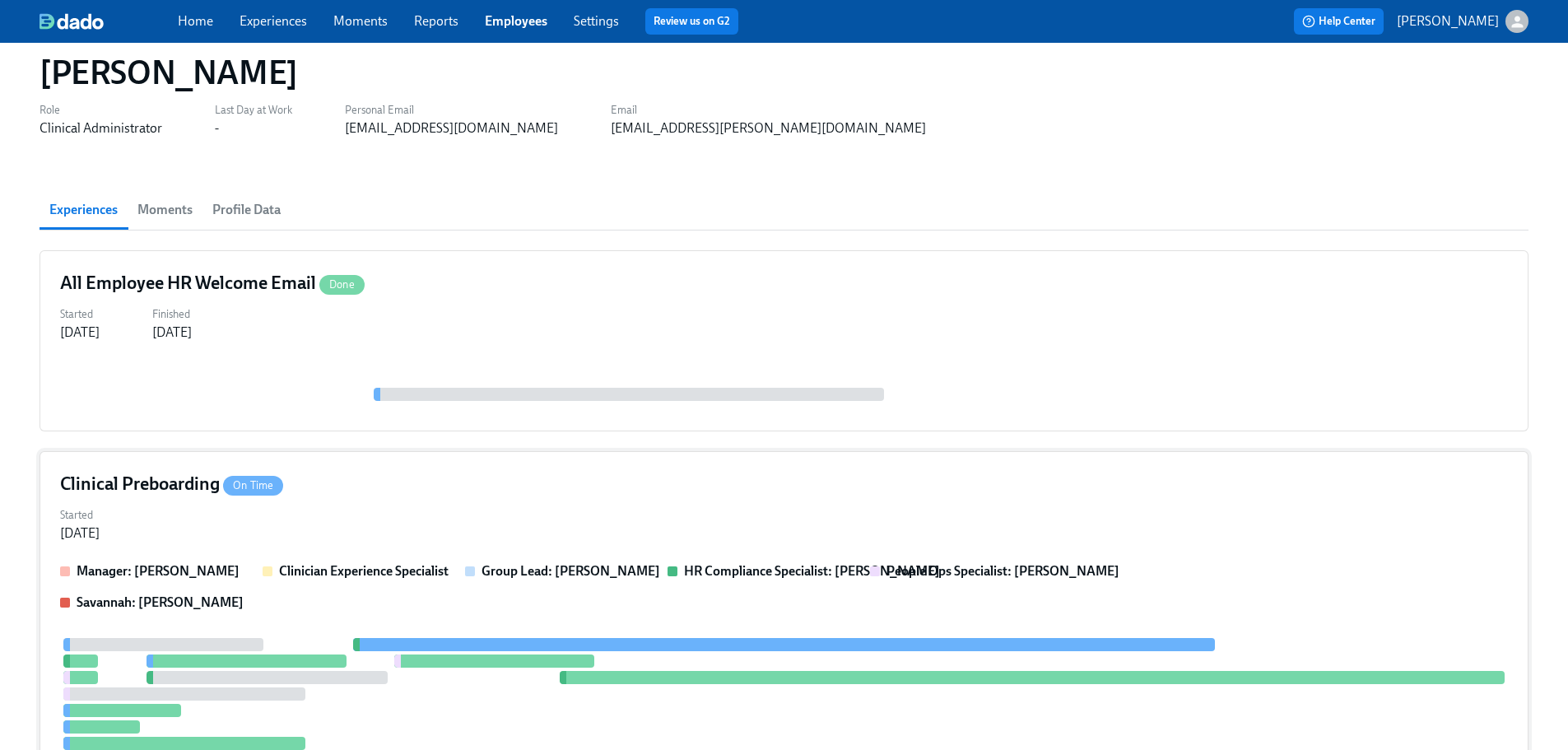
scroll to position [0, 0]
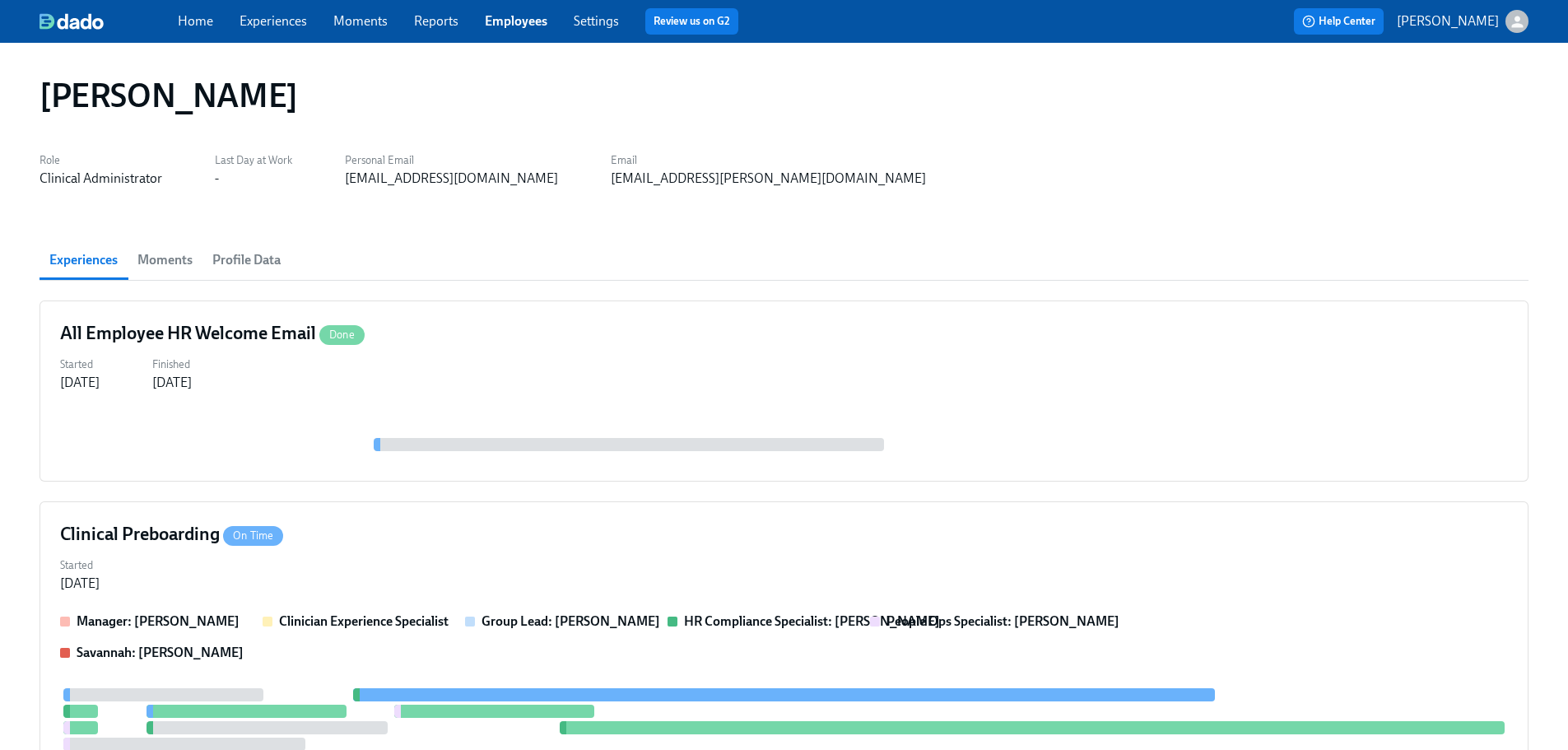
click at [797, 58] on div "Chioma Okafor Role Clinical Administrator Last Day at Work - Personal Email chi…" at bounding box center [784, 741] width 1568 height 1395
click at [522, 27] on link "Employees" at bounding box center [516, 21] width 63 height 15
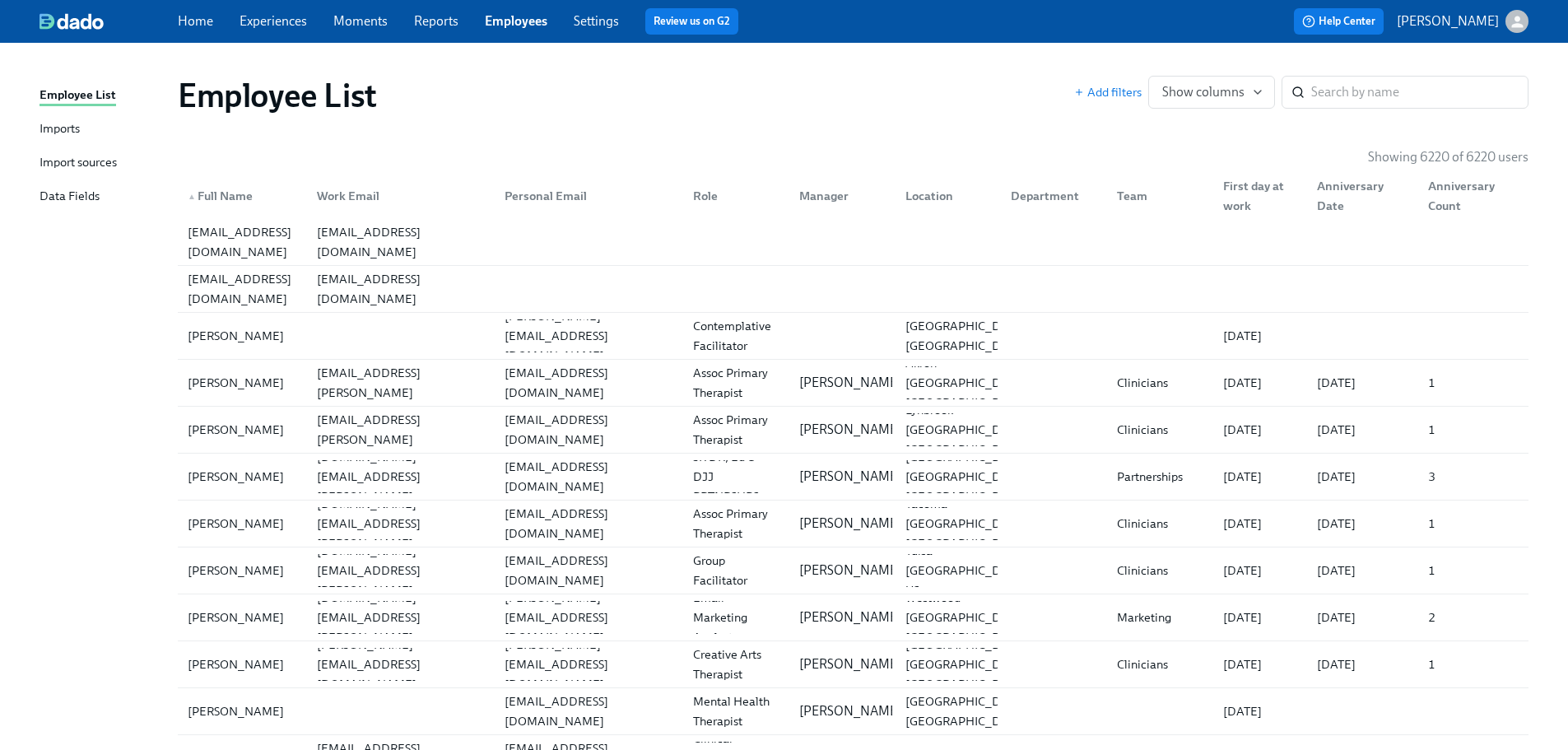
click at [1397, 91] on input "search" at bounding box center [1419, 92] width 217 height 33
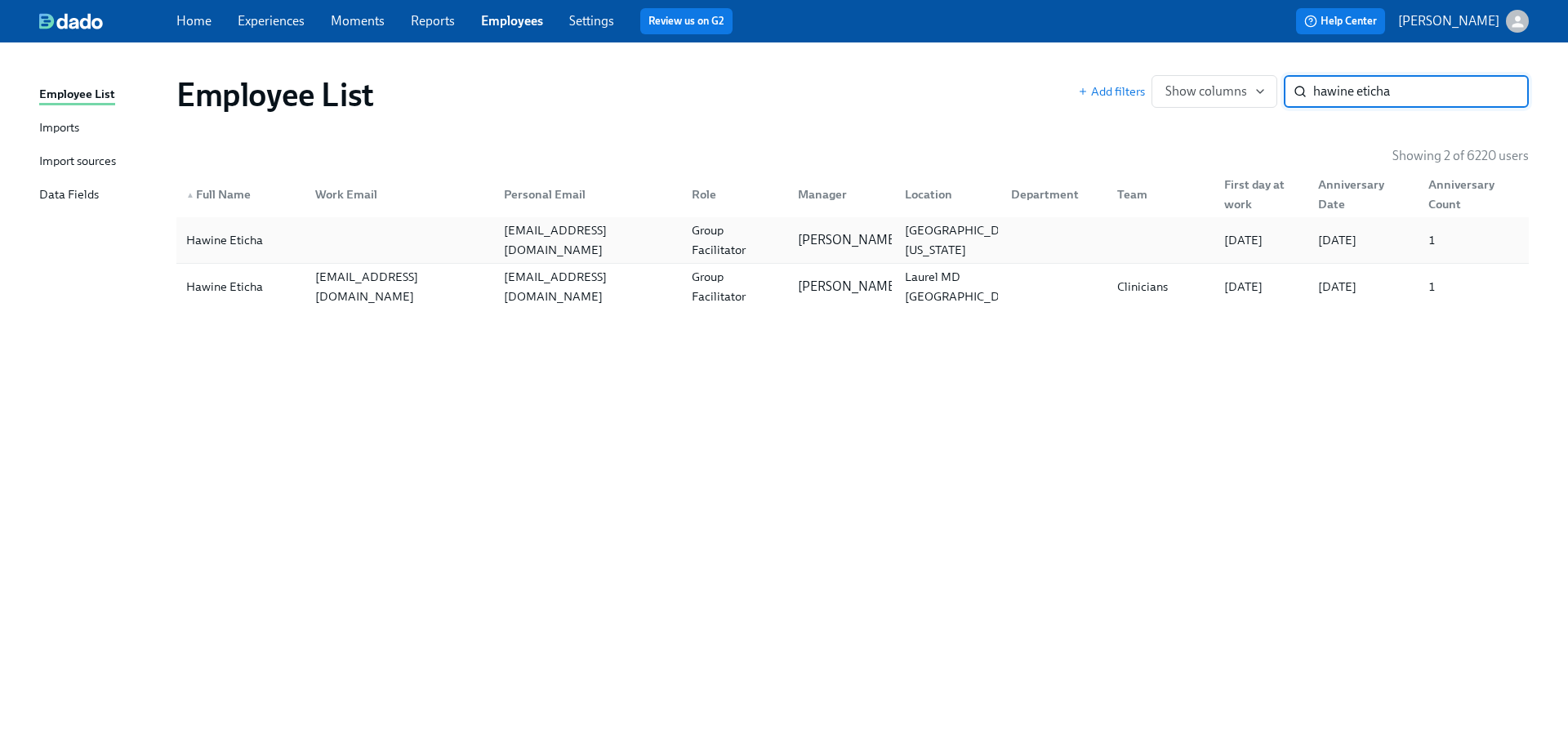
type input "hawine eticha"
click at [939, 222] on div "Hawine Eticha etichahawine@gmail.com Group Facilitator Bria Brown Brooklyn, New…" at bounding box center [852, 240] width 1352 height 46
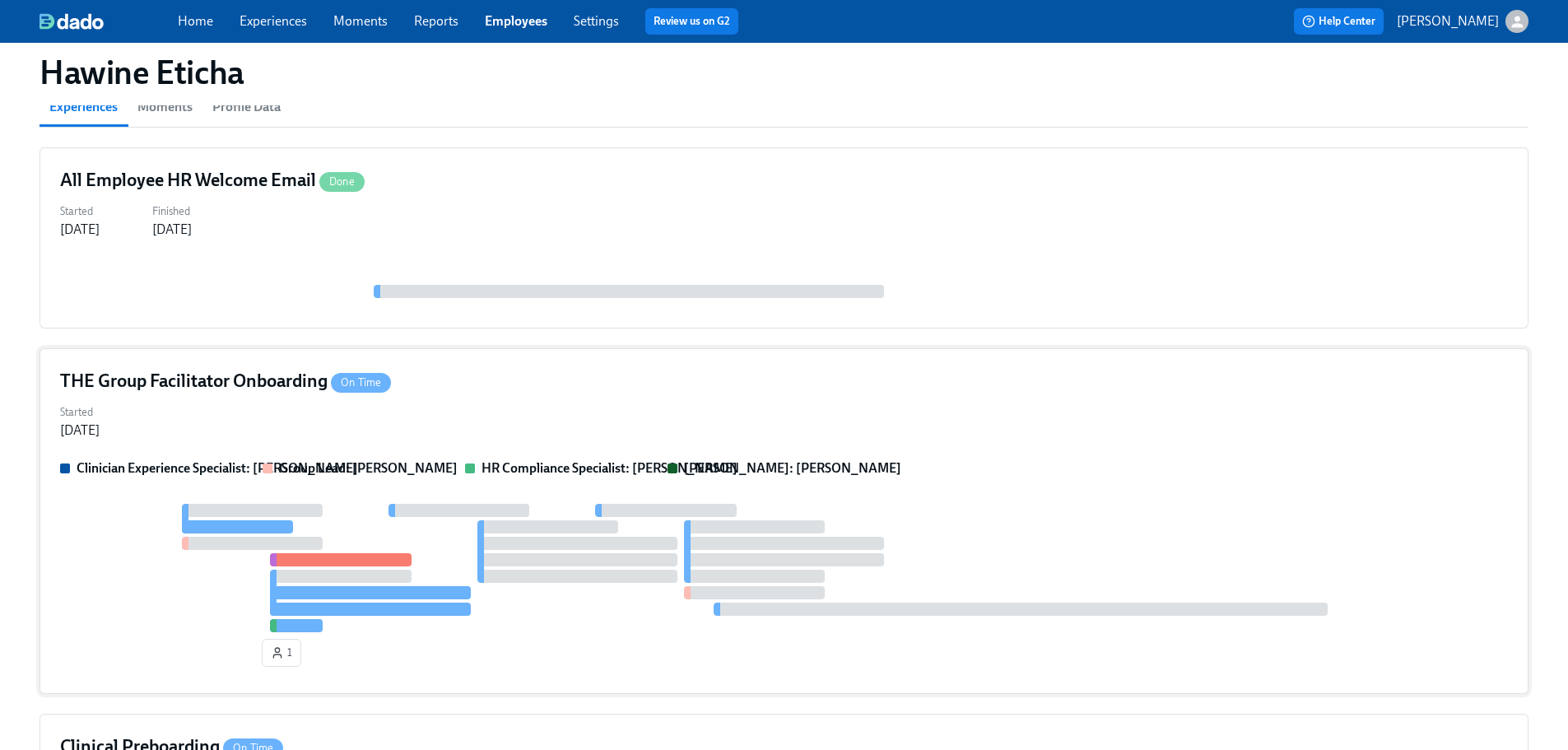
scroll to position [82, 0]
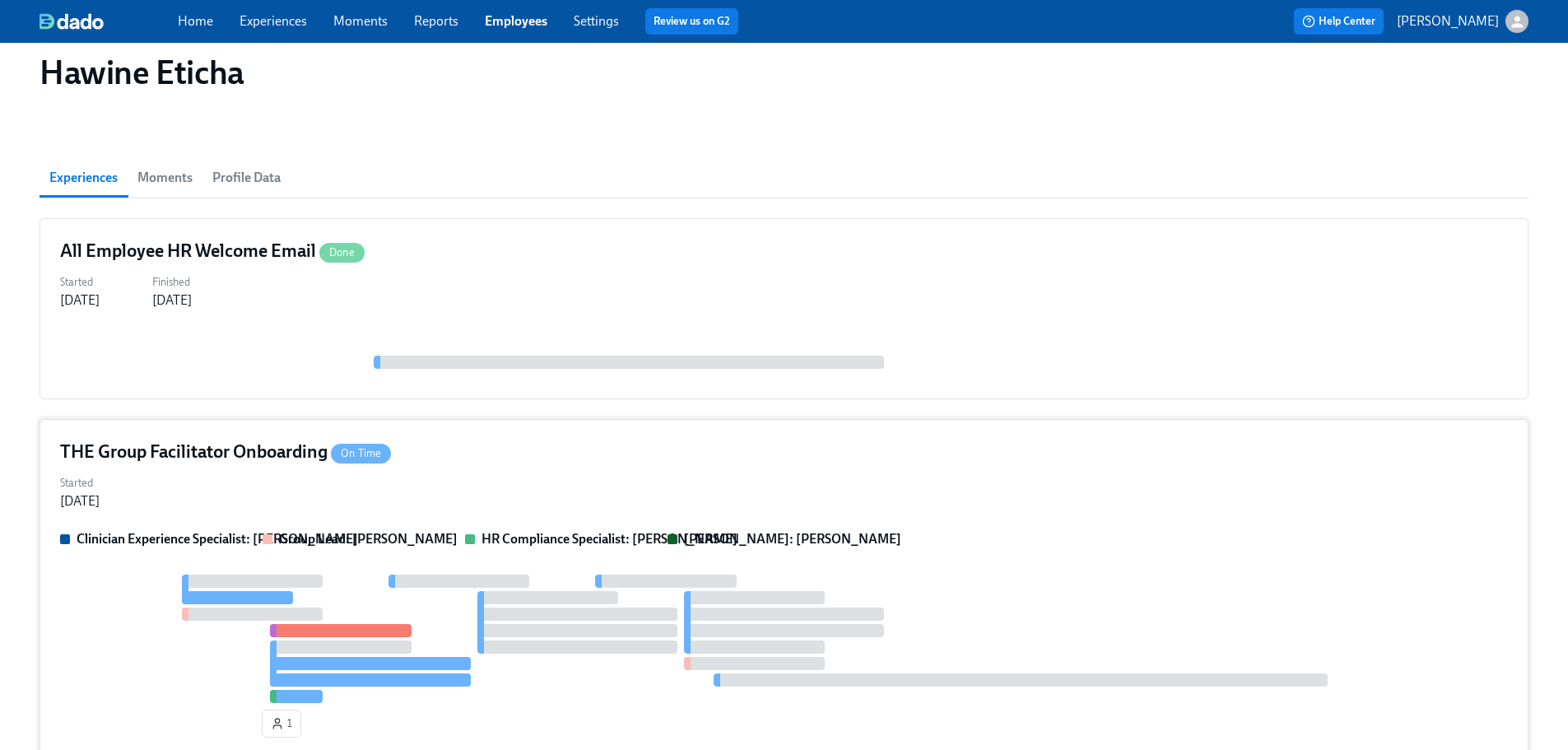
click at [863, 463] on div "THE Group Facilitator Onboarding On Time" at bounding box center [784, 452] width 1448 height 25
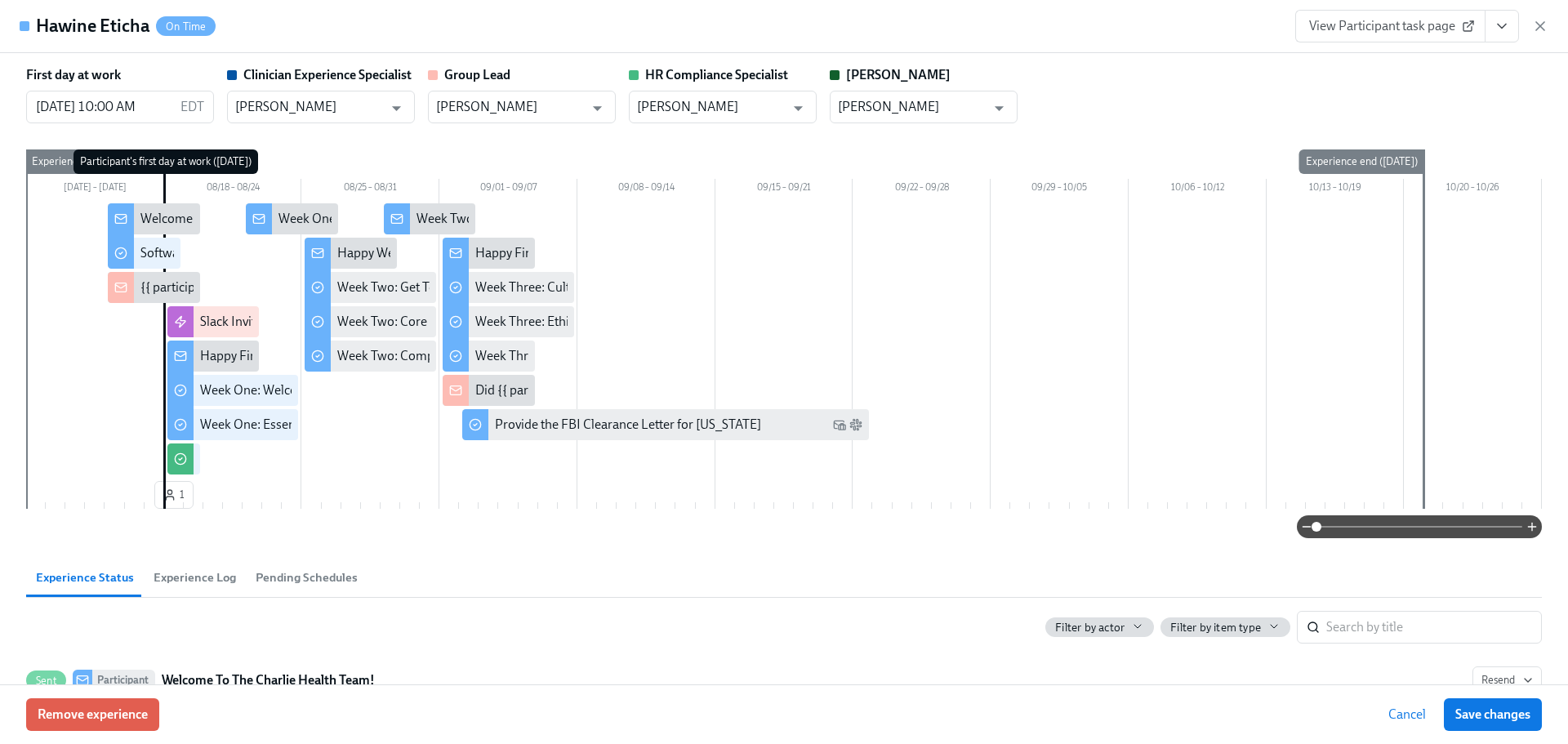
click at [1499, 41] on button "View task page" at bounding box center [1502, 26] width 34 height 32
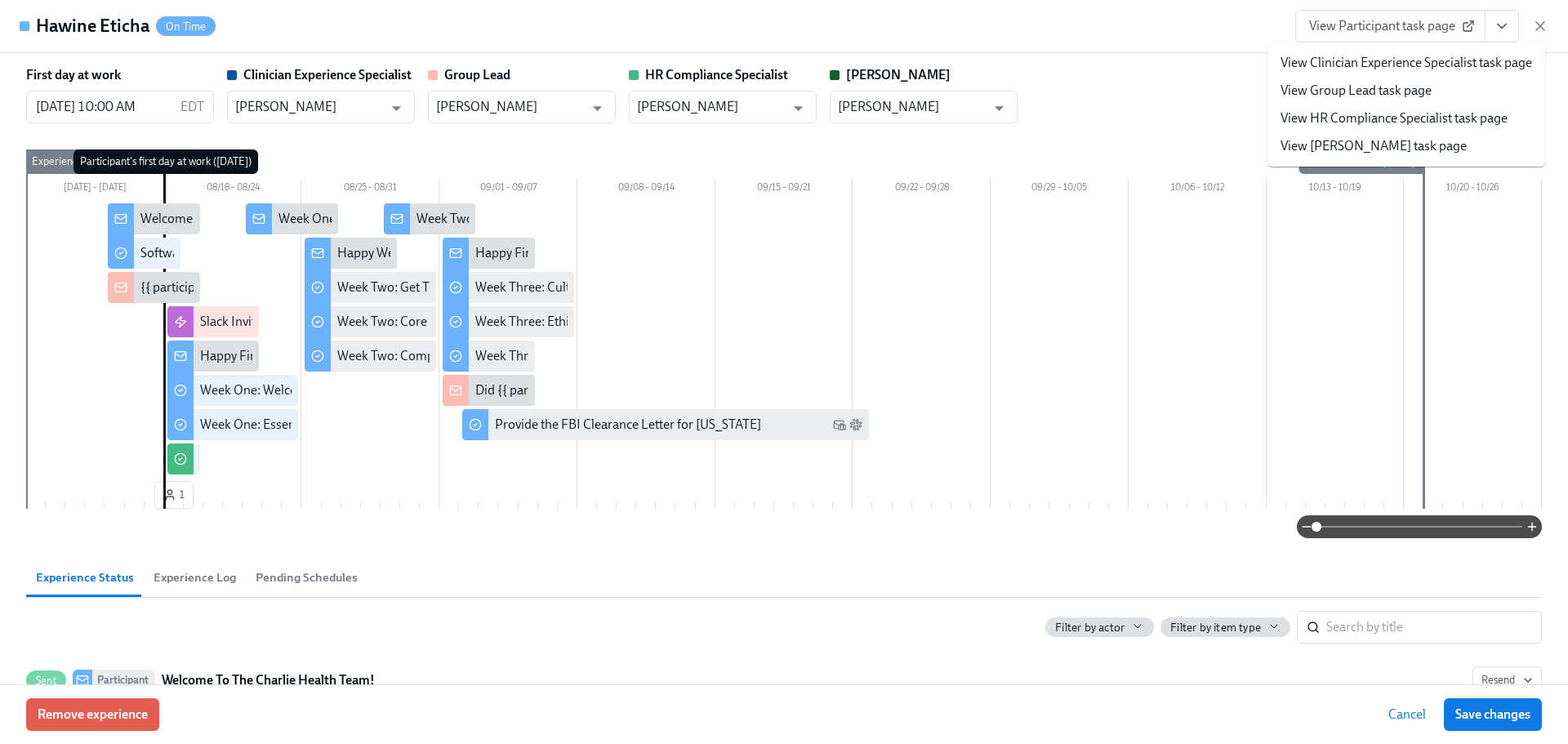
click at [1429, 125] on link "View HR Compliance Specialist task page" at bounding box center [1393, 118] width 227 height 18
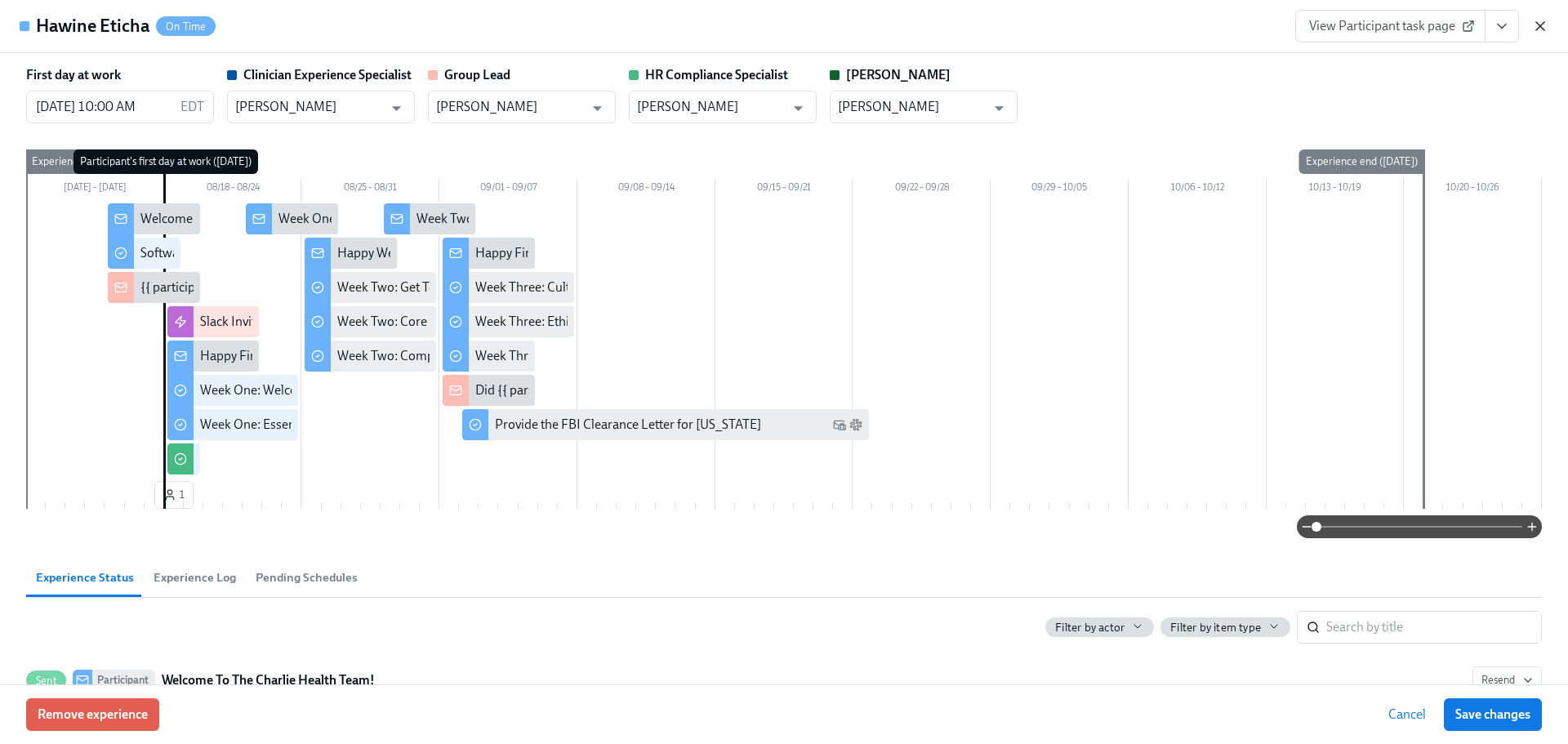
click at [1542, 26] on icon "button" at bounding box center [1540, 26] width 16 height 16
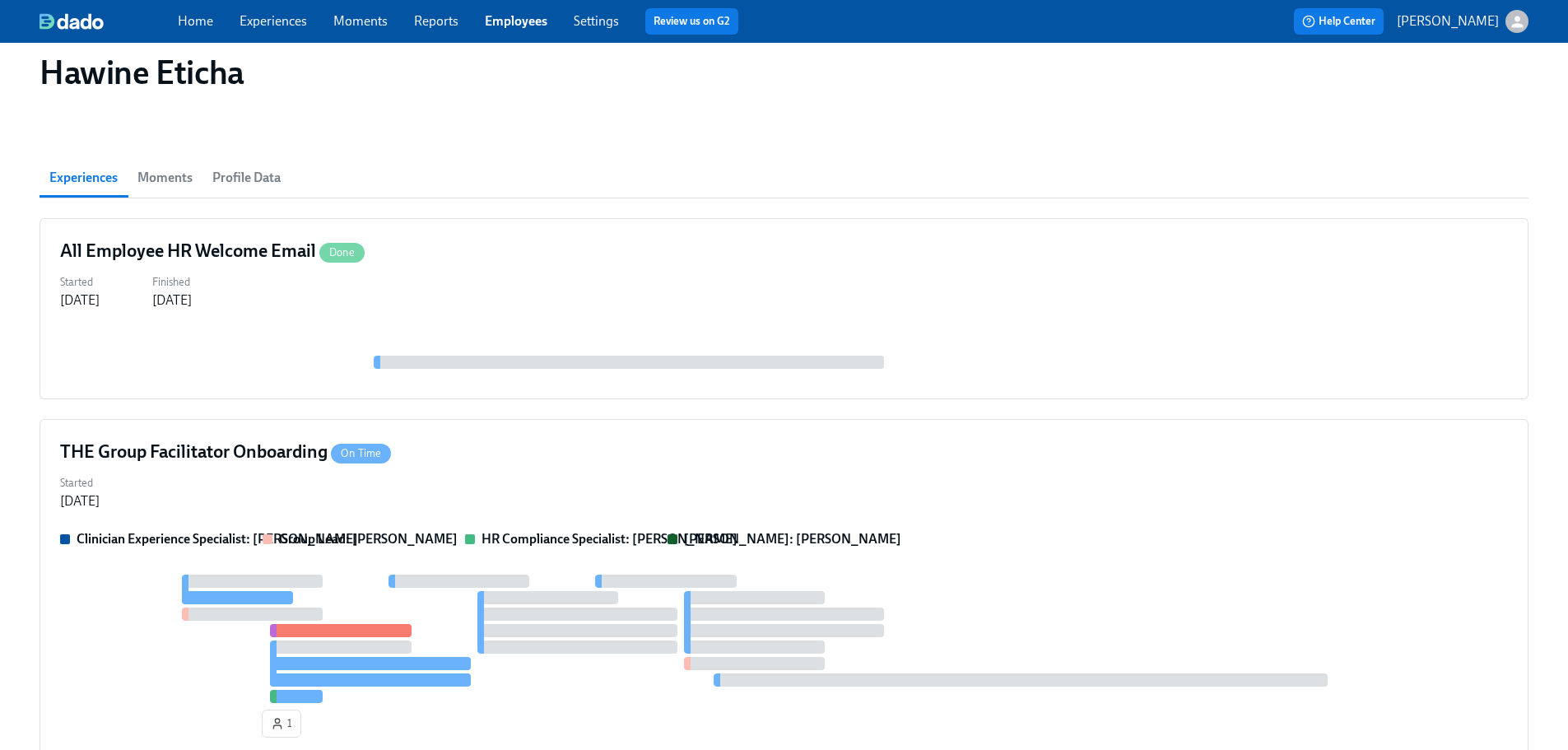
click at [502, 9] on div "Home Experiences Moments Reports Employees Settings Review us on G2" at bounding box center [516, 21] width 676 height 27
click at [520, 26] on link "Employees" at bounding box center [516, 21] width 63 height 15
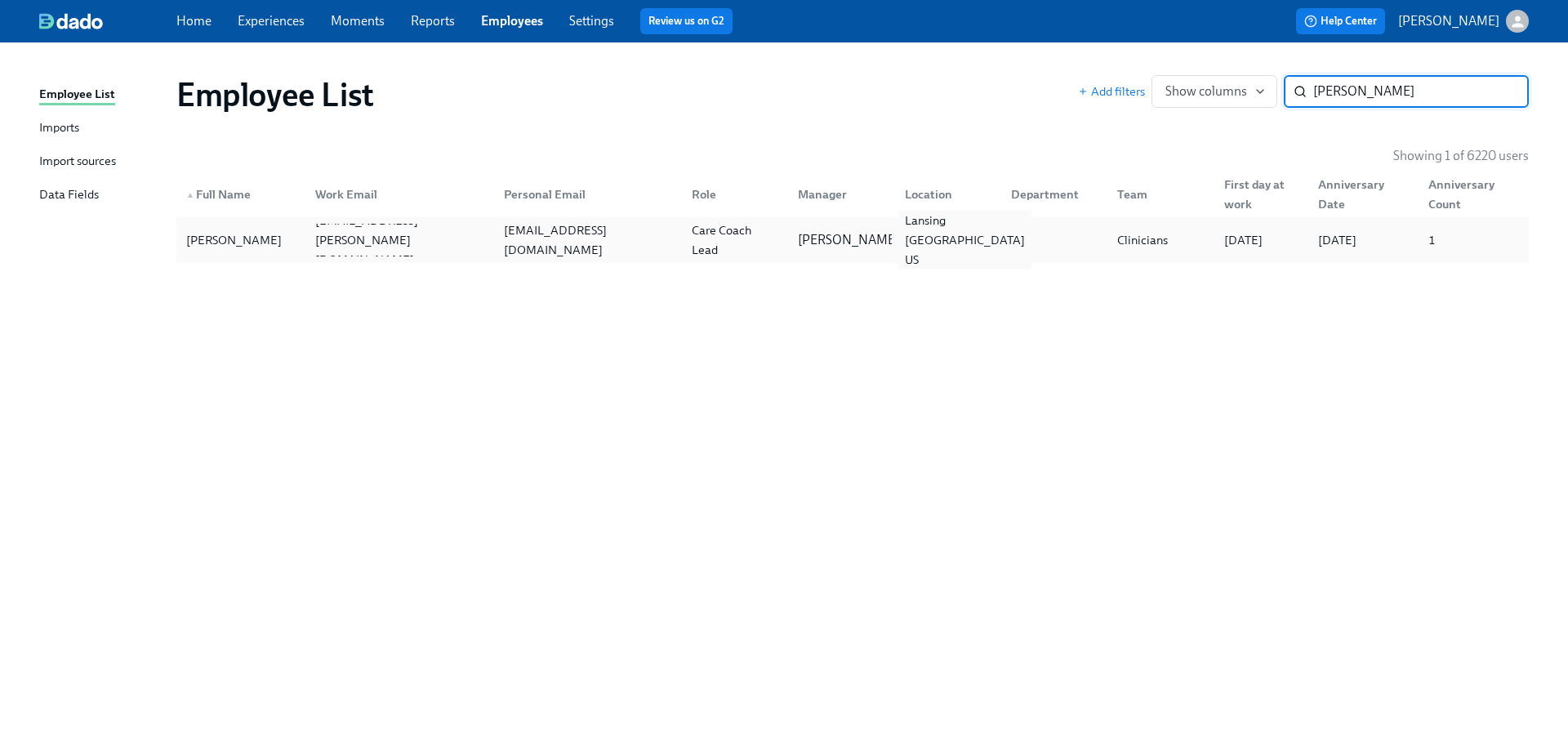
type input "nija maye"
click at [920, 232] on div "Lansing MI US" at bounding box center [965, 239] width 133 height 59
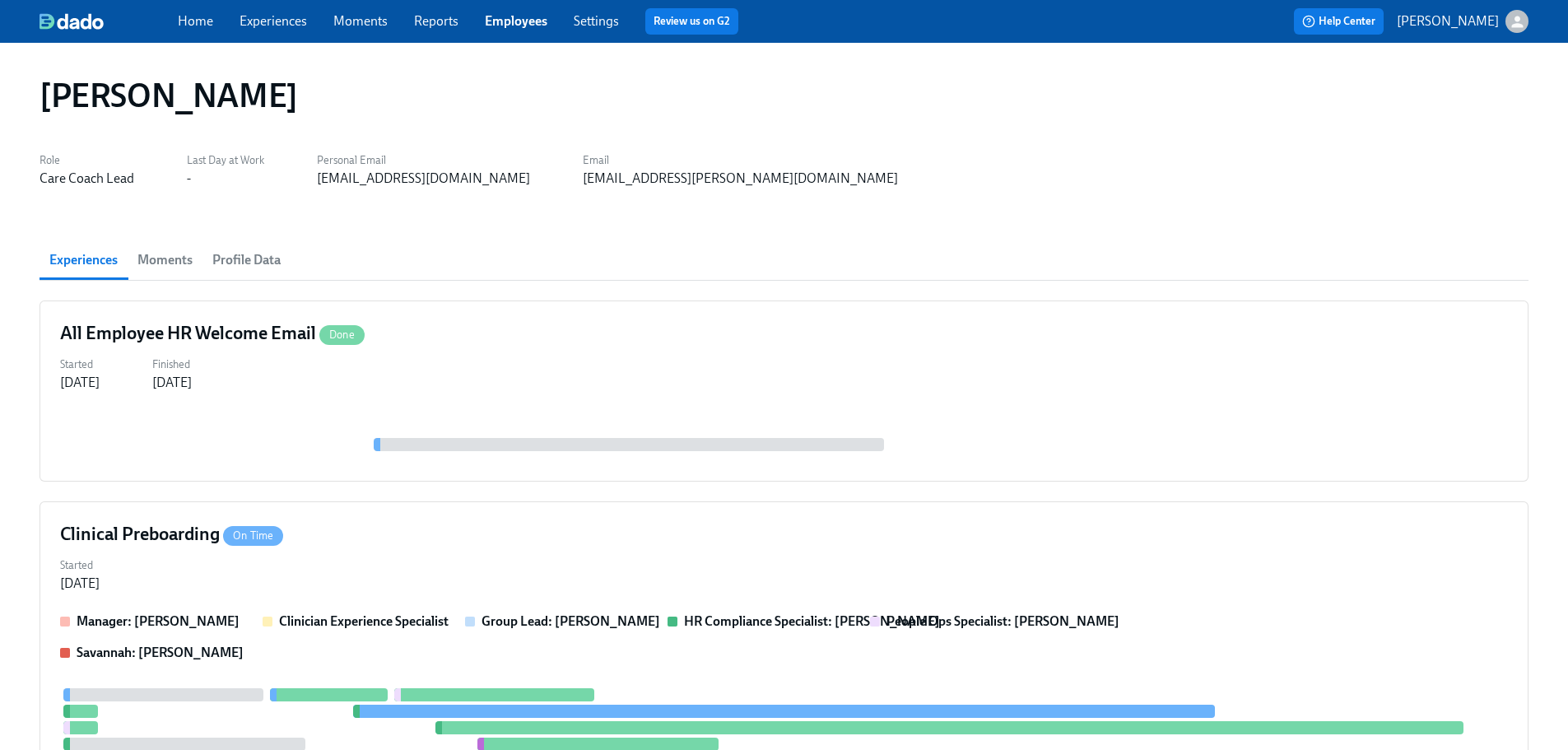
click at [799, 60] on div "Nija Maye Role Care Coach Lead Last Day at Work - Personal Email mayenija02@gma…" at bounding box center [784, 757] width 1568 height 1428
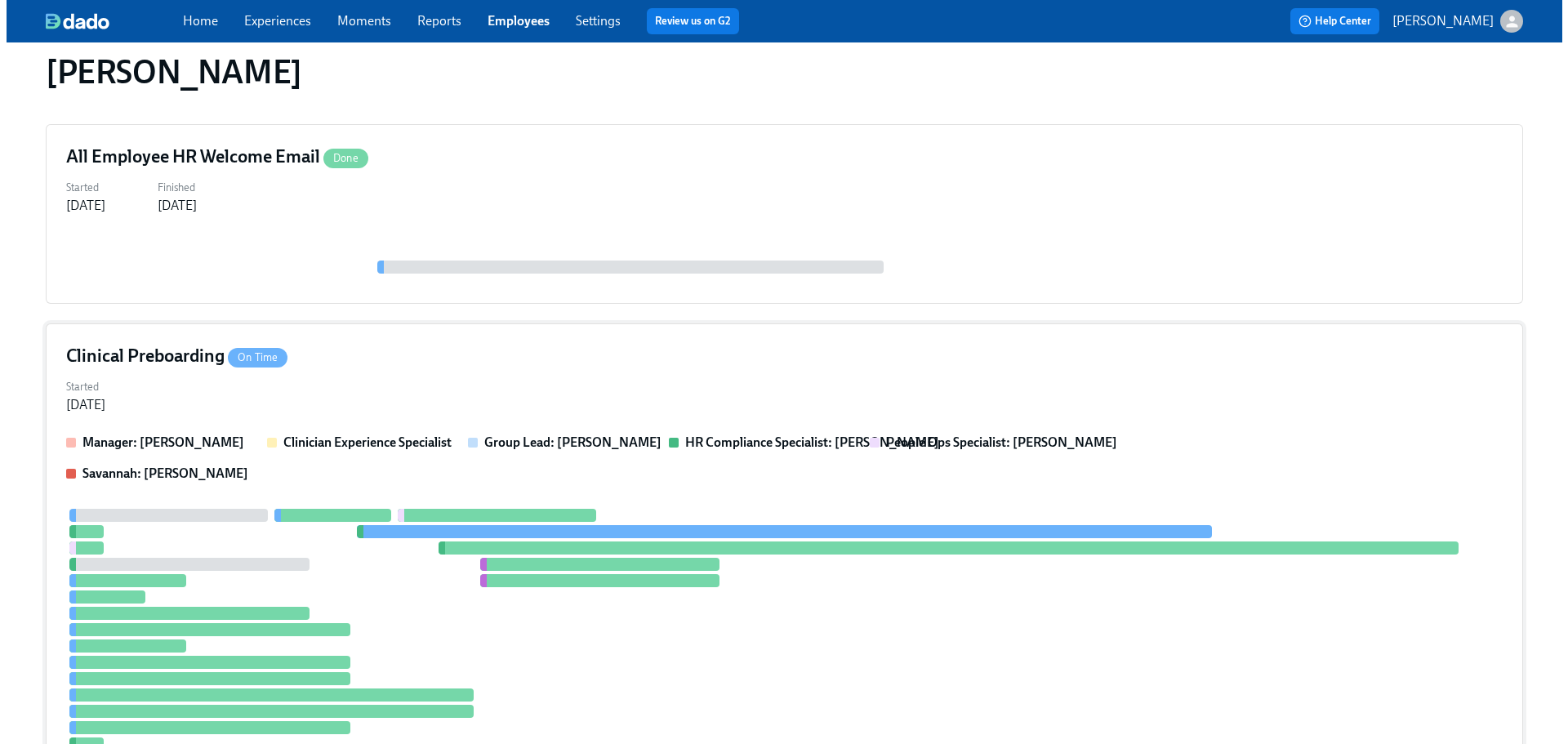
scroll to position [408, 0]
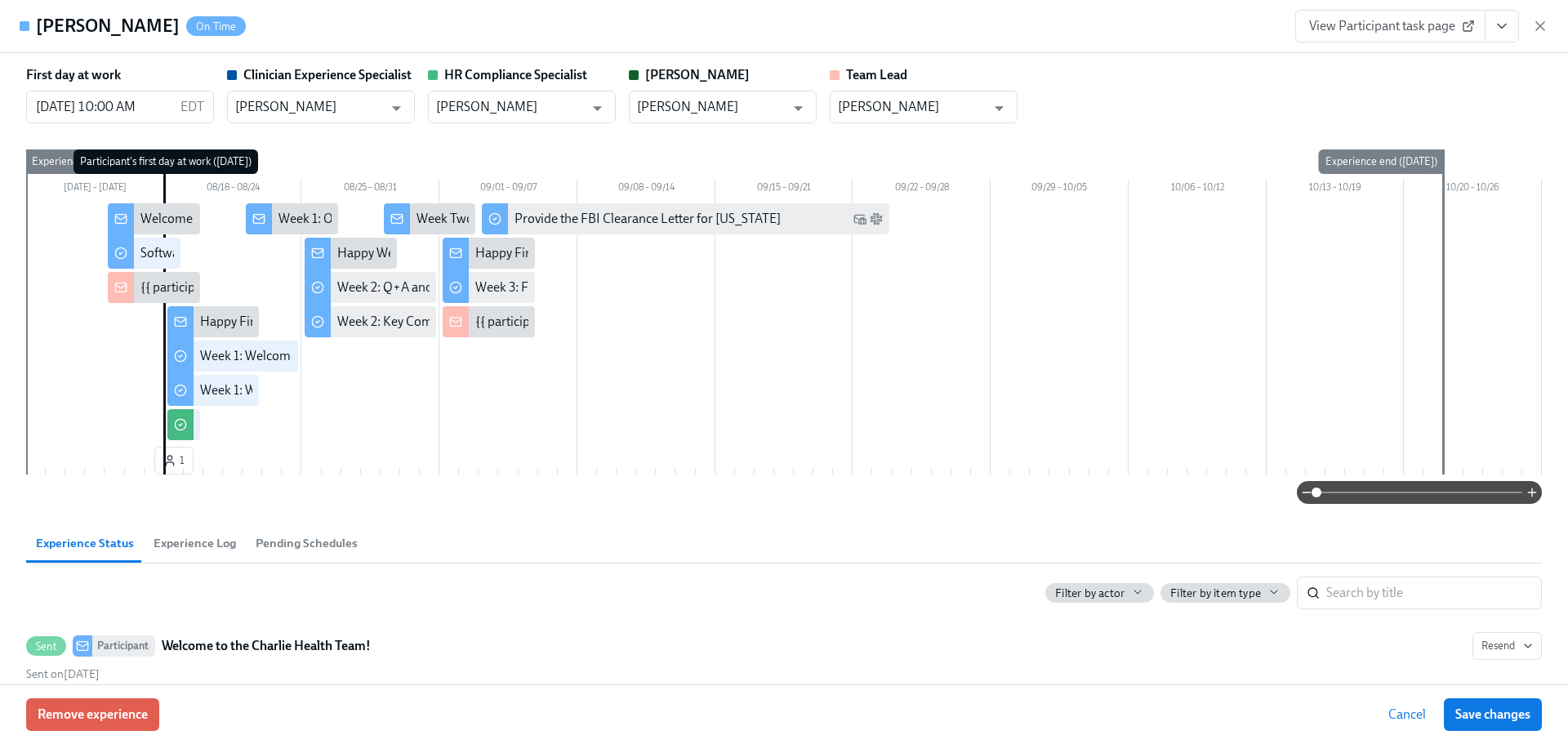
click at [1499, 35] on button "View task page" at bounding box center [1502, 26] width 34 height 32
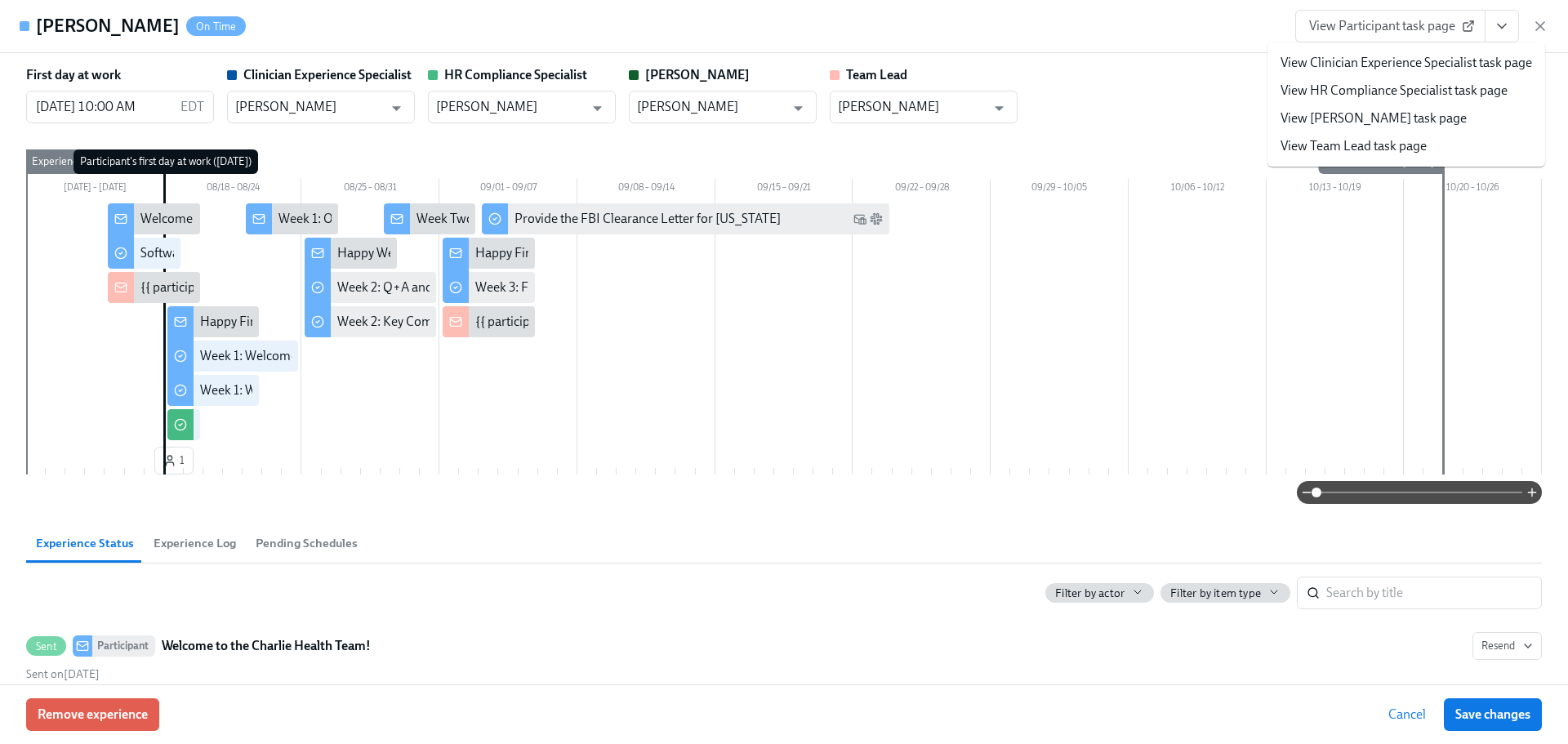
click at [1390, 89] on link "View HR Compliance Specialist task page" at bounding box center [1393, 90] width 227 height 18
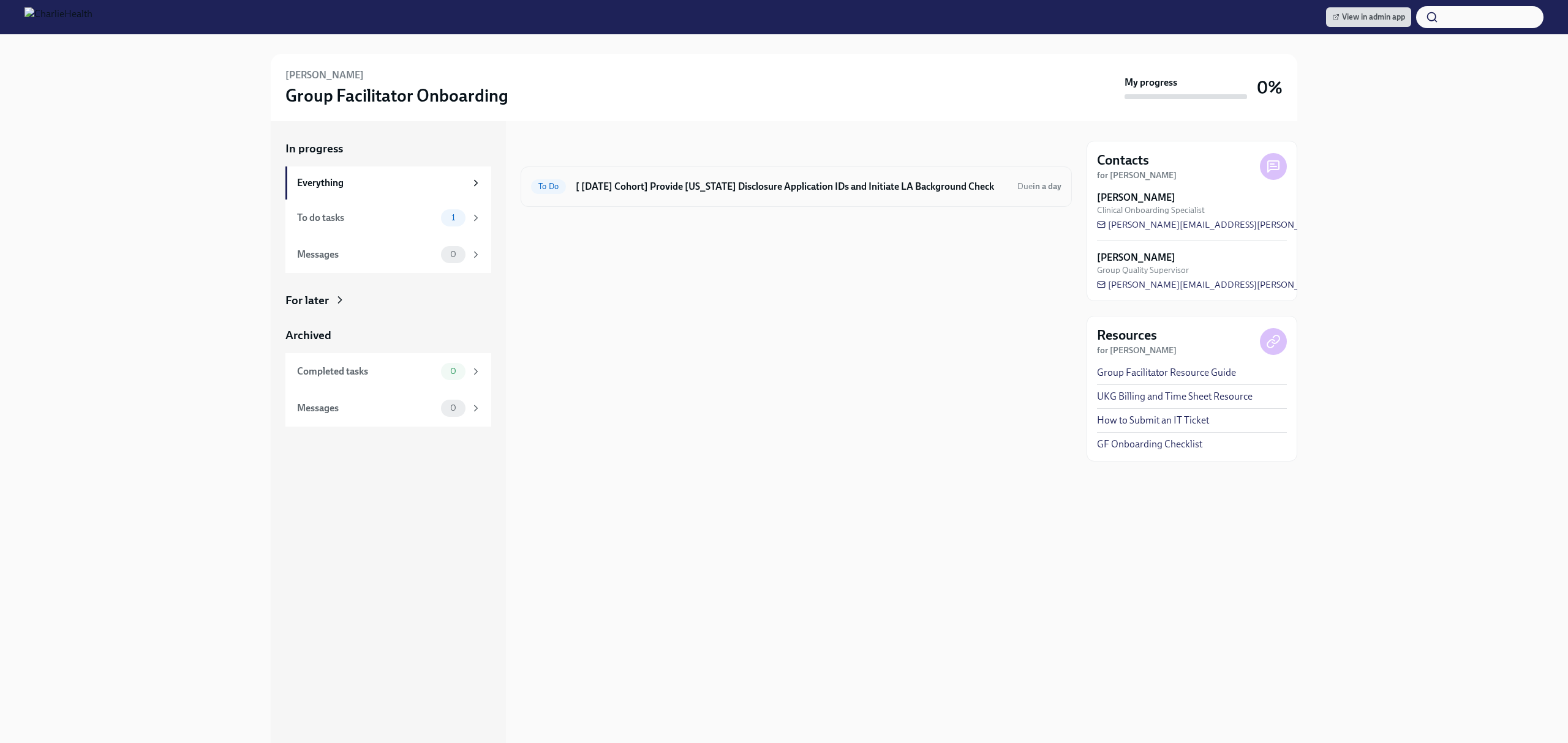
click at [919, 181] on h6 "[ [DATE] Cohort] Provide [US_STATE] Disclosure Application IDs and Initiate LA …" at bounding box center [792, 187] width 432 height 13
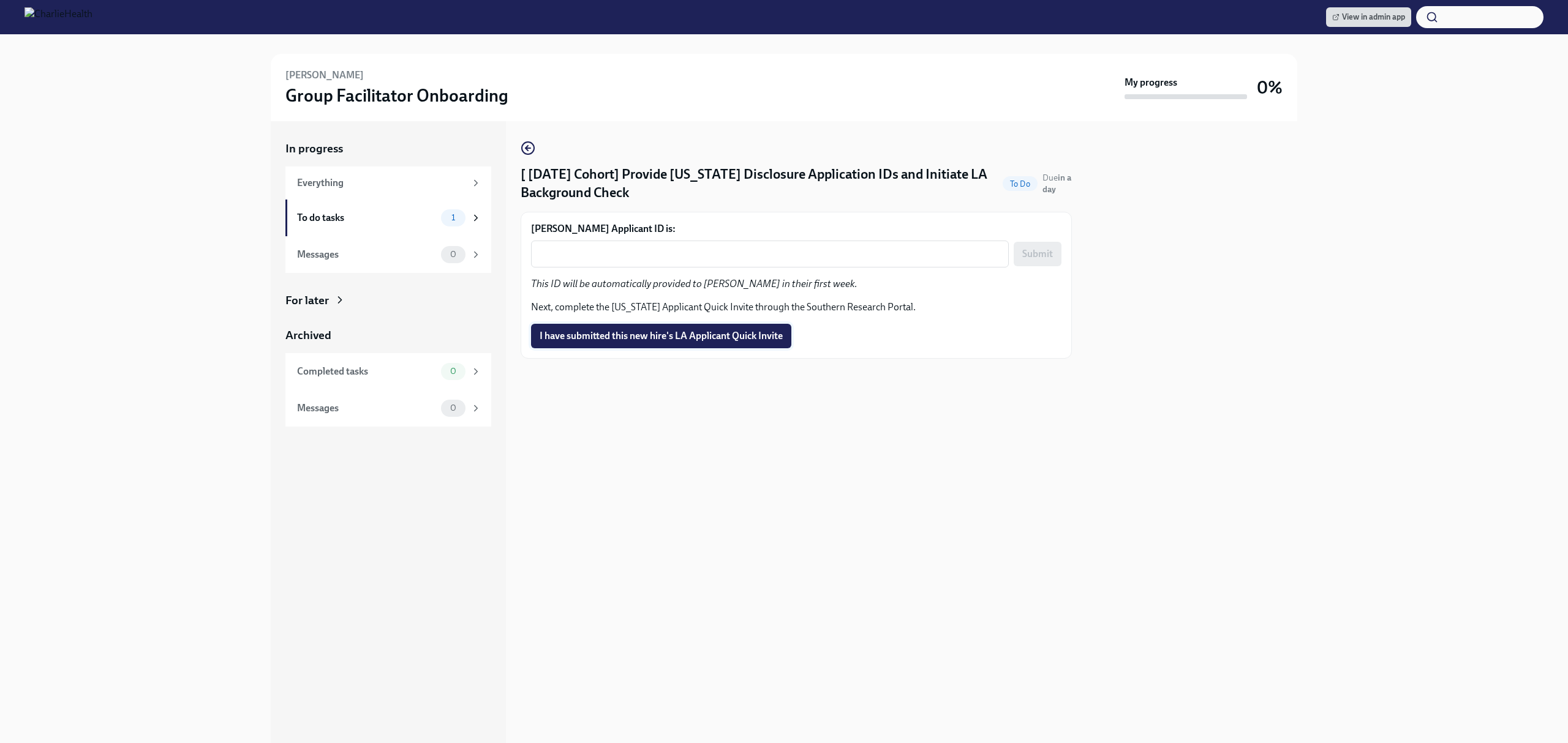
click at [666, 338] on span "I have submitted this new hire's LA Applicant Quick Invite" at bounding box center [661, 335] width 243 height 12
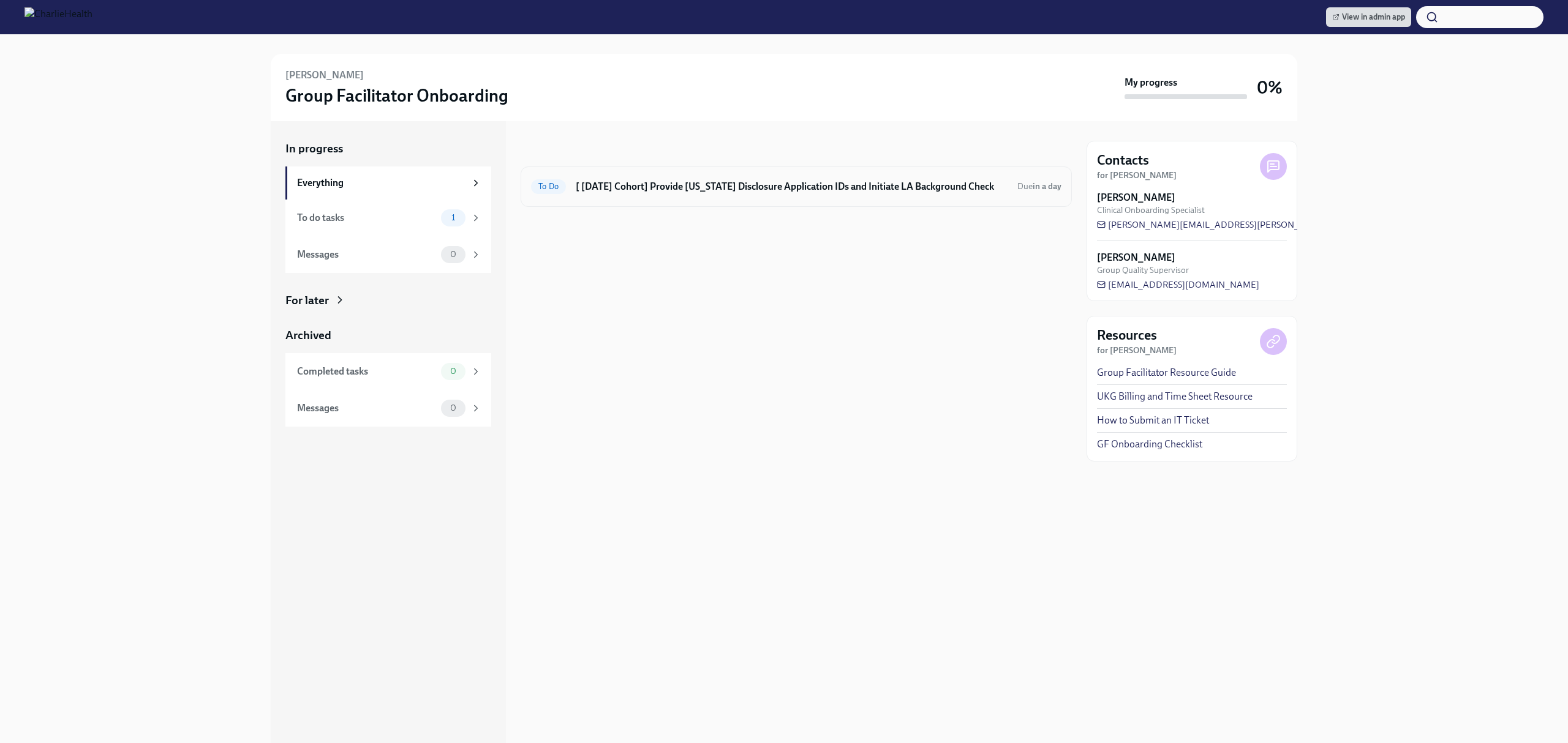
click at [780, 191] on h6 "[ [DATE] Cohort] Provide [US_STATE] Disclosure Application IDs and Initiate LA …" at bounding box center [792, 187] width 432 height 13
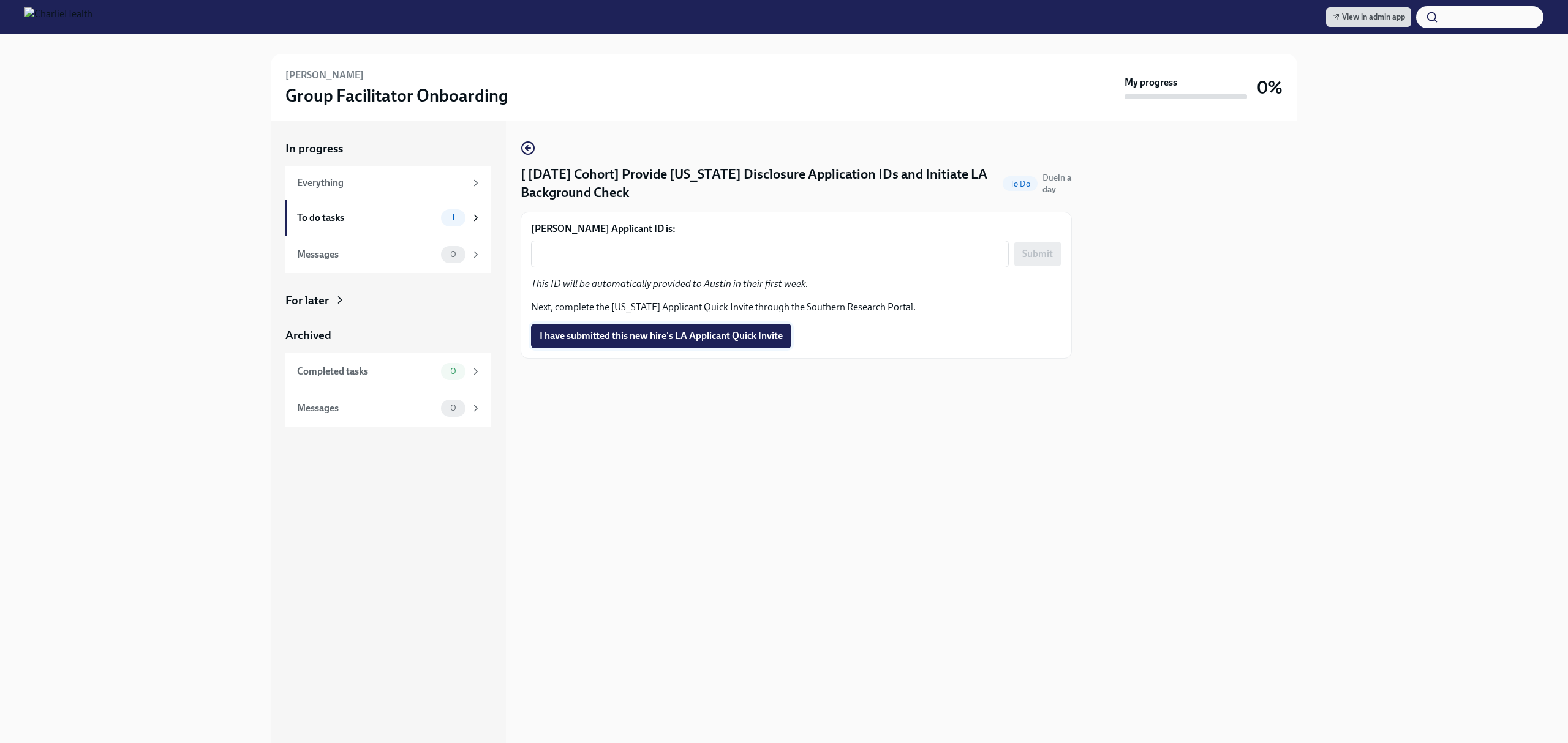
click at [669, 333] on span "I have submitted this new hire's LA Applicant Quick Invite" at bounding box center [661, 335] width 243 height 12
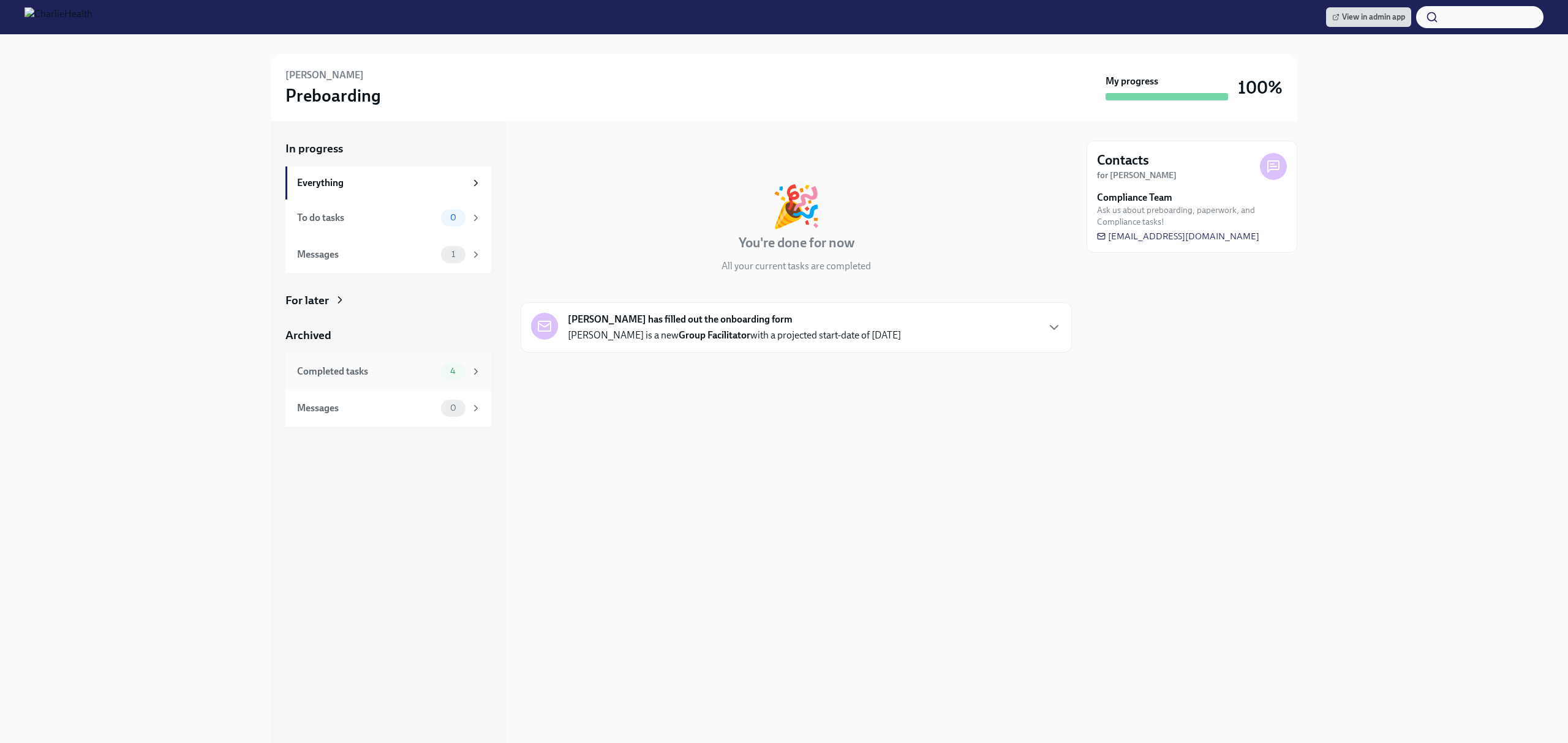
click at [432, 367] on div "Completed tasks" at bounding box center [367, 371] width 139 height 13
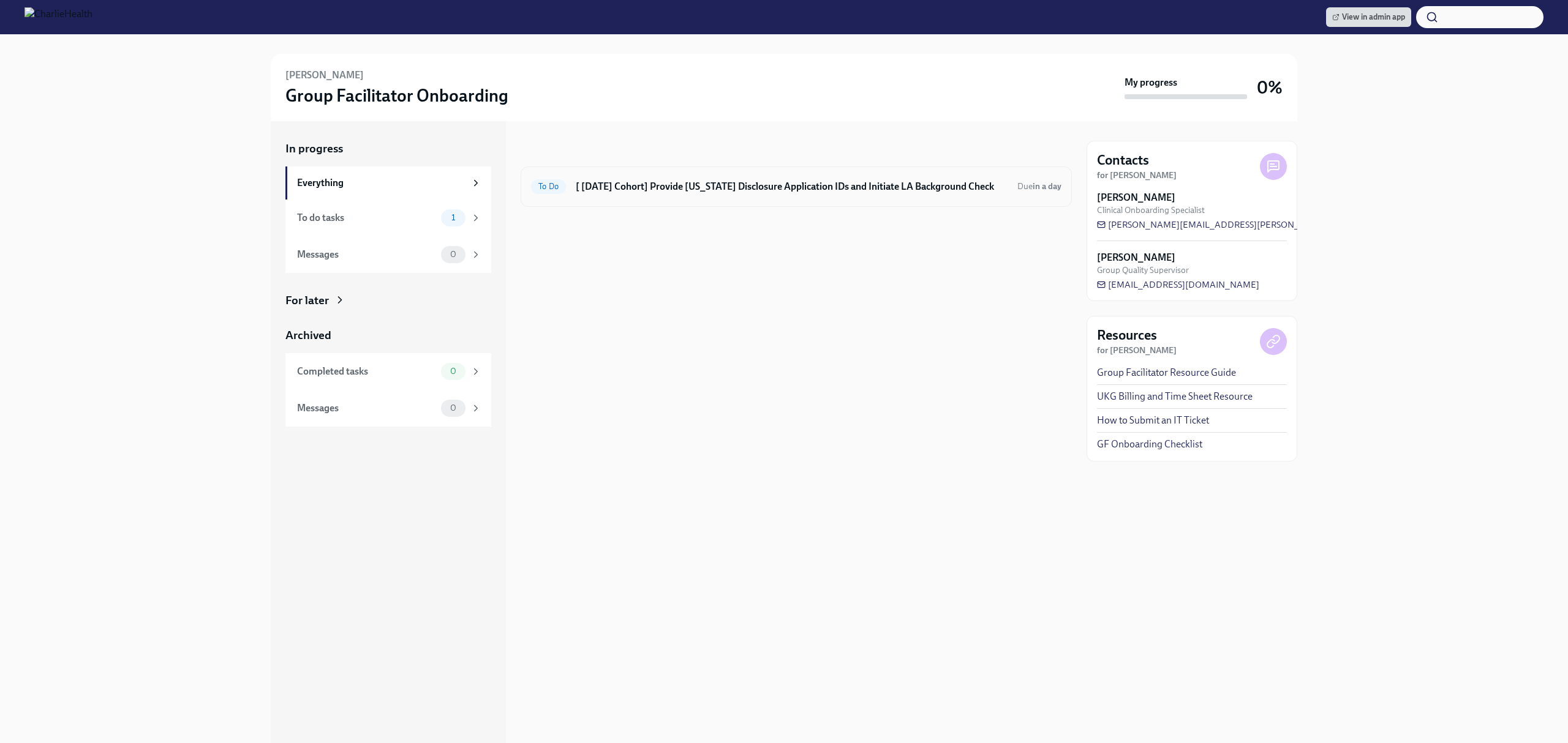
click at [735, 180] on h6 "[ [DATE] Cohort] Provide [US_STATE] Disclosure Application IDs and Initiate LA …" at bounding box center [792, 187] width 432 height 13
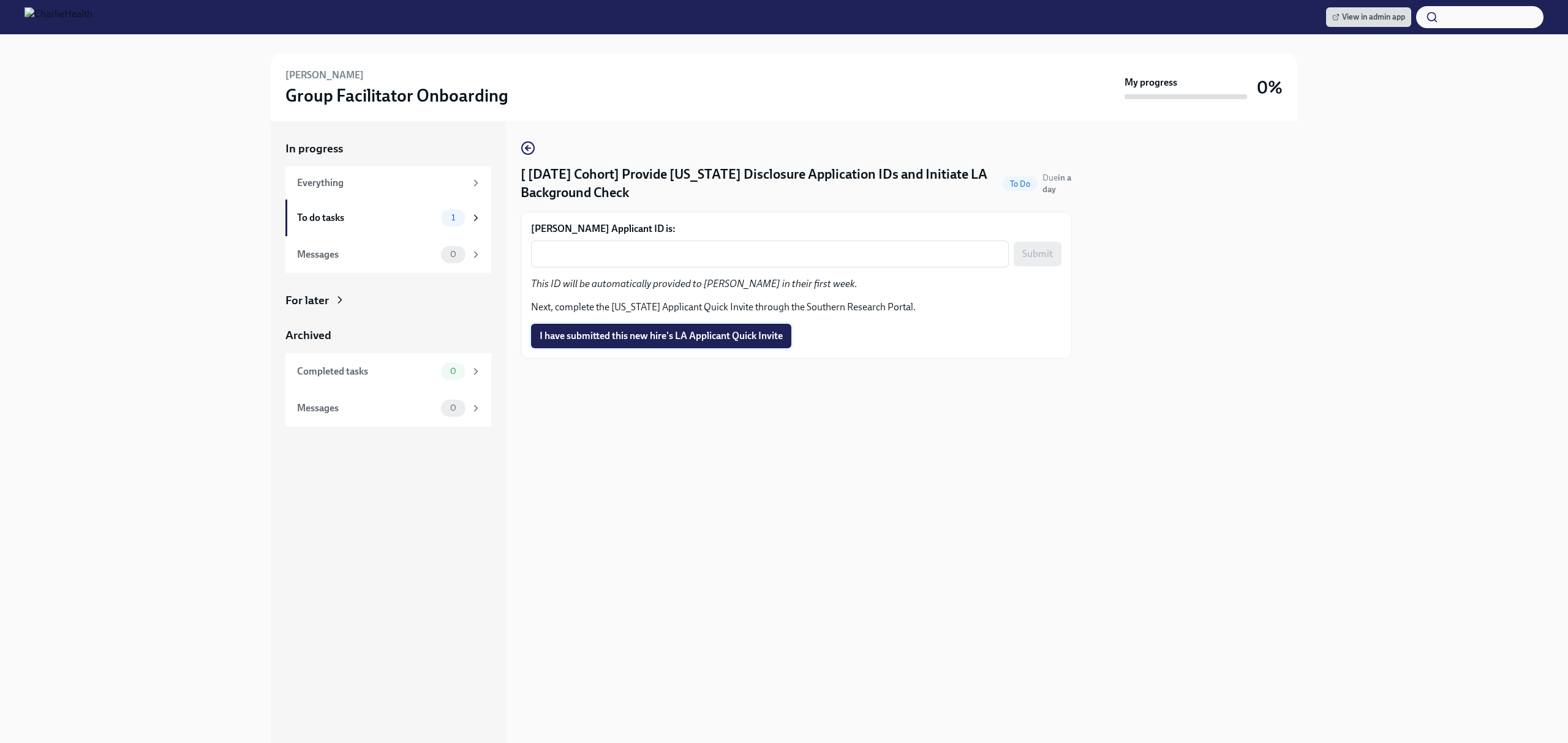
click at [658, 331] on span "I have submitted this new hire's LA Applicant Quick Invite" at bounding box center [661, 335] width 243 height 12
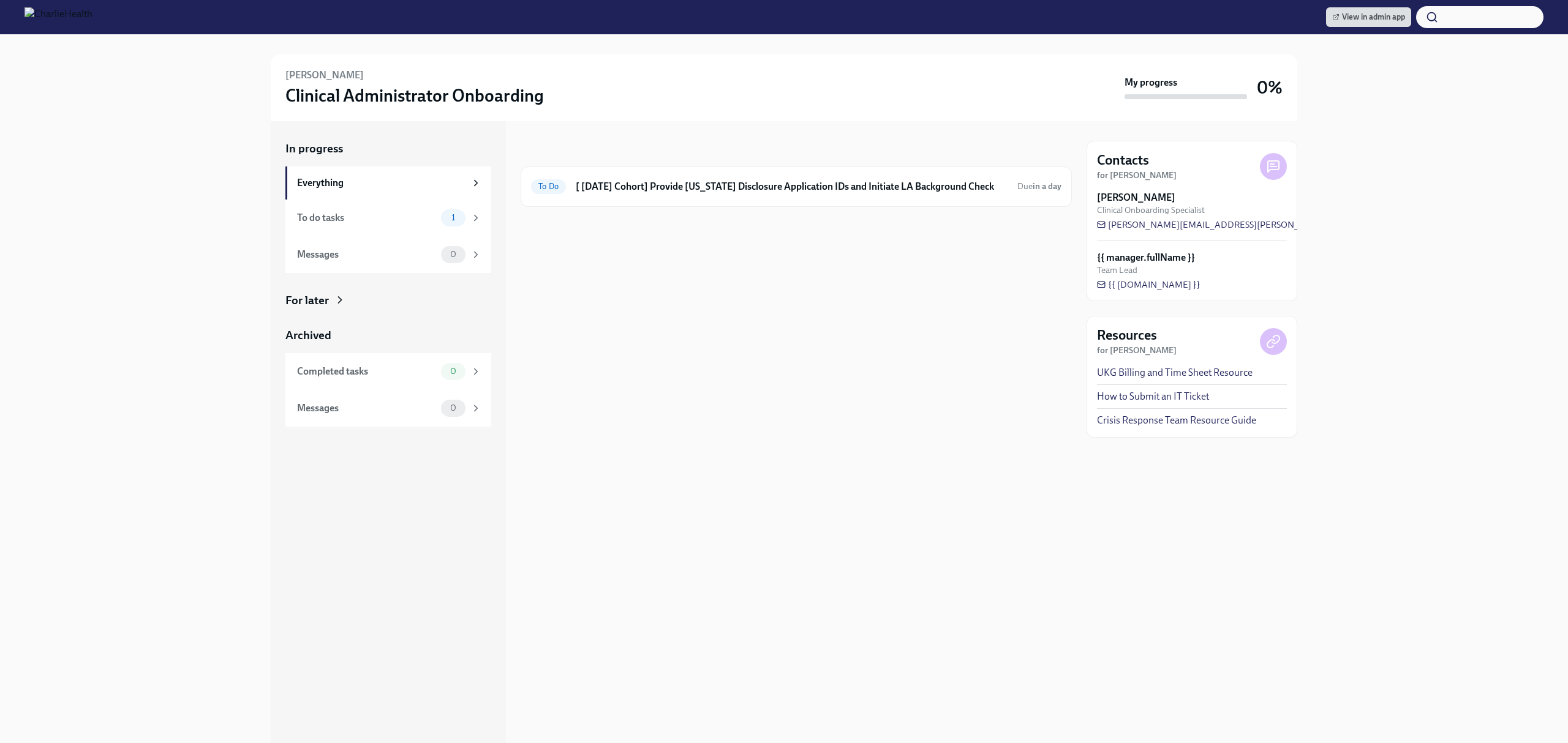
click at [774, 210] on div at bounding box center [796, 226] width 551 height 39
click at [775, 172] on div "To Do [ [DATE] Cohort] Provide [US_STATE] Disclosure Application IDs and Initia…" at bounding box center [796, 187] width 551 height 40
click at [775, 186] on h6 "[ [DATE] Cohort] Provide [US_STATE] Disclosure Application IDs and Initiate LA …" at bounding box center [792, 187] width 432 height 13
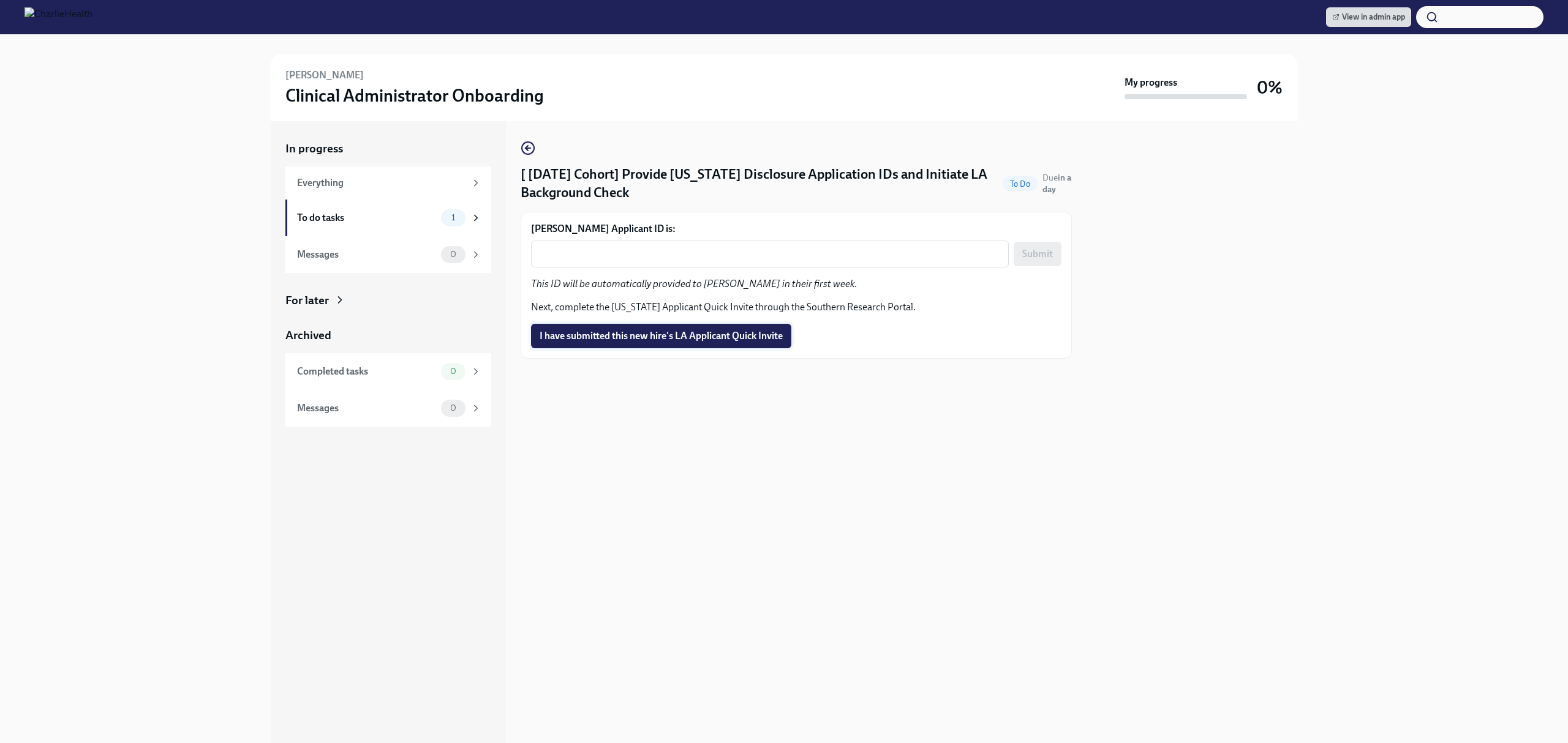
click at [674, 334] on span "I have submitted this new hire's LA Applicant Quick Invite" at bounding box center [661, 335] width 243 height 12
click at [868, 441] on div "[ [DATE] Cohort] Provide [US_STATE] Disclosure Application IDs and Initiate LA …" at bounding box center [796, 432] width 551 height 622
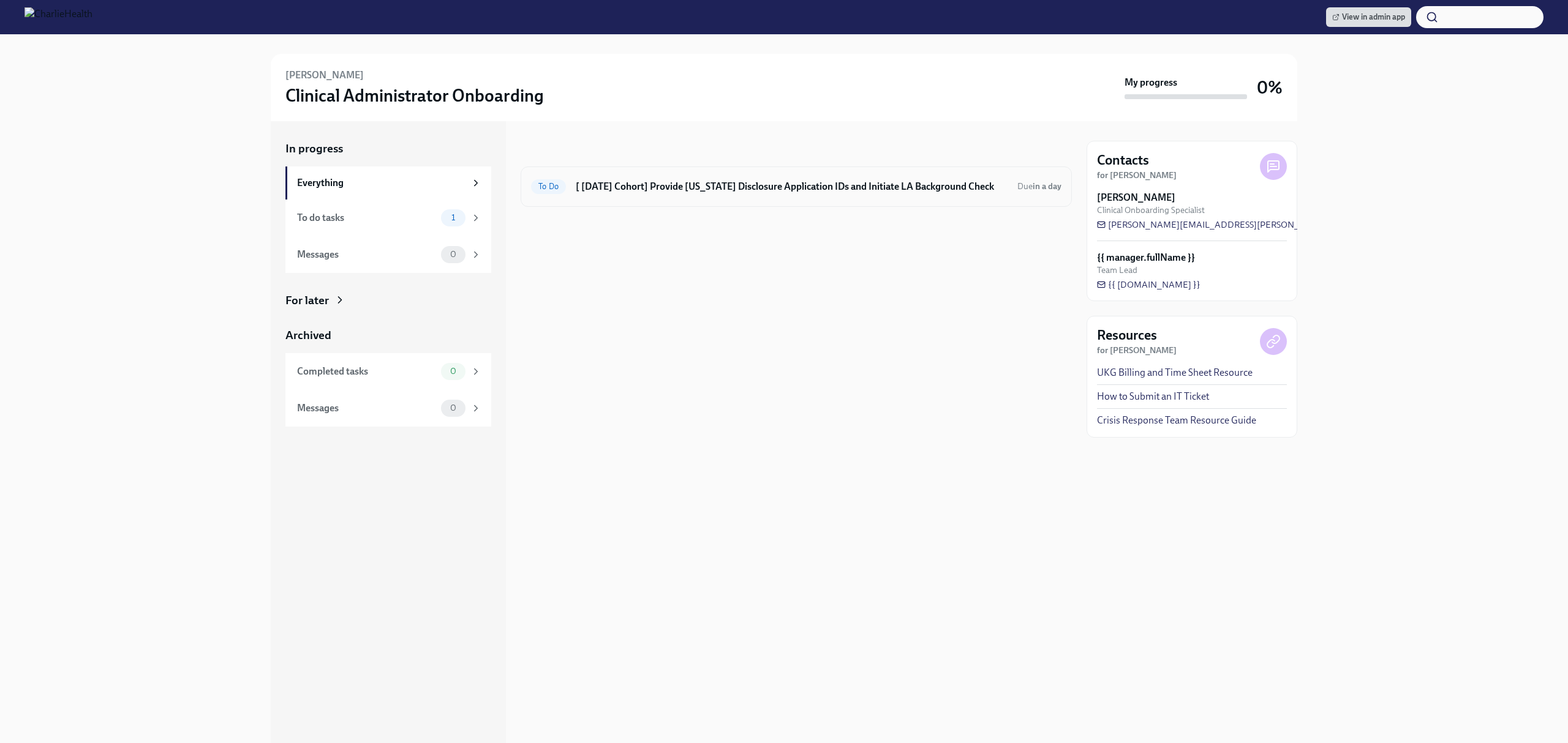
click at [797, 174] on div "To Do [ [DATE] Cohort] Provide [US_STATE] Disclosure Application IDs and Initia…" at bounding box center [796, 187] width 551 height 40
click at [697, 189] on h6 "[ [DATE] Cohort] Provide [US_STATE] Disclosure Application IDs and Initiate LA …" at bounding box center [792, 187] width 432 height 13
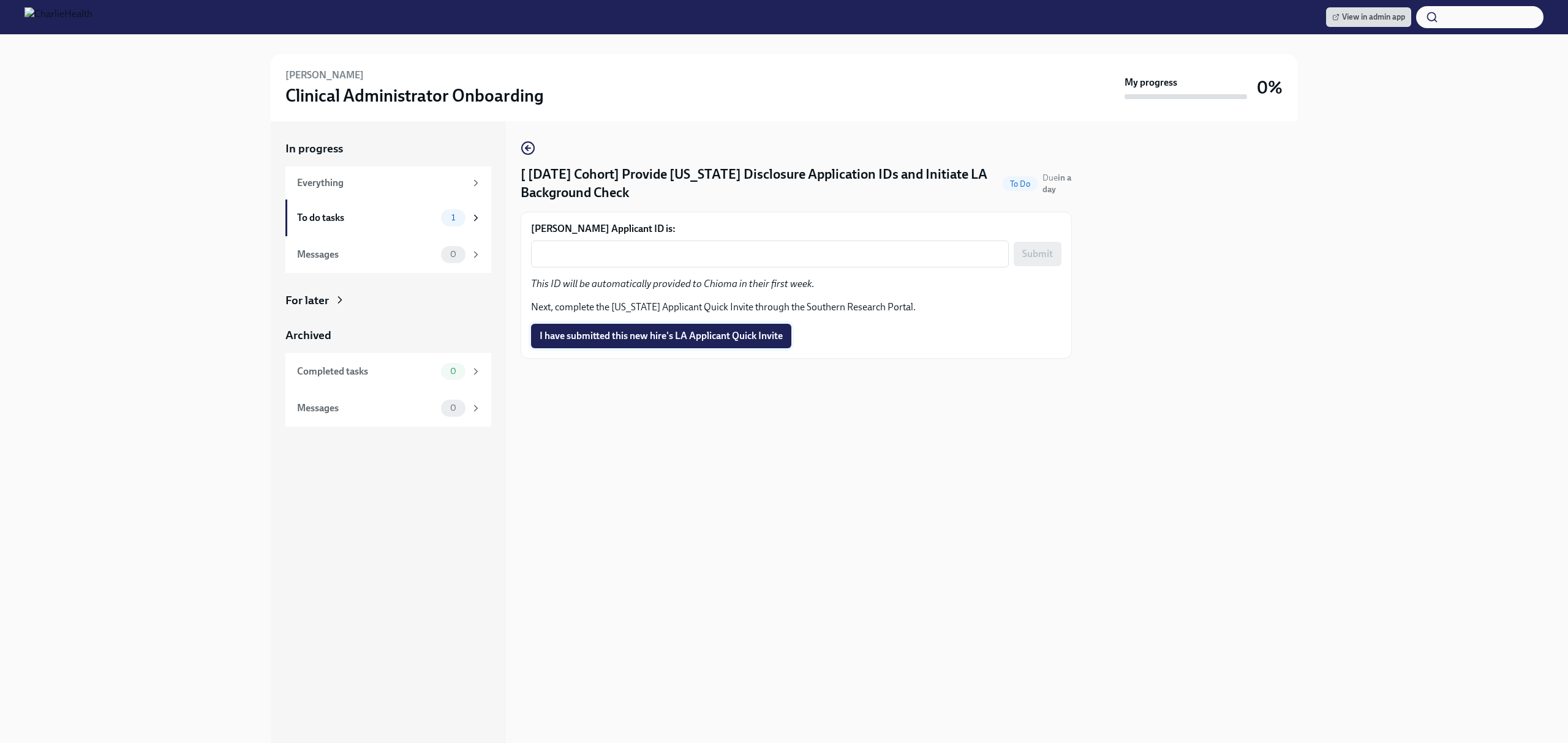
click at [658, 339] on span "I have submitted this new hire's LA Applicant Quick Invite" at bounding box center [661, 335] width 243 height 12
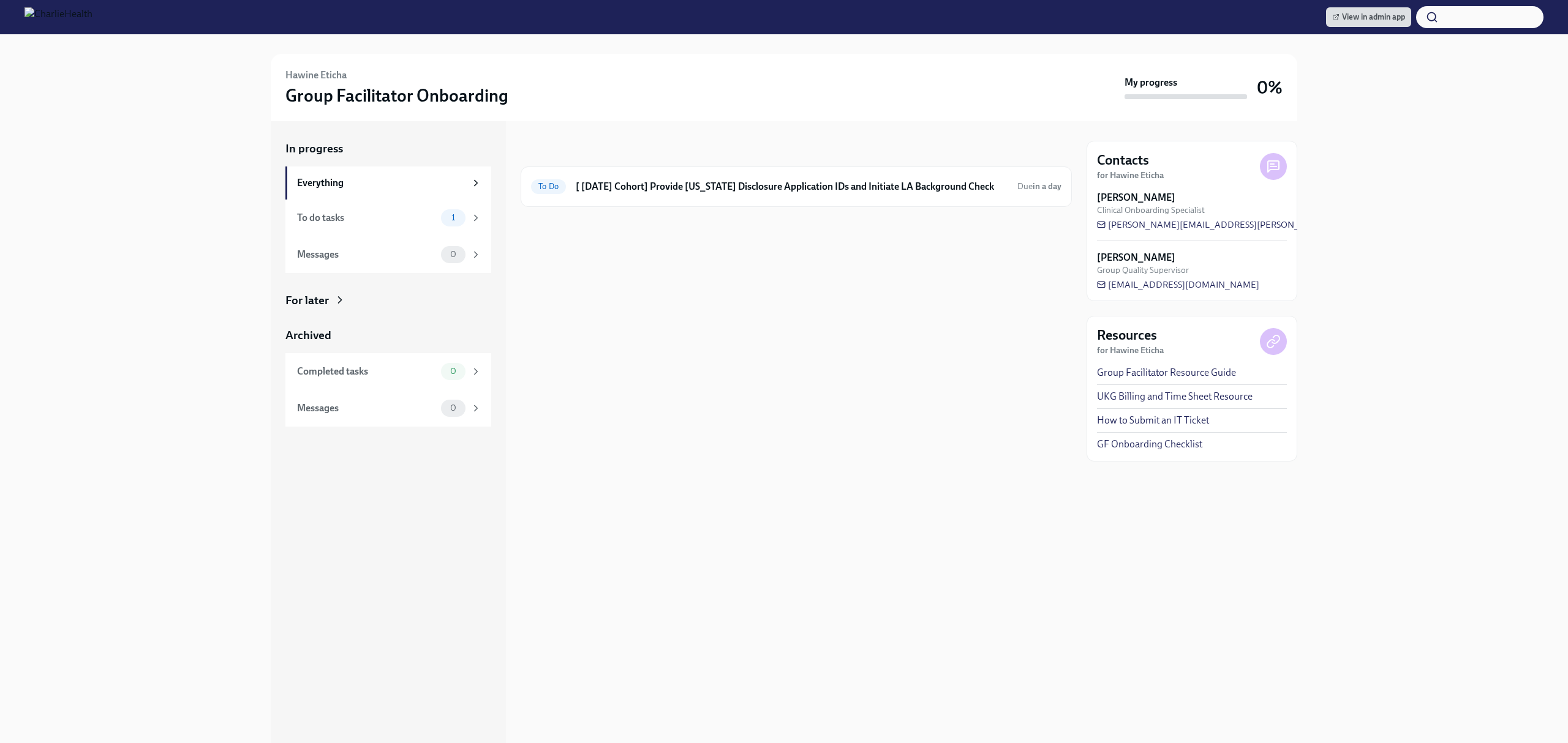
click at [703, 208] on div at bounding box center [796, 226] width 551 height 39
click at [703, 197] on div "To Do [ [DATE] Cohort] Provide [US_STATE] Disclosure Application IDs and Initia…" at bounding box center [796, 187] width 551 height 40
click at [729, 180] on h6 "[ [DATE] Cohort] Provide [US_STATE] Disclosure Application IDs and Initiate LA …" at bounding box center [792, 187] width 432 height 13
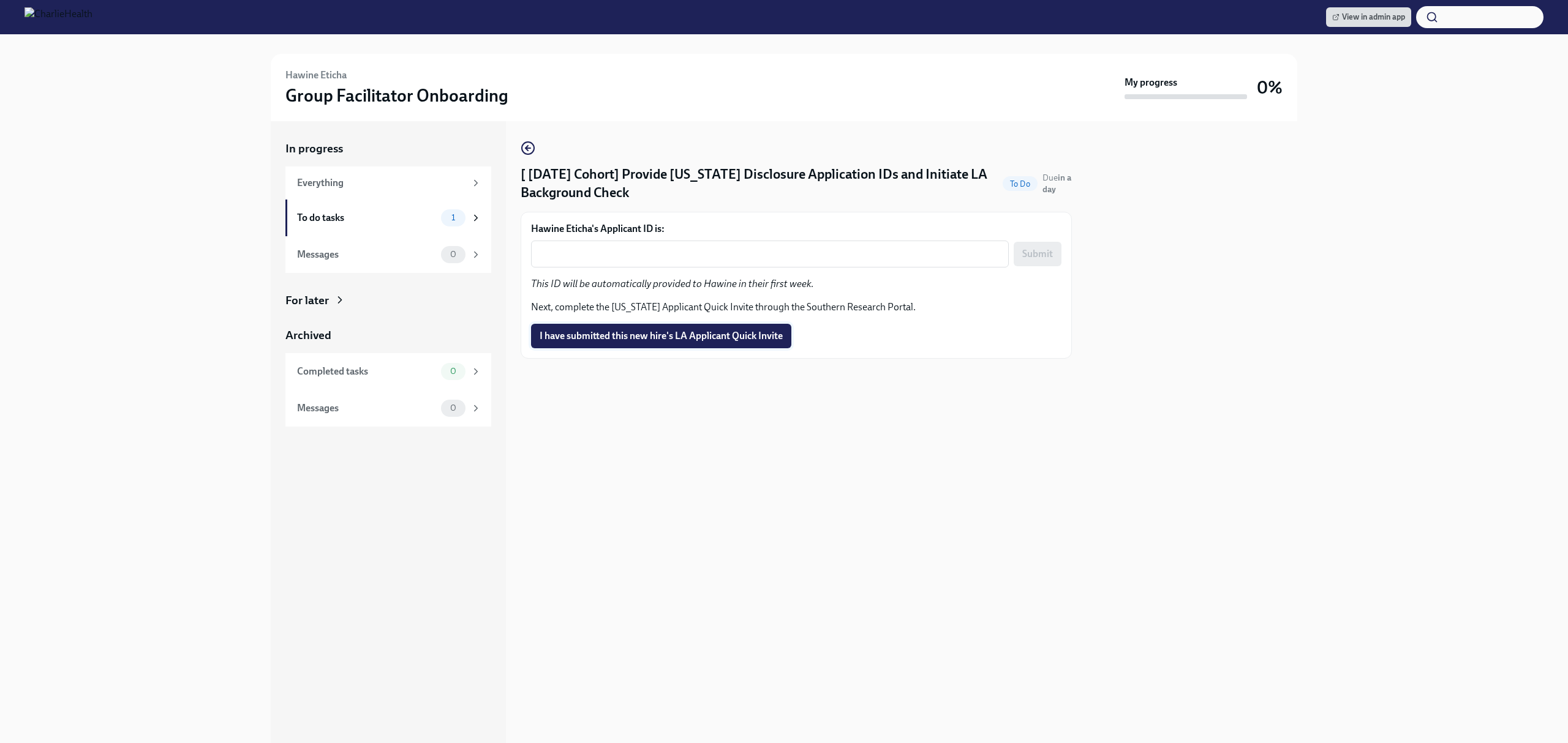
click at [695, 346] on button "I have submitted this new hire's LA Applicant Quick Invite" at bounding box center [661, 336] width 260 height 24
click at [1340, 20] on span "View in admin app" at bounding box center [1369, 17] width 73 height 12
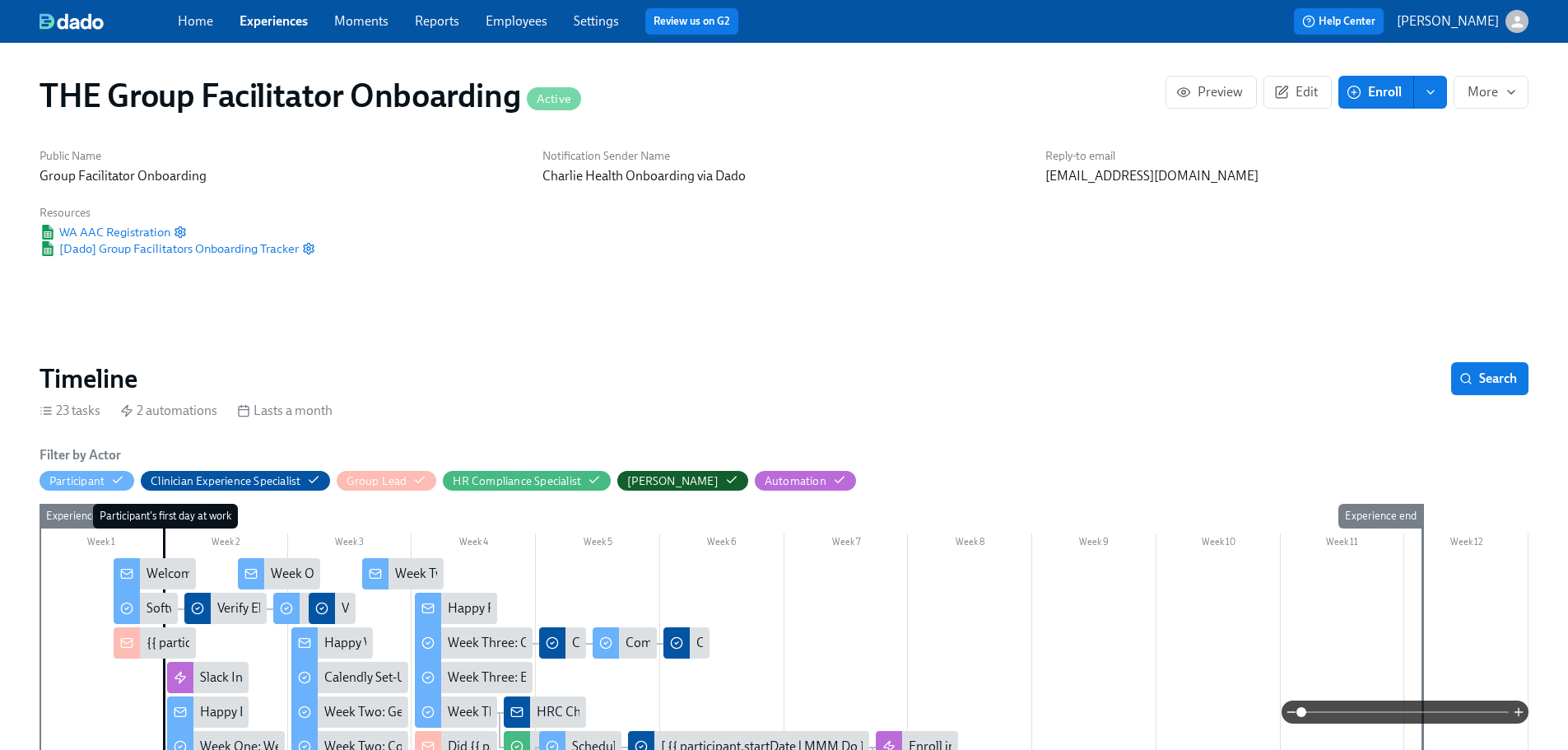
click at [506, 27] on link "Employees" at bounding box center [516, 21] width 62 height 15
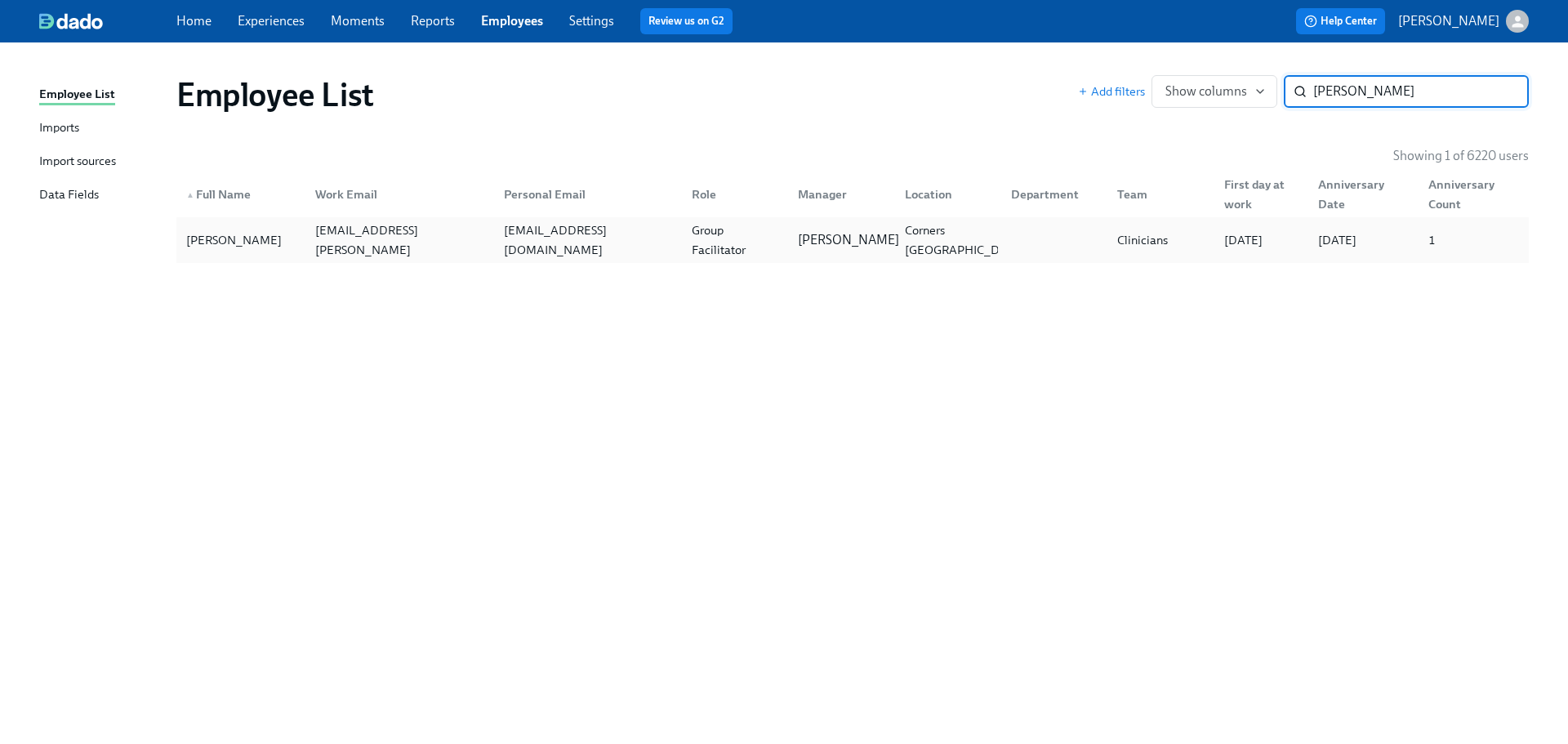
type input "[PERSON_NAME]"
click at [800, 228] on div "[PERSON_NAME]" at bounding box center [838, 240] width 107 height 32
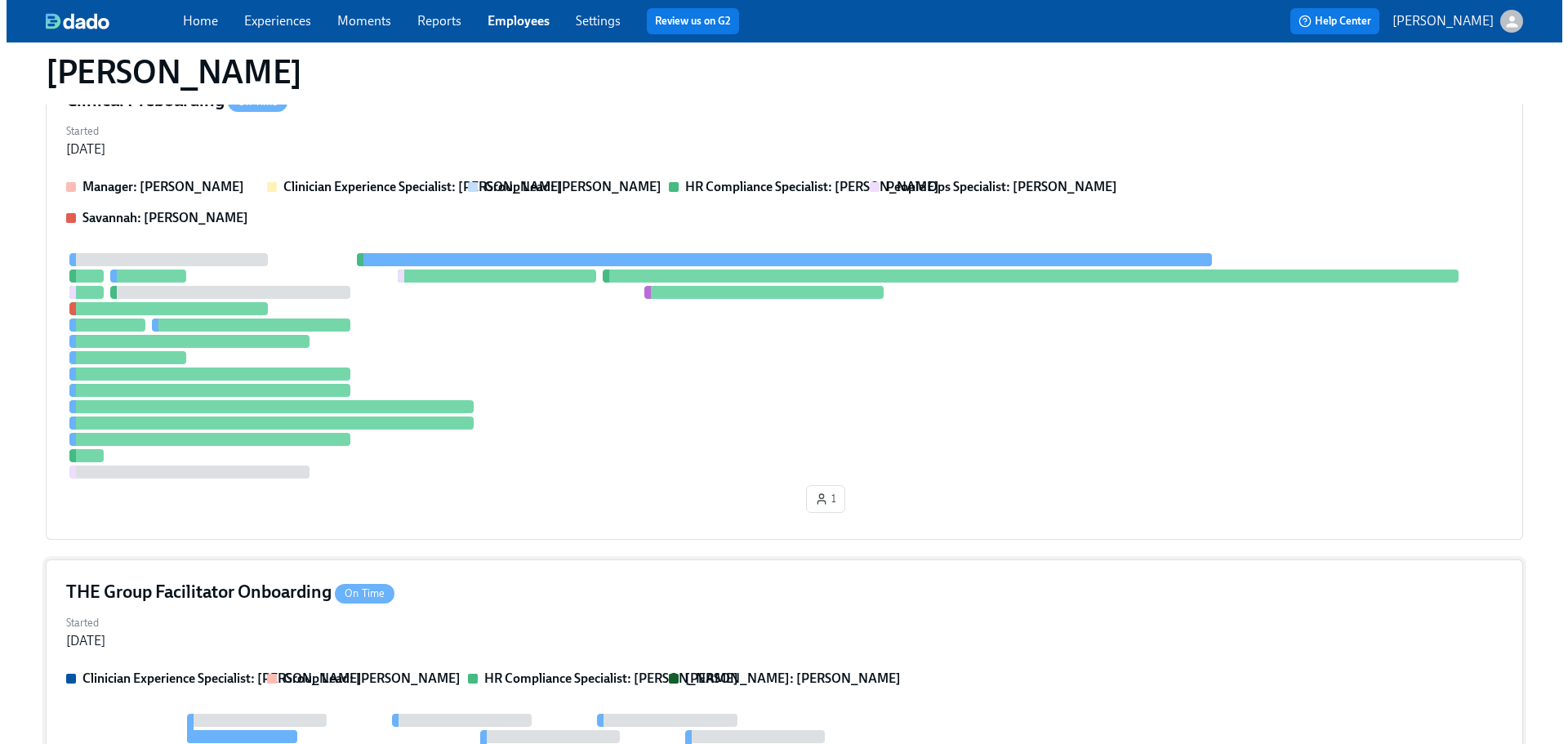
scroll to position [572, 0]
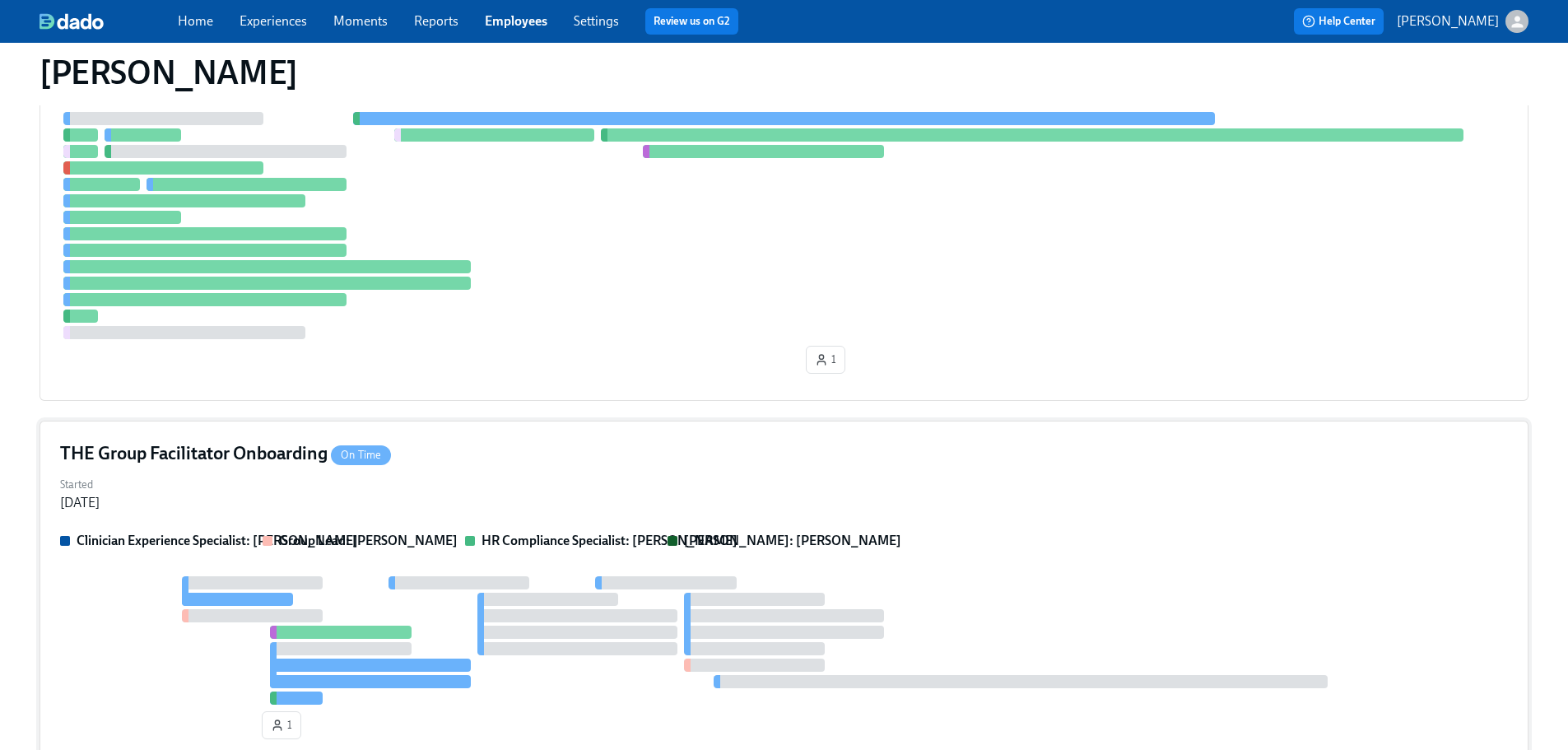
click at [822, 463] on div "THE Group Facilitator Onboarding On Time" at bounding box center [784, 454] width 1448 height 25
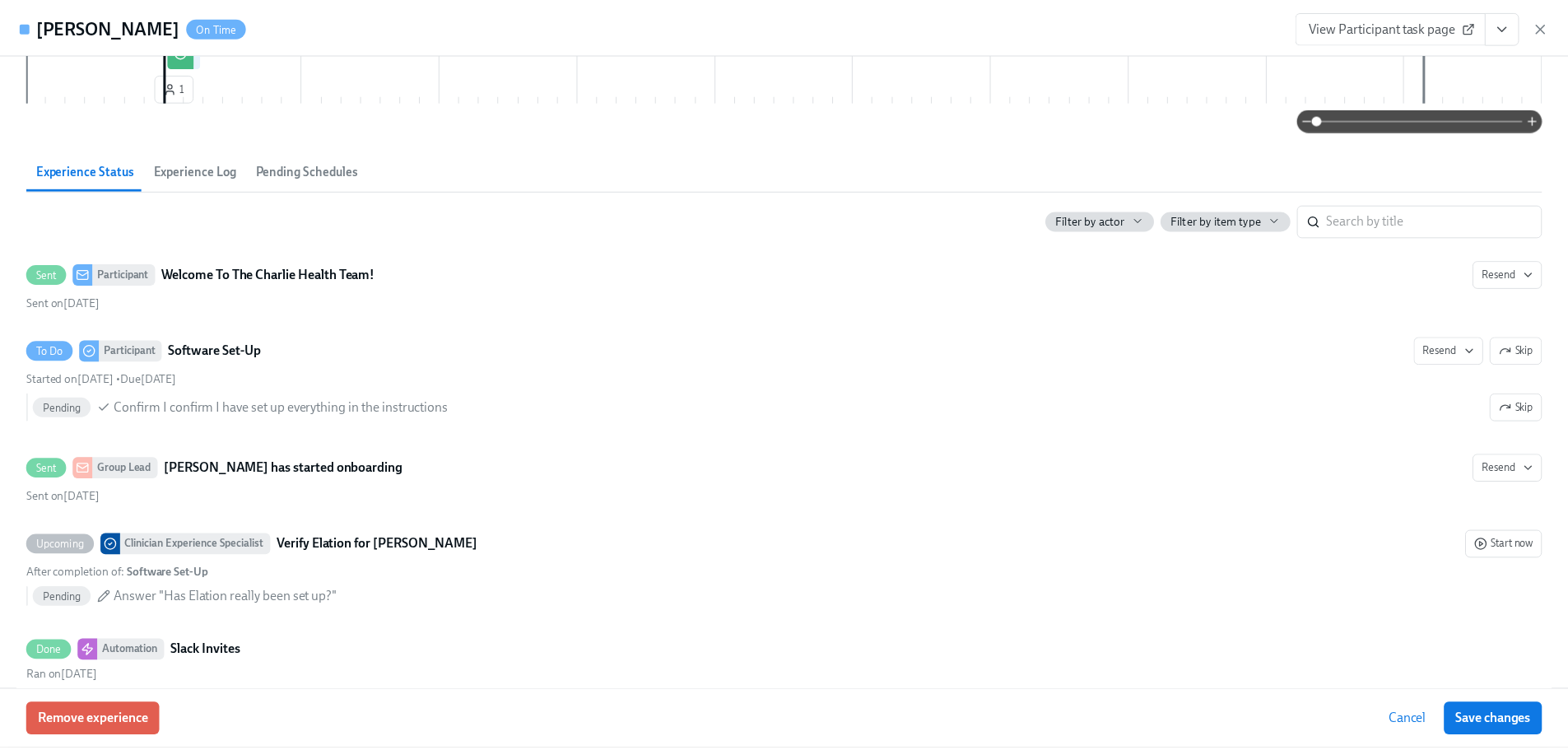
scroll to position [0, 0]
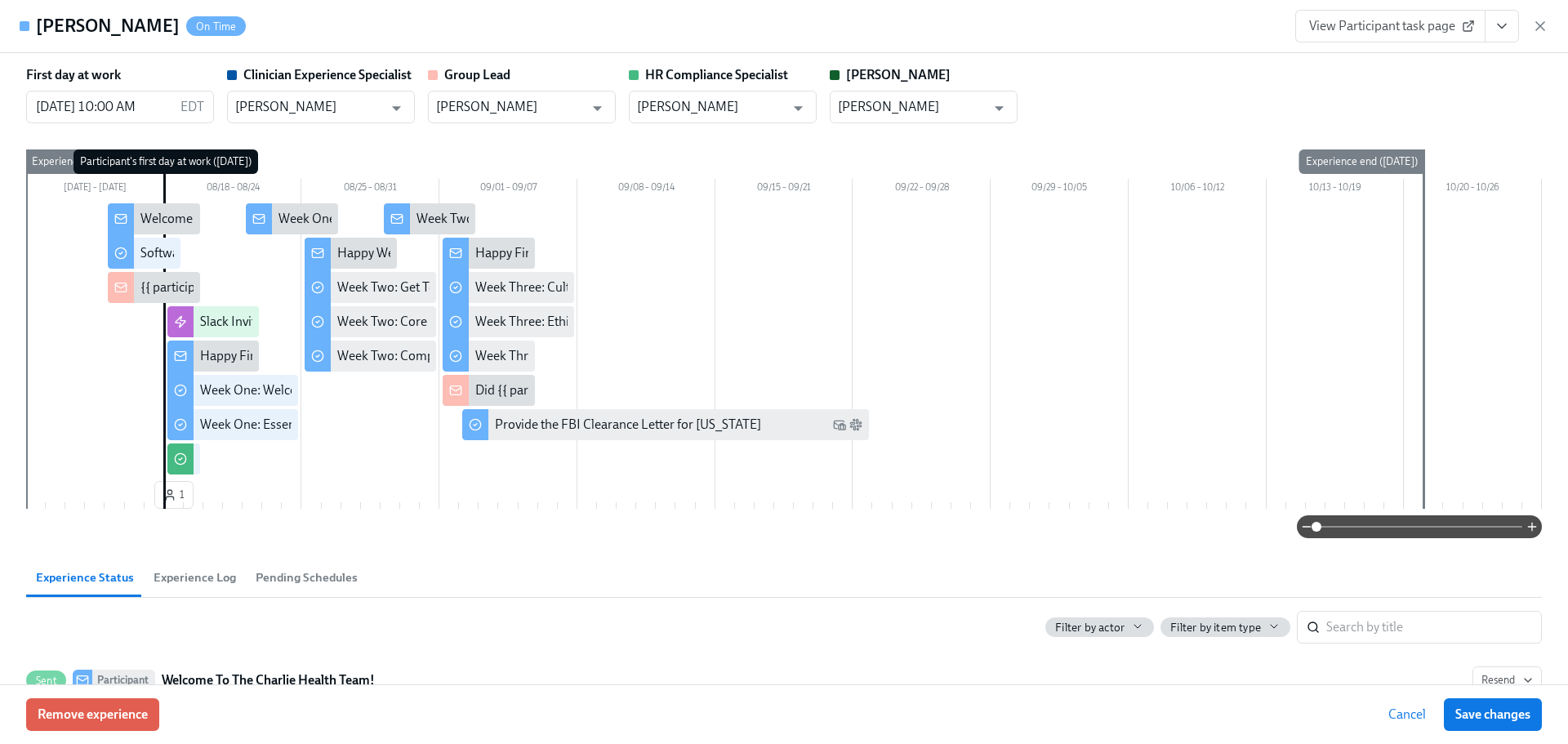
click at [1507, 26] on icon "View task page" at bounding box center [1501, 26] width 16 height 16
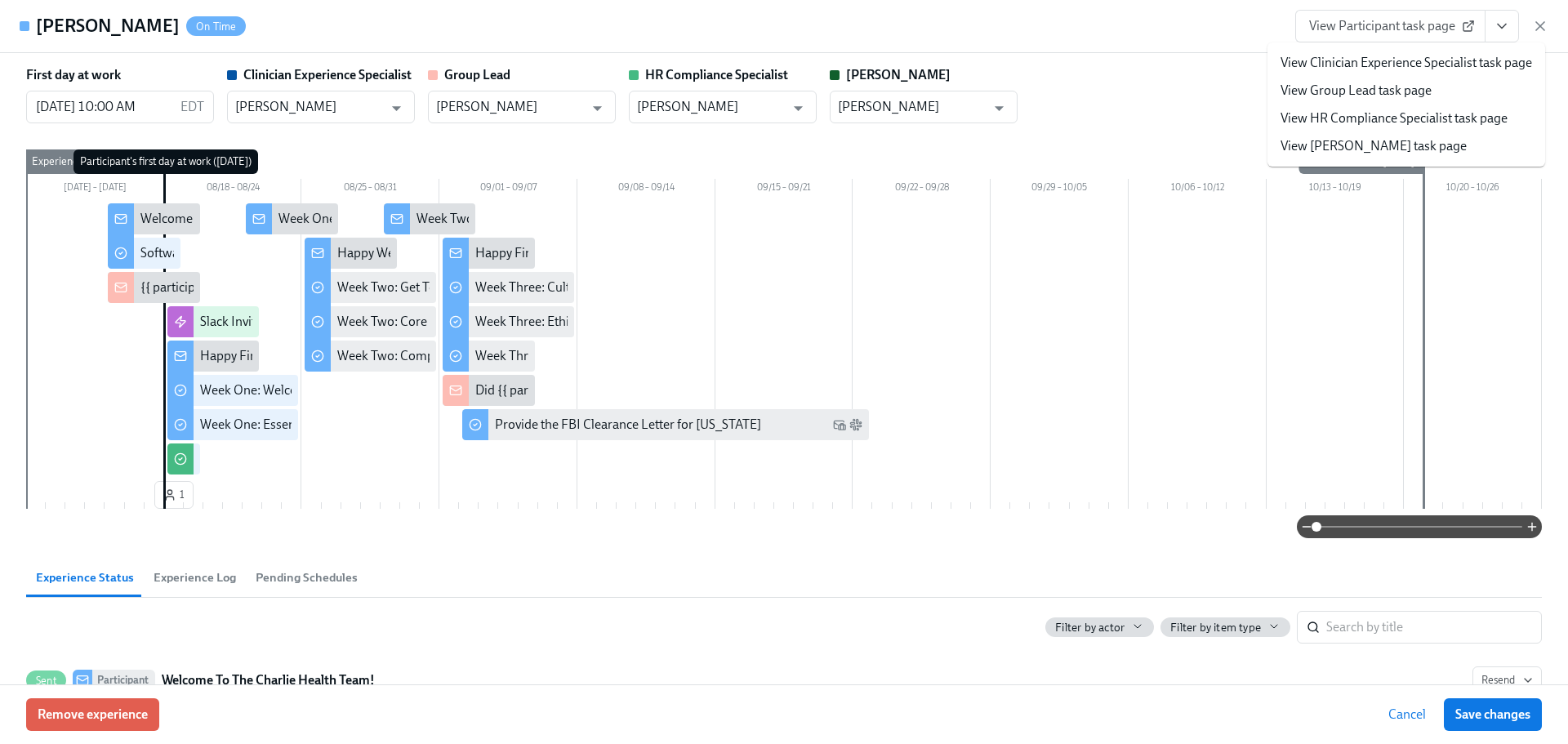
click at [1355, 118] on link "View HR Compliance Specialist task page" at bounding box center [1393, 118] width 227 height 18
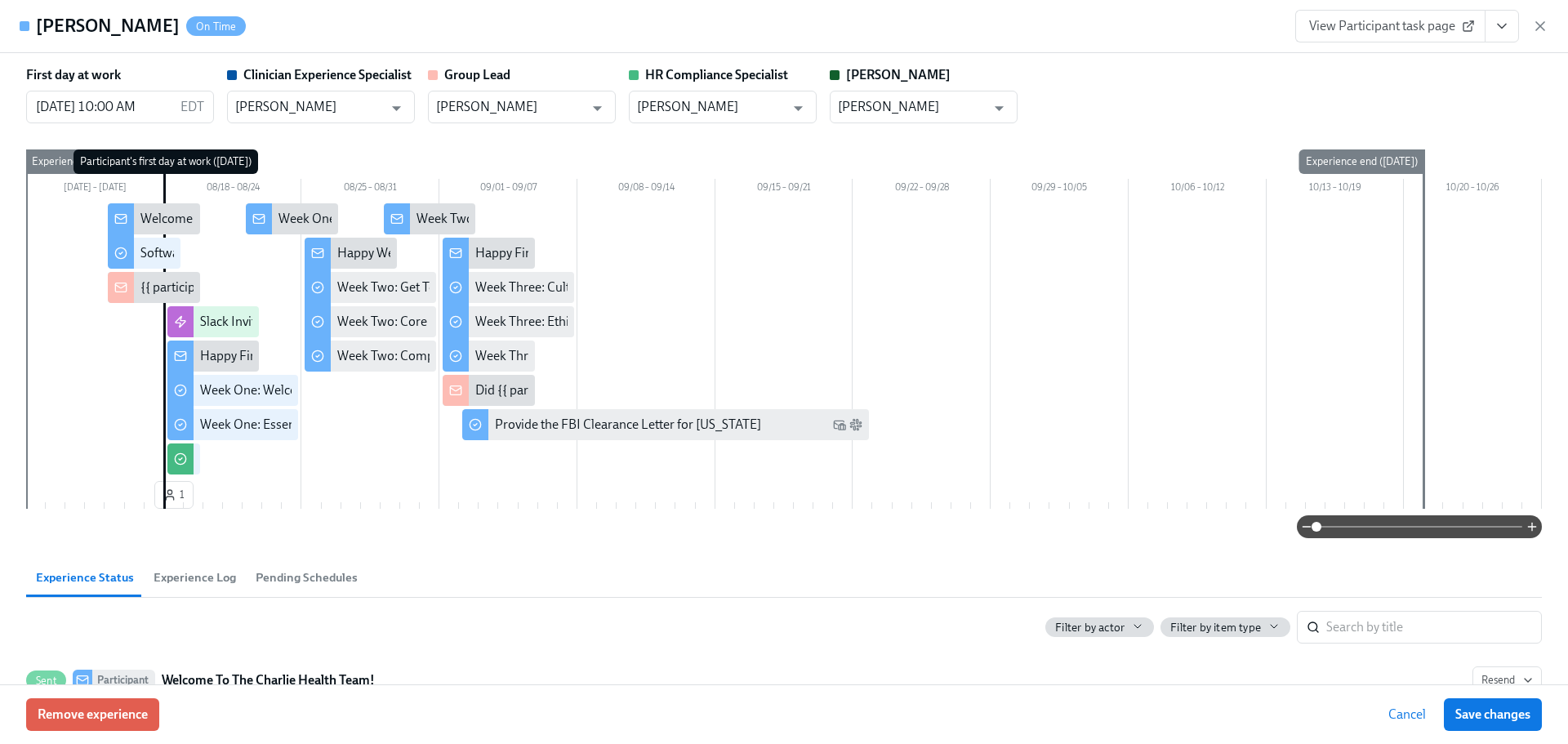
click at [1244, 82] on div "First day at work 08/18/2025 10:00 AM EDT ​ Clinician Experience Specialist Mag…" at bounding box center [784, 95] width 1515 height 57
click at [1538, 25] on icon "button" at bounding box center [1540, 26] width 9 height 9
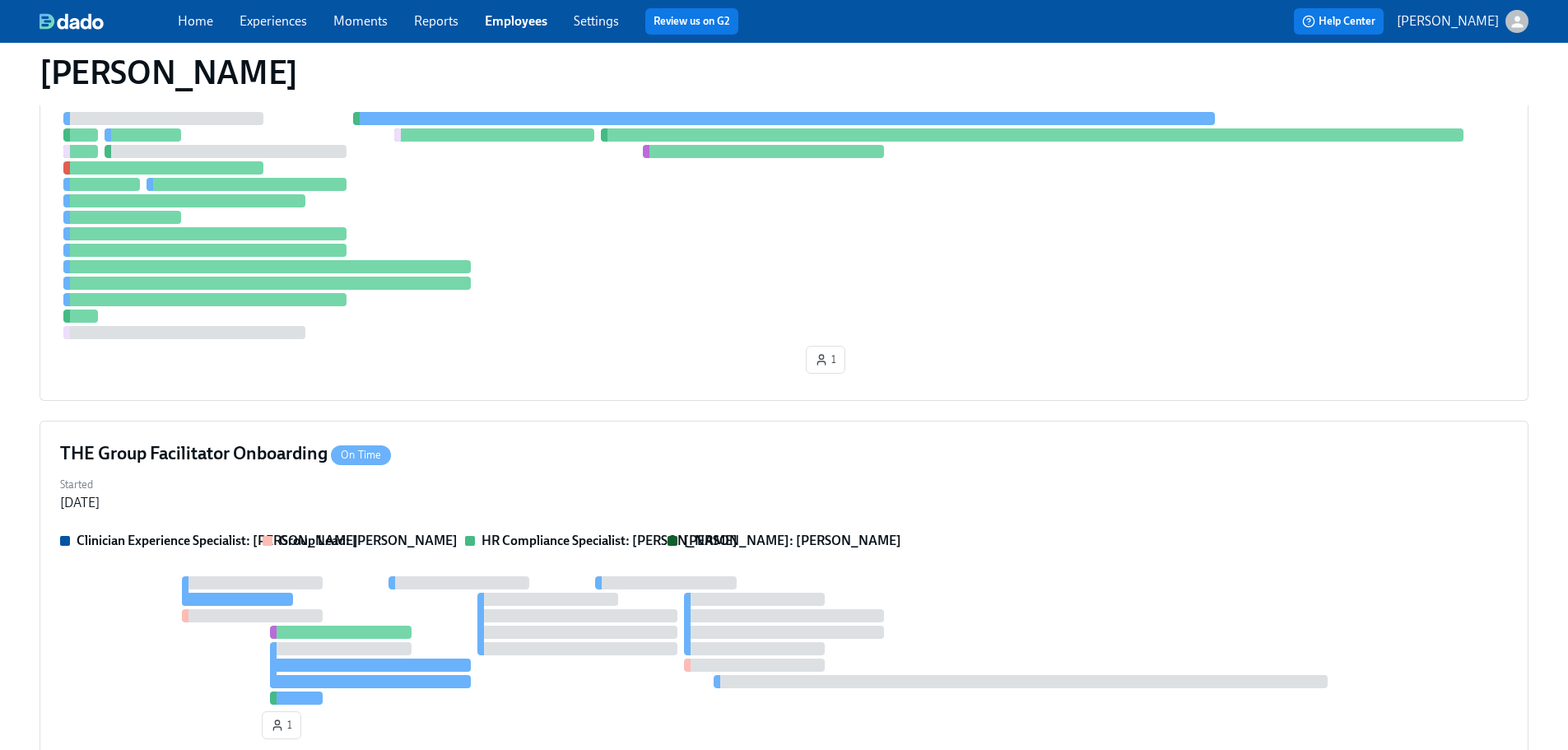
drag, startPoint x: 526, startPoint y: 21, endPoint x: 578, endPoint y: 27, distance: 52.3
click at [525, 21] on link "Employees" at bounding box center [516, 21] width 63 height 15
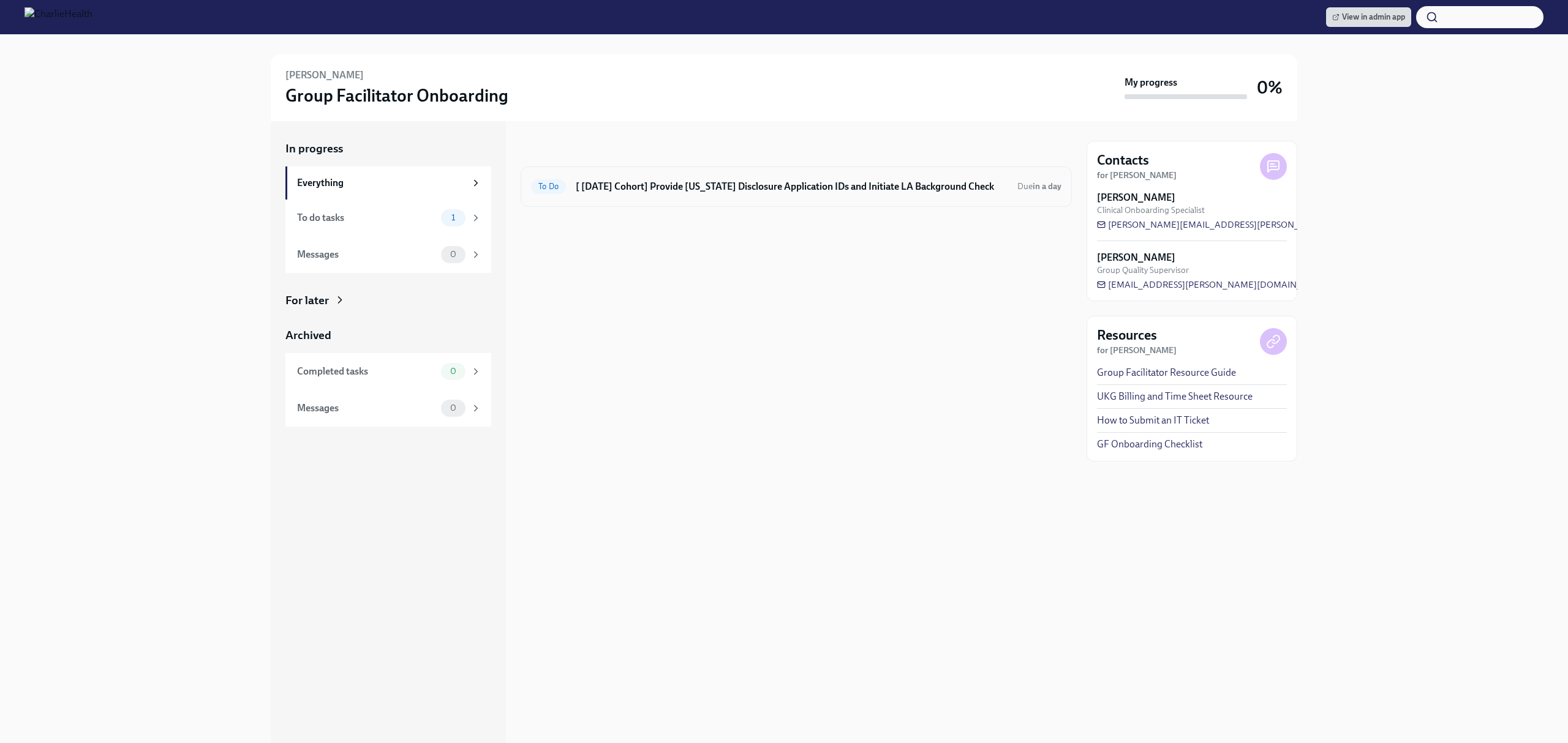
drag, startPoint x: 795, startPoint y: 211, endPoint x: 803, endPoint y: 174, distance: 37.9
click at [795, 209] on div at bounding box center [796, 226] width 551 height 39
click at [803, 174] on div "To Do [ [DATE] Cohort] Provide [US_STATE] Disclosure Application IDs and Initia…" at bounding box center [796, 187] width 551 height 40
click at [817, 183] on h6 "[ [DATE] Cohort] Provide [US_STATE] Disclosure Application IDs and Initiate LA …" at bounding box center [792, 187] width 432 height 13
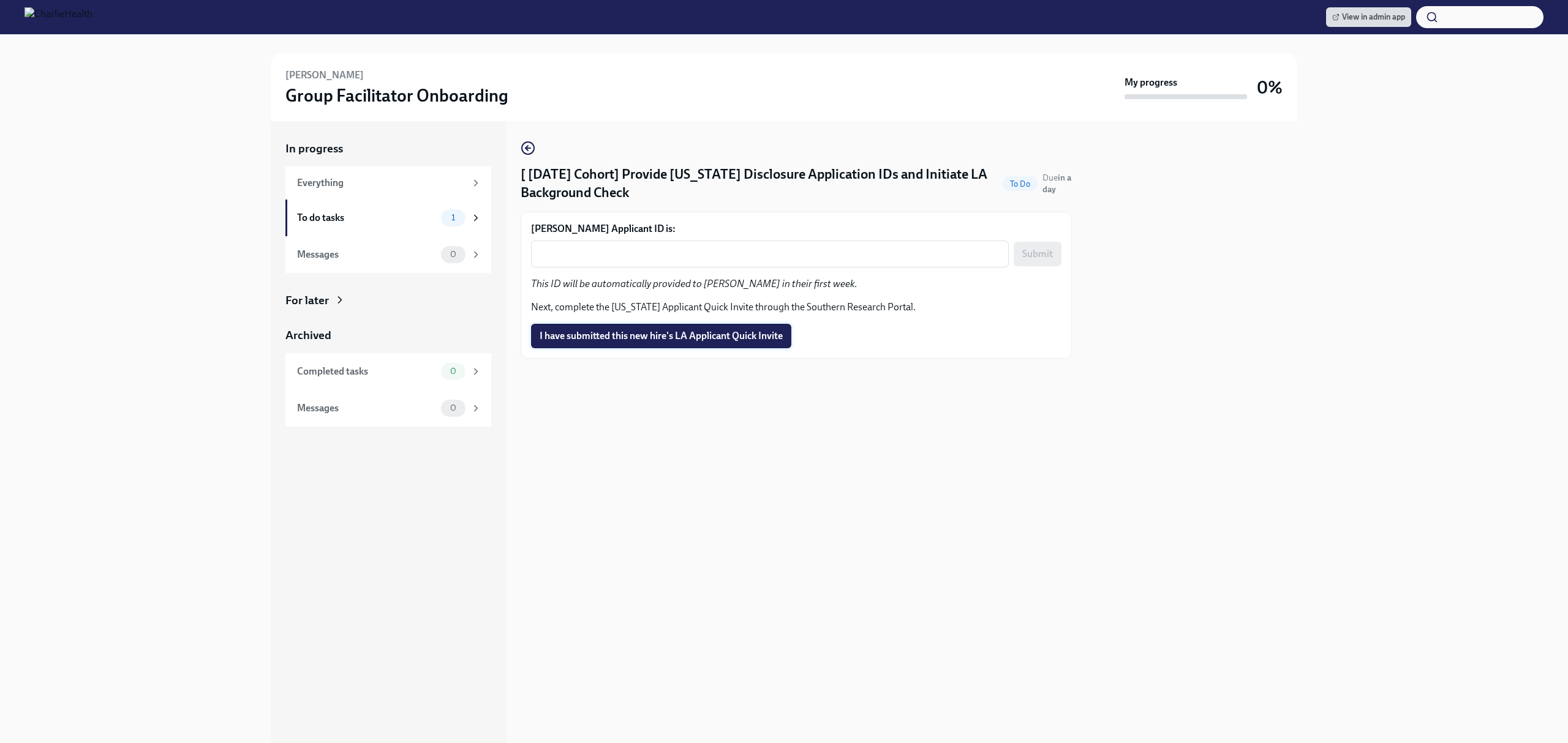
click at [667, 327] on button "I have submitted this new hire's LA Applicant Quick Invite" at bounding box center [661, 336] width 260 height 24
click at [798, 390] on div at bounding box center [796, 378] width 551 height 39
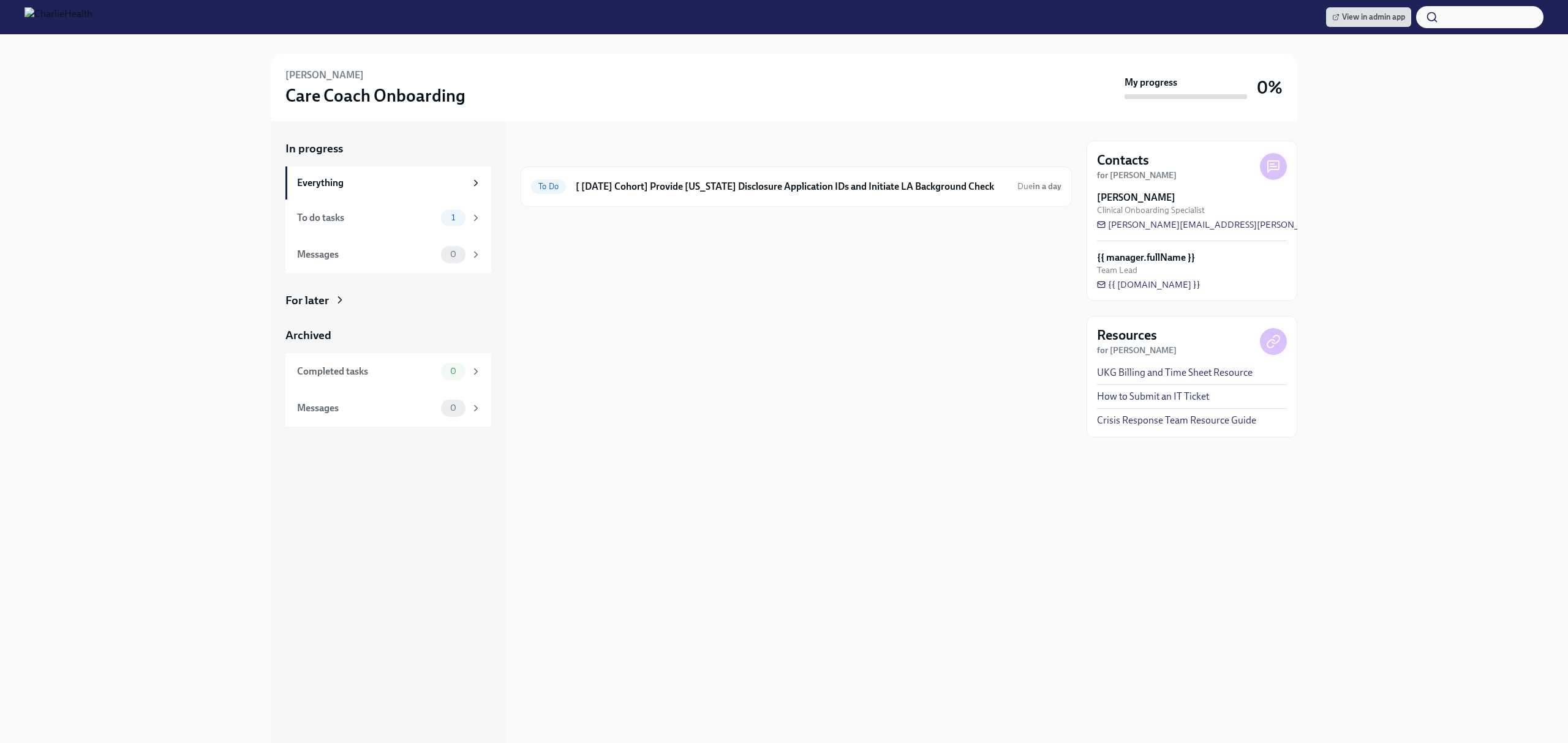
click at [811, 351] on div "In progress To Do [ [DATE] Cohort] Provide [US_STATE] Disclosure Application ID…" at bounding box center [796, 432] width 551 height 622
click at [834, 186] on h6 "[ [DATE] Cohort] Provide [US_STATE] Disclosure Application IDs and Initiate LA …" at bounding box center [792, 187] width 432 height 13
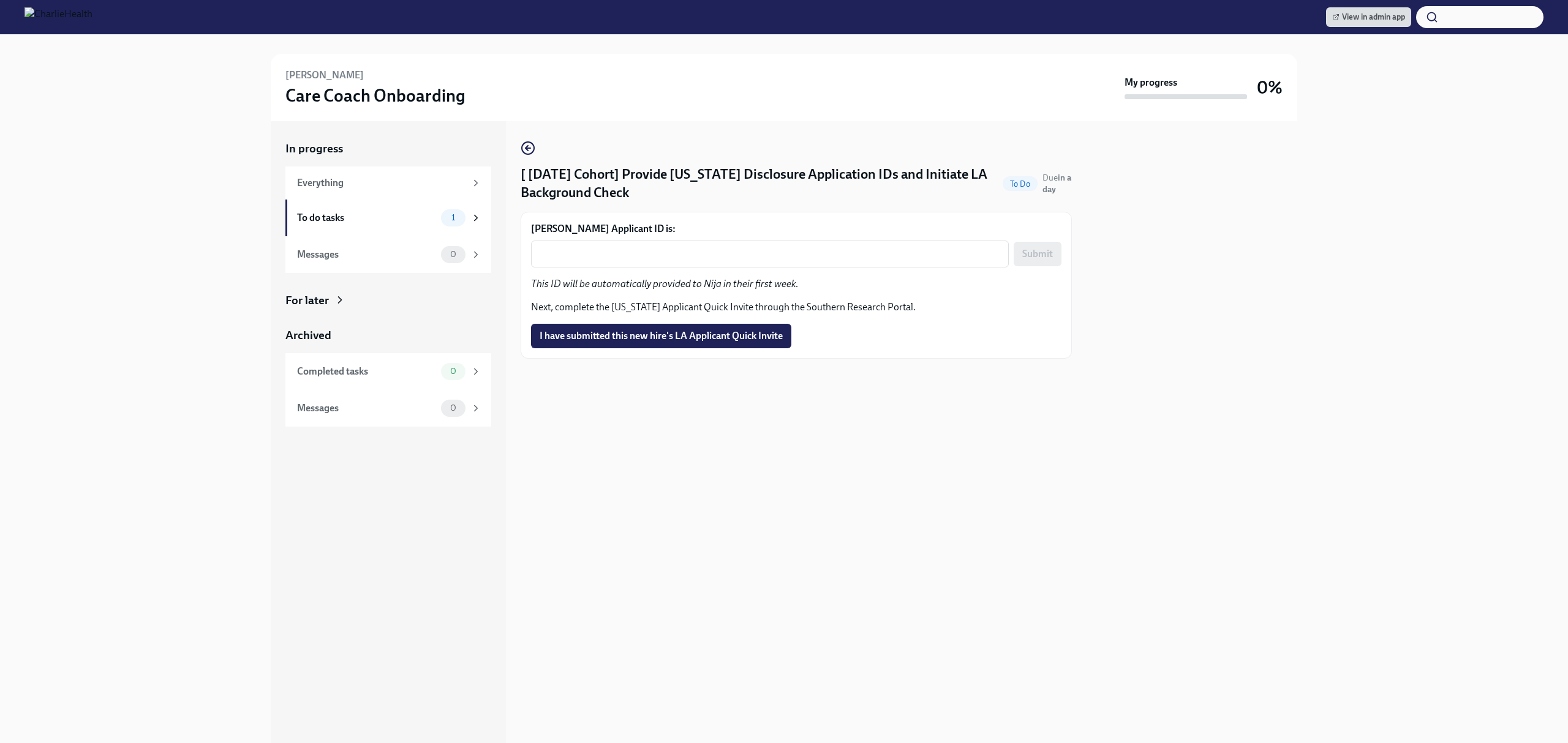
click at [767, 448] on div "[ [DATE] Cohort] Provide [US_STATE] Disclosure Application IDs and Initiate LA …" at bounding box center [796, 432] width 551 height 622
click at [688, 336] on span "I have submitted this new hire's LA Applicant Quick Invite" at bounding box center [661, 335] width 243 height 12
click at [768, 418] on div "[ [DATE] Cohort] Provide [US_STATE] Disclosure Application IDs and Initiate LA …" at bounding box center [796, 432] width 551 height 622
